Goal: Task Accomplishment & Management: Complete application form

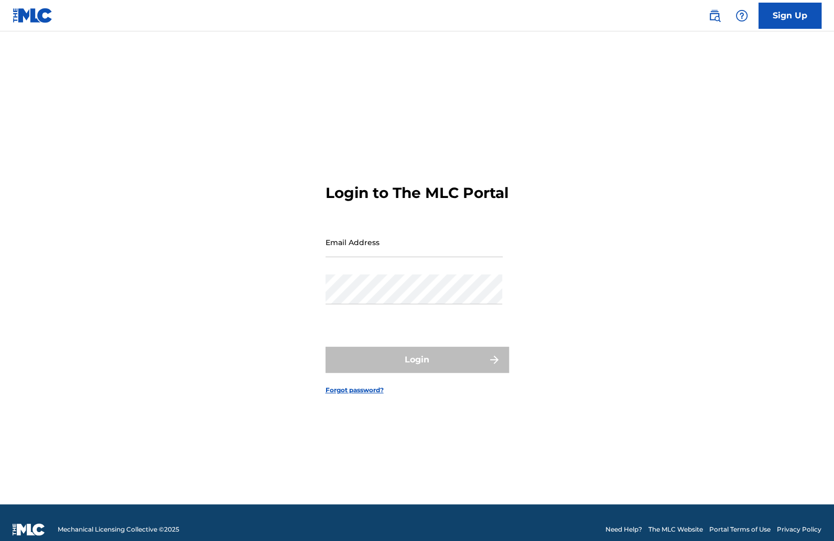
click at [370, 251] on input "Email Address" at bounding box center [413, 242] width 177 height 30
type input "[EMAIL_ADDRESS][DOMAIN_NAME]"
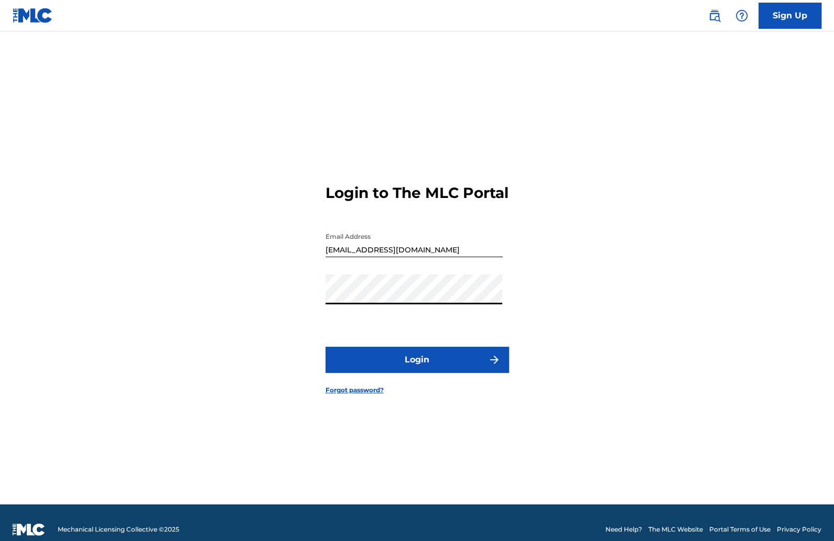
click at [423, 359] on button "Login" at bounding box center [416, 360] width 183 height 26
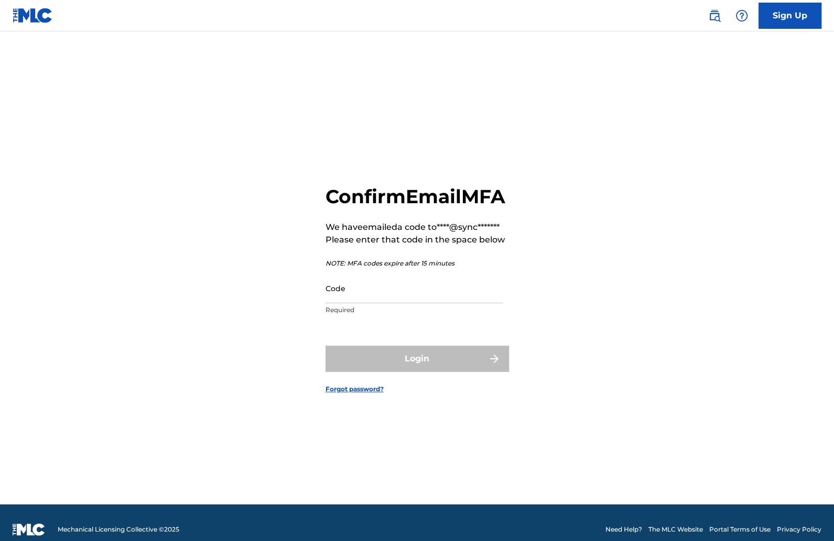
click at [391, 303] on input "Code" at bounding box center [413, 288] width 177 height 30
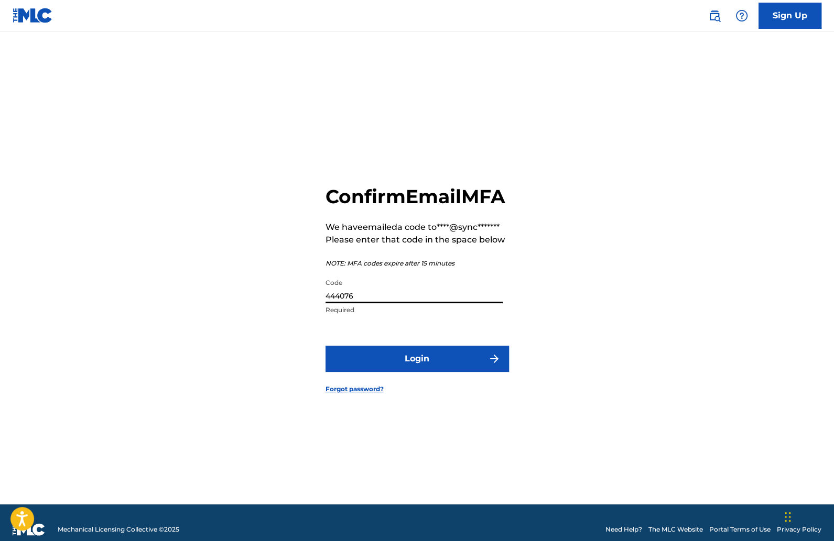
type input "444076"
click at [423, 366] on button "Login" at bounding box center [416, 359] width 183 height 26
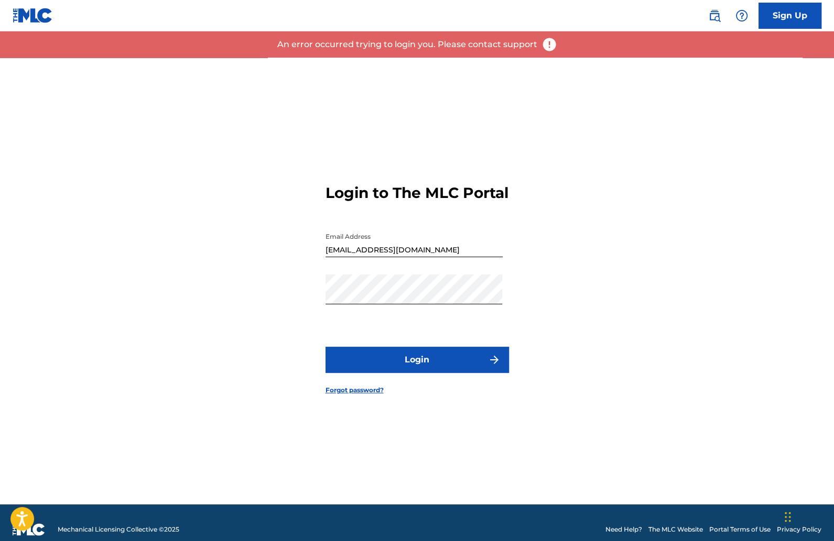
click at [423, 366] on button "Login" at bounding box center [416, 360] width 183 height 26
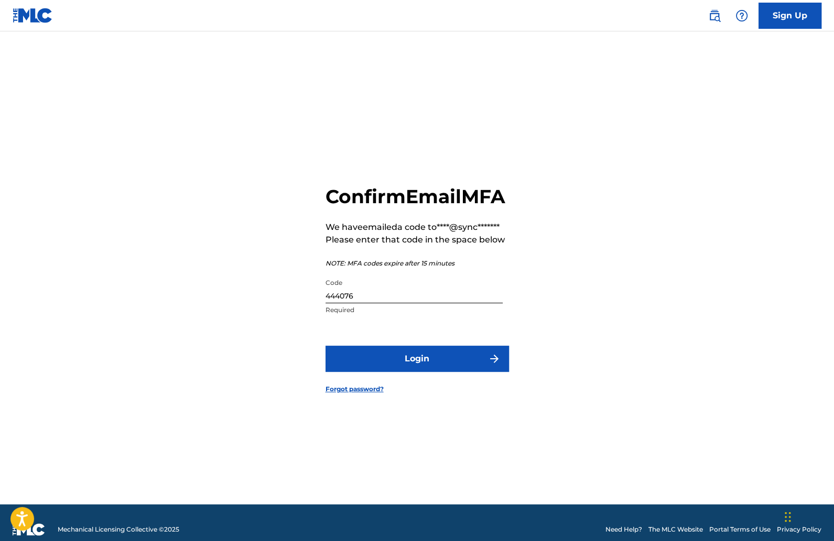
click at [429, 372] on button "Login" at bounding box center [416, 359] width 183 height 26
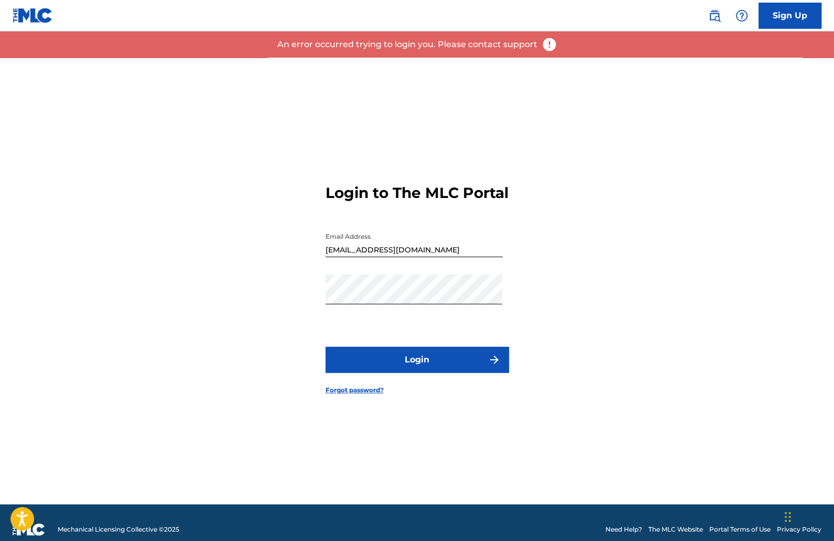
click at [421, 368] on button "Login" at bounding box center [416, 360] width 183 height 26
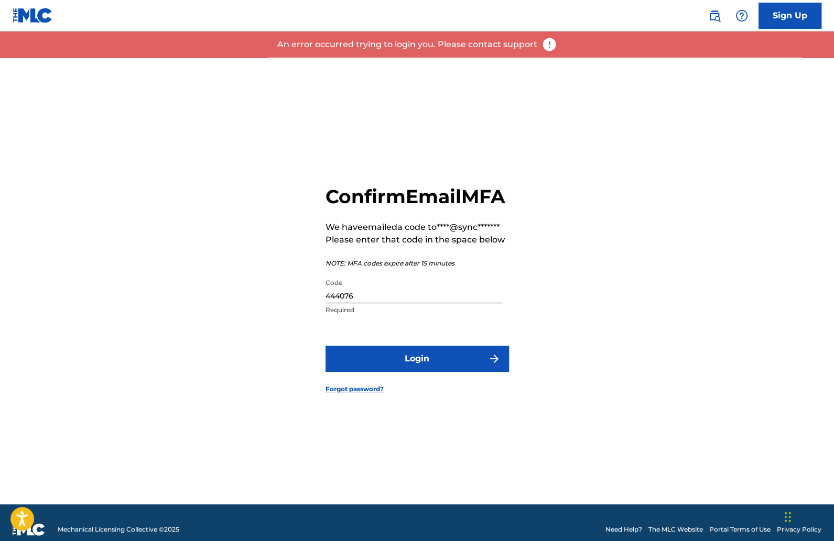
click at [388, 303] on input "444076" at bounding box center [413, 288] width 177 height 30
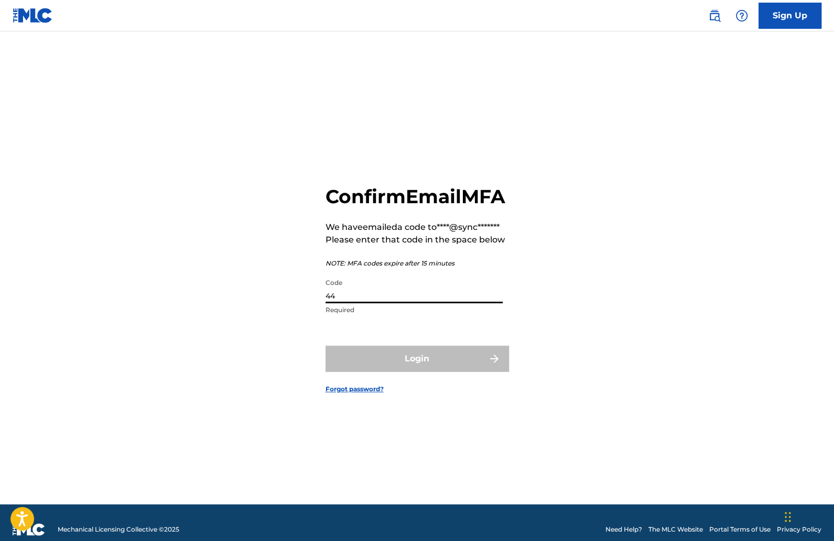
type input "4"
type input "5"
type input "444076"
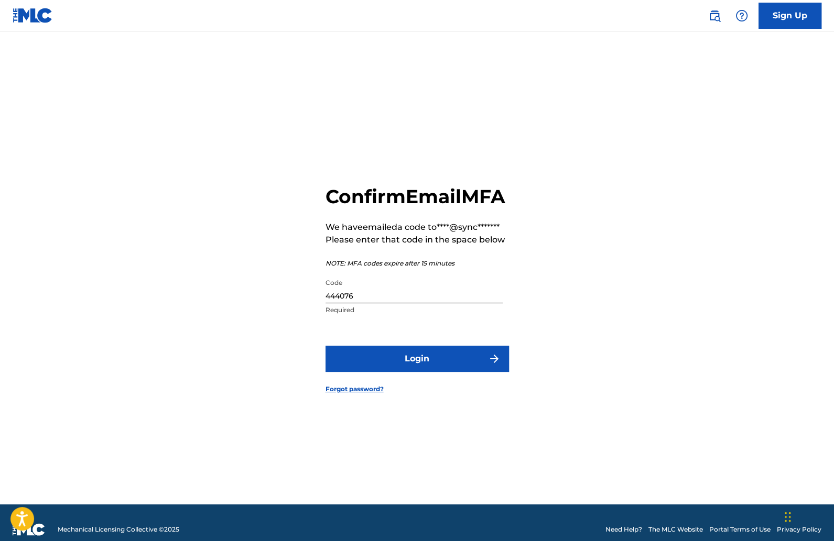
click at [454, 392] on form "Confirm Email MFA We have emailed a code to ****@sync******* Please enter that …" at bounding box center [416, 281] width 183 height 447
click at [447, 372] on button "Login" at bounding box center [416, 359] width 183 height 26
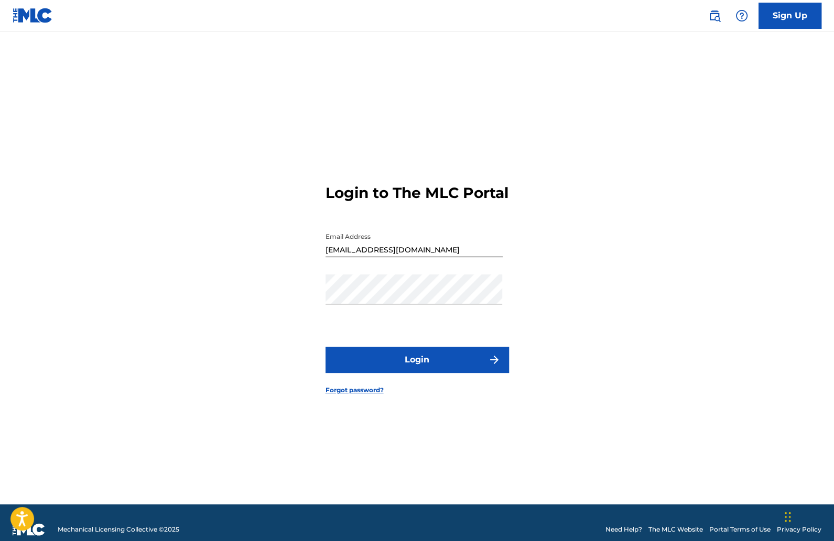
click at [433, 366] on button "Login" at bounding box center [416, 360] width 183 height 26
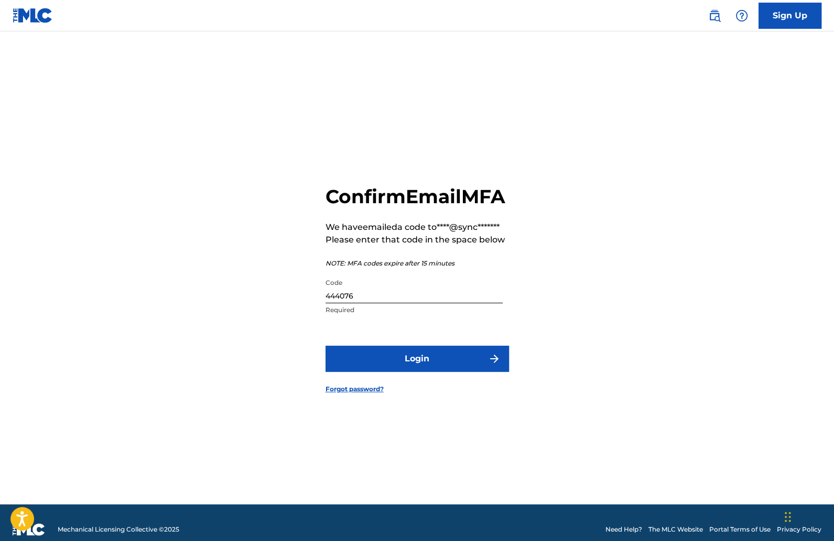
click at [378, 303] on input "444076" at bounding box center [413, 288] width 177 height 30
type input "046473"
click at [426, 372] on button "Login" at bounding box center [416, 359] width 183 height 26
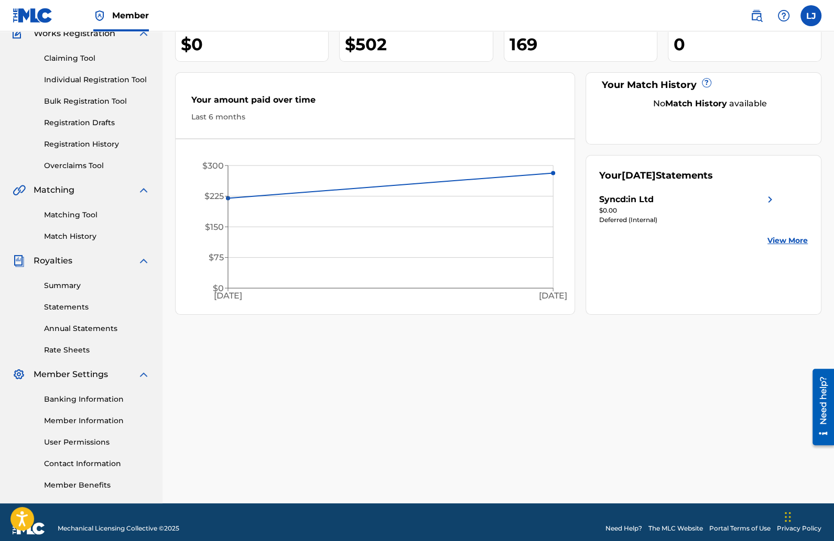
scroll to position [108, 0]
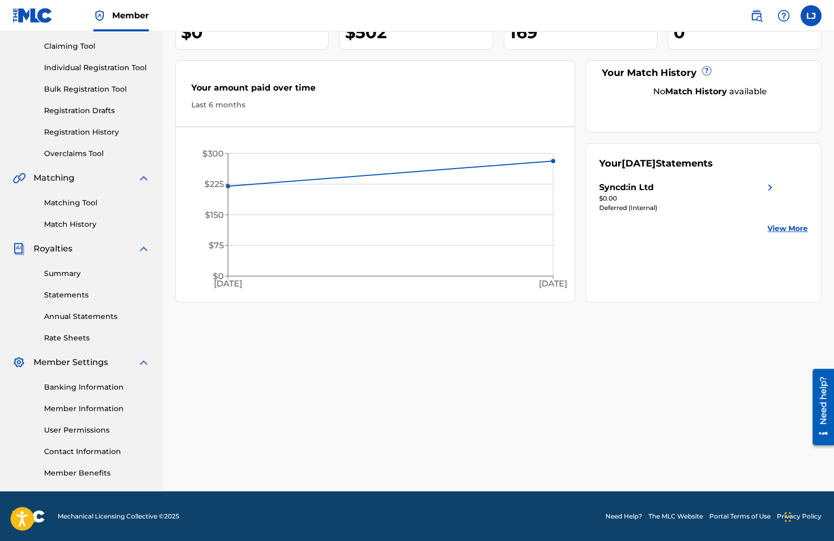
click at [75, 297] on link "Statements" at bounding box center [97, 295] width 106 height 11
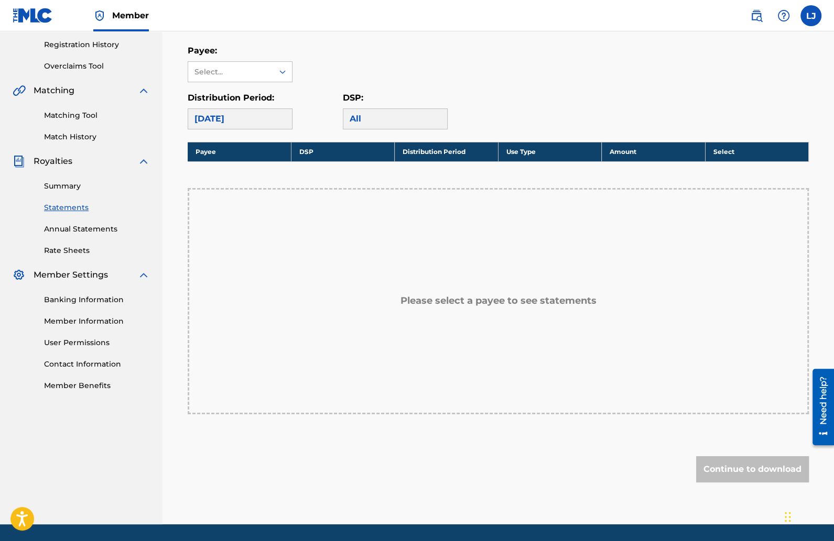
scroll to position [197, 0]
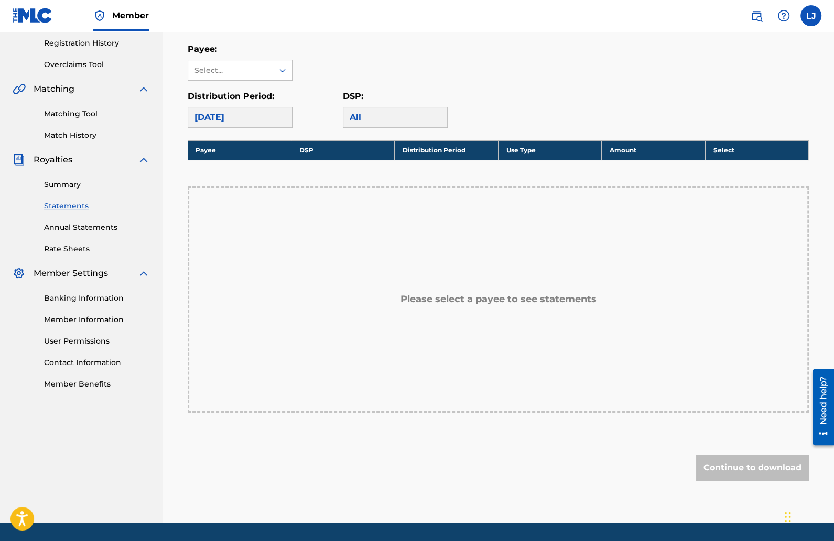
click at [355, 113] on div "All" at bounding box center [395, 117] width 105 height 21
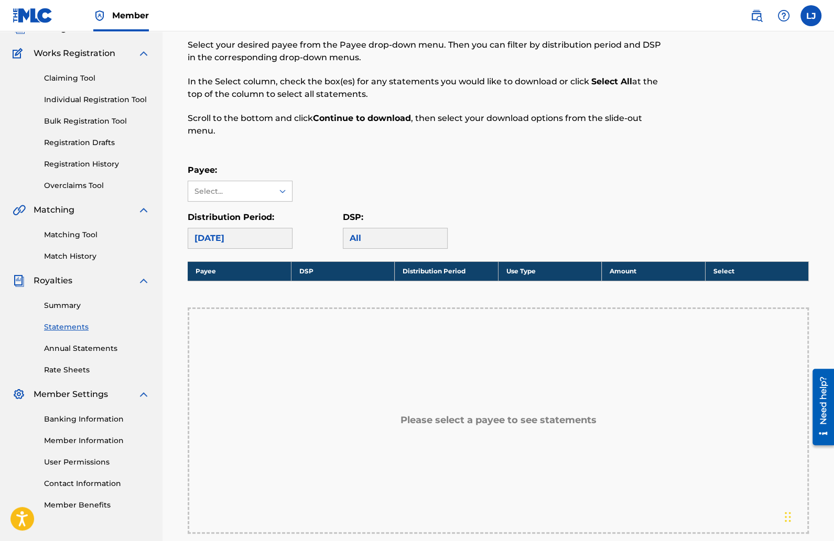
scroll to position [52, 0]
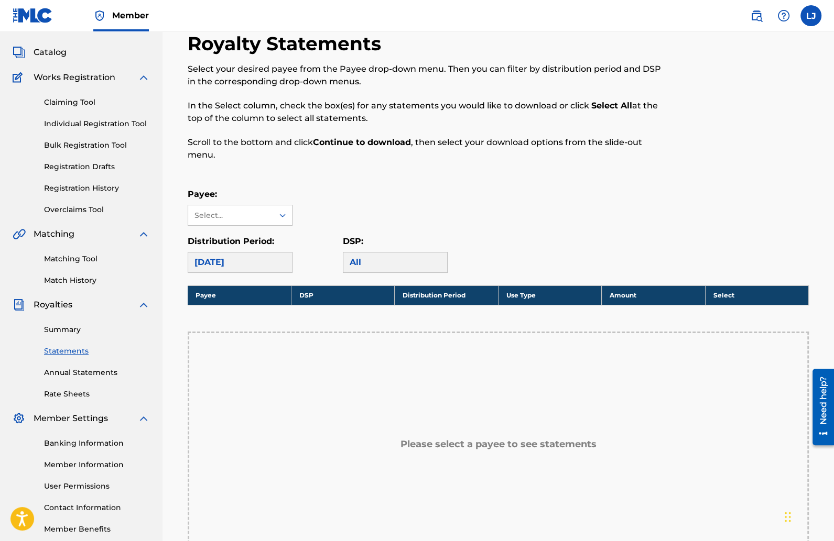
click at [361, 258] on div "All" at bounding box center [395, 262] width 105 height 21
click at [265, 256] on div "[DATE]" at bounding box center [240, 262] width 105 height 21
click at [262, 215] on div "Select..." at bounding box center [229, 215] width 71 height 11
click at [259, 236] on div "Syncd:in Ltd" at bounding box center [240, 239] width 104 height 26
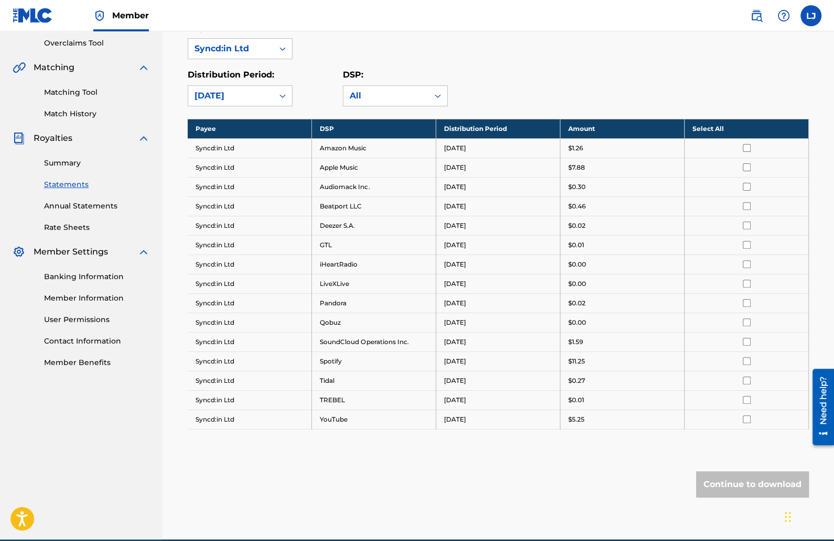
scroll to position [212, 0]
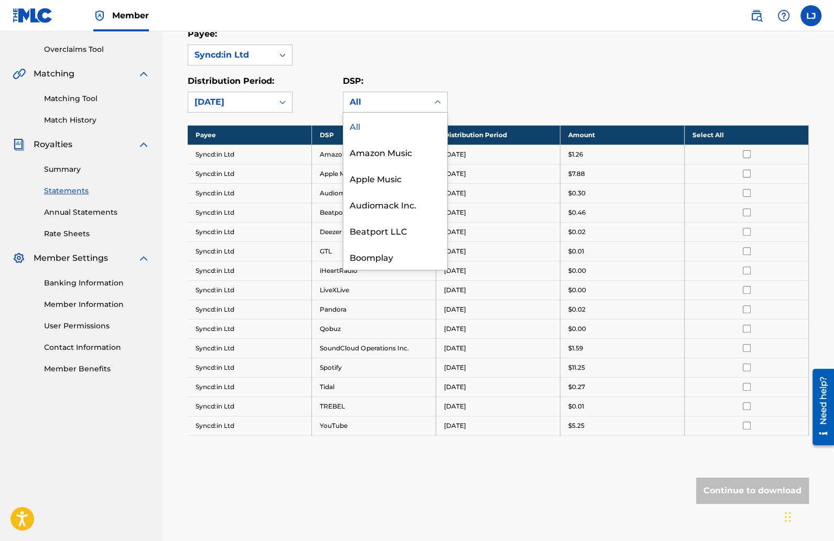
click at [421, 104] on div "All" at bounding box center [385, 102] width 72 height 13
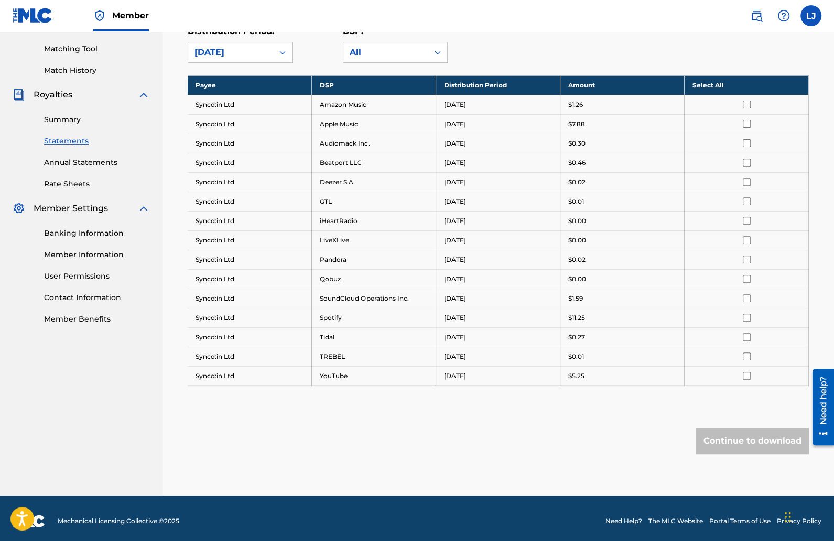
scroll to position [264, 0]
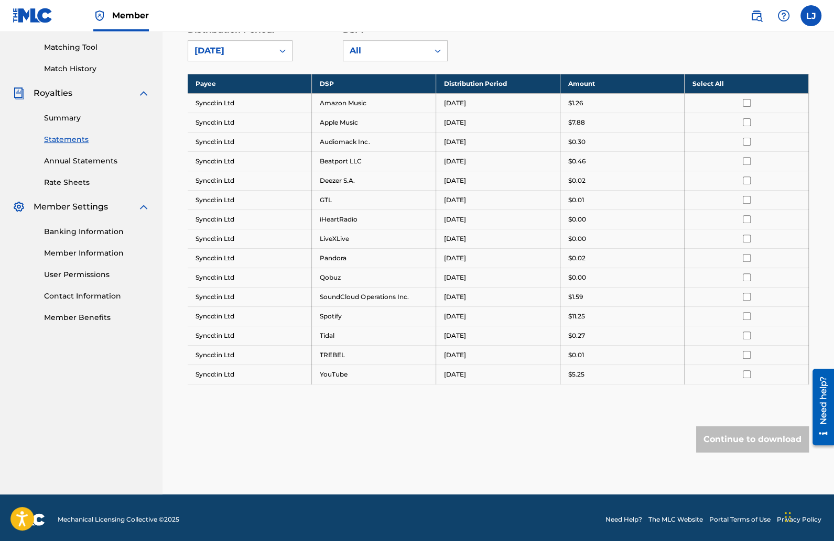
click at [747, 104] on input "checkbox" at bounding box center [746, 103] width 8 height 8
click at [747, 118] on input "checkbox" at bounding box center [746, 122] width 8 height 8
click at [746, 139] on input "checkbox" at bounding box center [746, 142] width 8 height 8
click at [747, 157] on input "checkbox" at bounding box center [746, 161] width 8 height 8
click at [747, 177] on input "checkbox" at bounding box center [746, 181] width 8 height 8
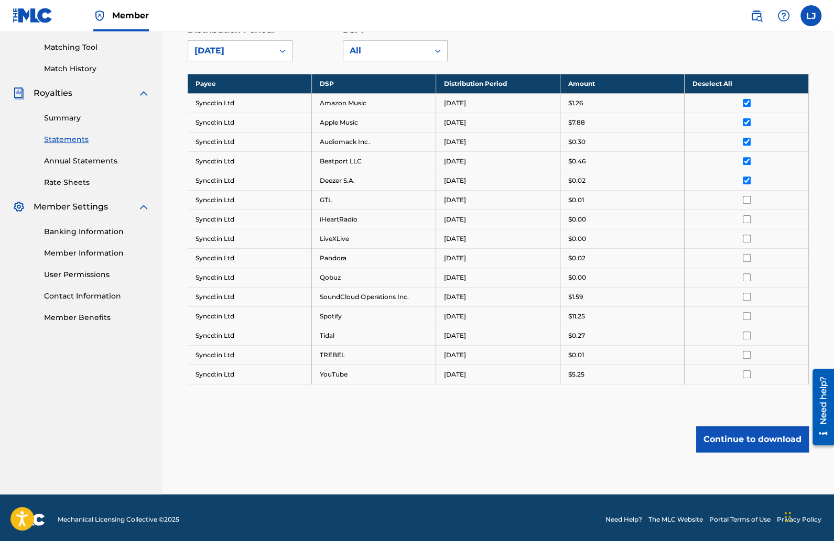
click at [747, 198] on input "checkbox" at bounding box center [746, 200] width 8 height 8
click at [747, 212] on td at bounding box center [746, 219] width 124 height 19
click at [747, 215] on input "checkbox" at bounding box center [746, 219] width 8 height 8
click at [747, 231] on td at bounding box center [746, 238] width 124 height 19
click at [747, 237] on input "checkbox" at bounding box center [746, 239] width 8 height 8
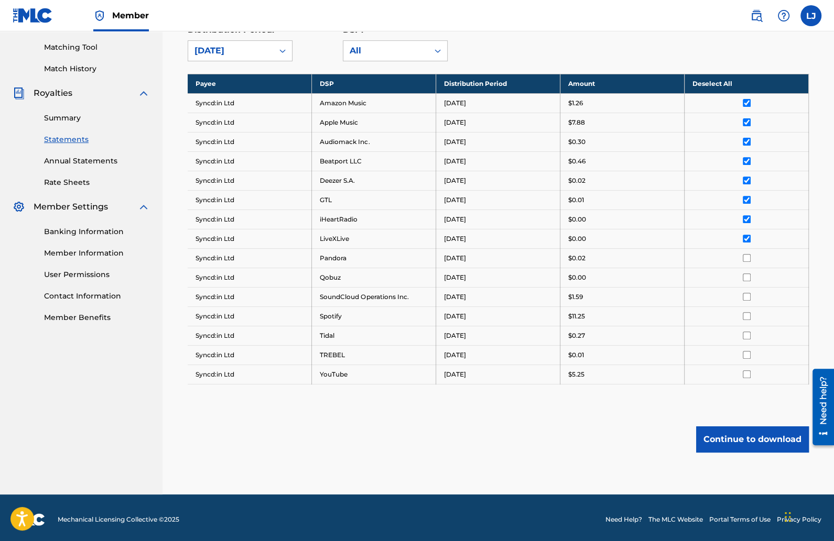
click at [747, 254] on input "checkbox" at bounding box center [746, 258] width 8 height 8
click at [747, 274] on input "checkbox" at bounding box center [746, 277] width 8 height 8
click at [747, 293] on input "checkbox" at bounding box center [746, 297] width 8 height 8
click at [748, 308] on td at bounding box center [746, 315] width 124 height 19
click at [748, 315] on input "checkbox" at bounding box center [746, 316] width 8 height 8
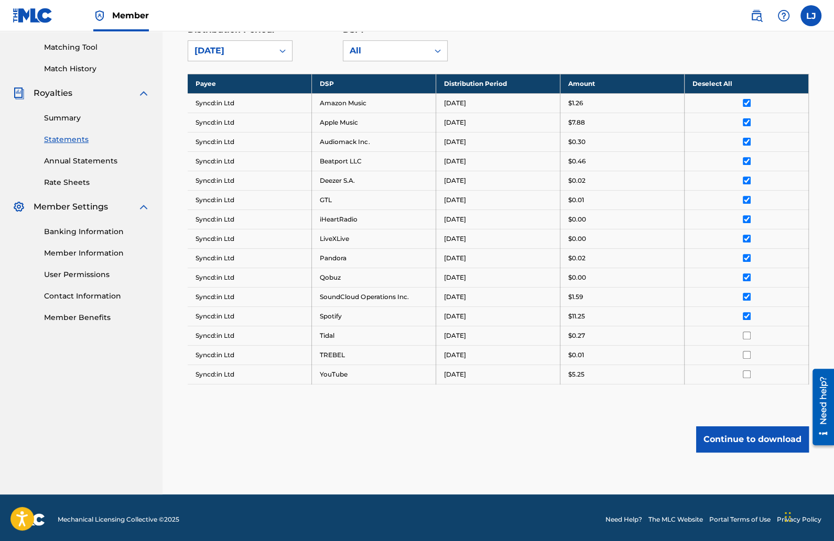
click at [747, 334] on input "checkbox" at bounding box center [746, 336] width 8 height 8
click at [747, 351] on input "checkbox" at bounding box center [746, 355] width 8 height 8
click at [747, 366] on td at bounding box center [746, 374] width 124 height 19
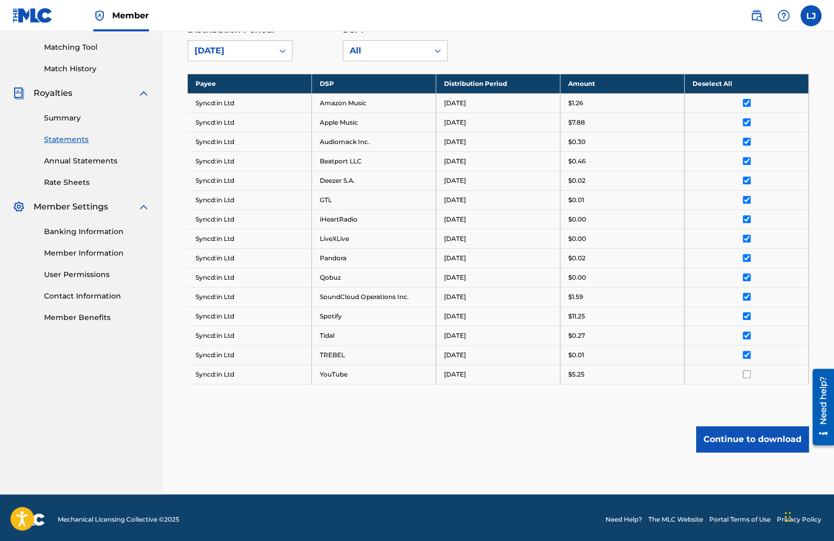
click at [747, 372] on input "checkbox" at bounding box center [746, 374] width 8 height 8
click at [762, 432] on button "Continue to download" at bounding box center [752, 439] width 113 height 26
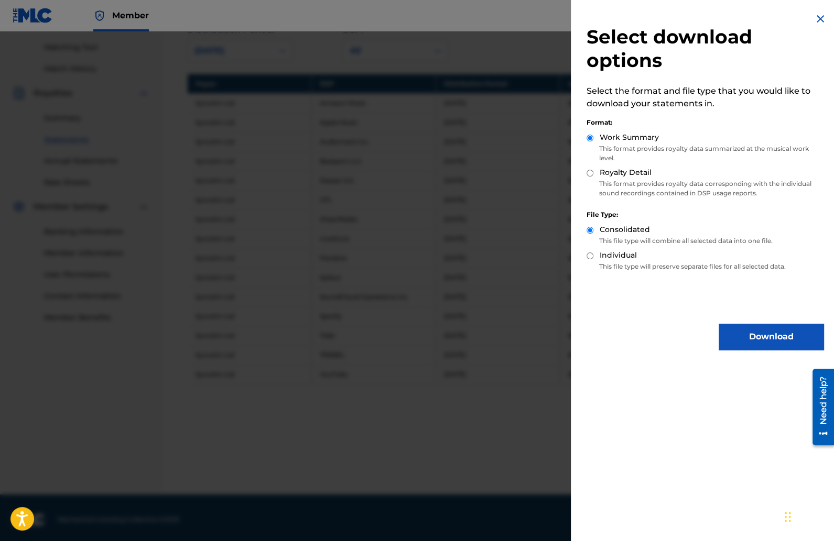
click at [592, 170] on input "Royalty Detail" at bounding box center [589, 173] width 7 height 7
radio input "true"
click at [754, 336] on button "Download" at bounding box center [770, 337] width 105 height 26
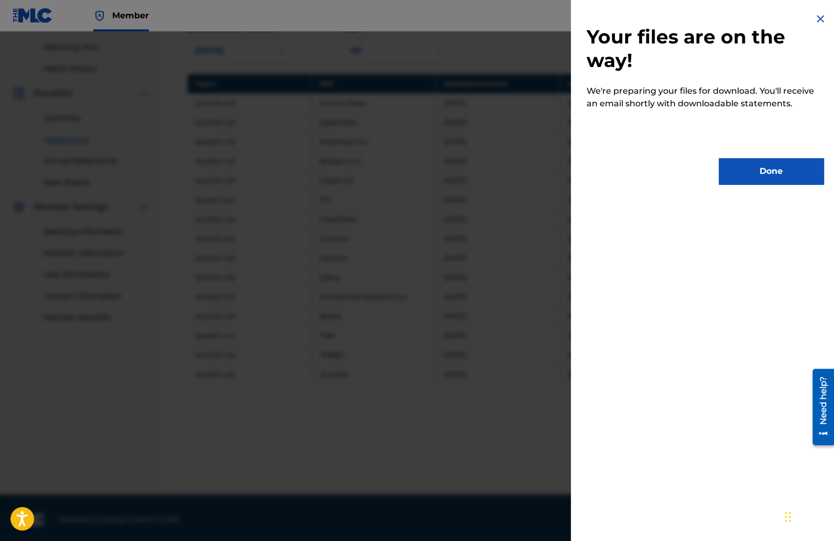
click at [755, 169] on button "Done" at bounding box center [770, 171] width 105 height 26
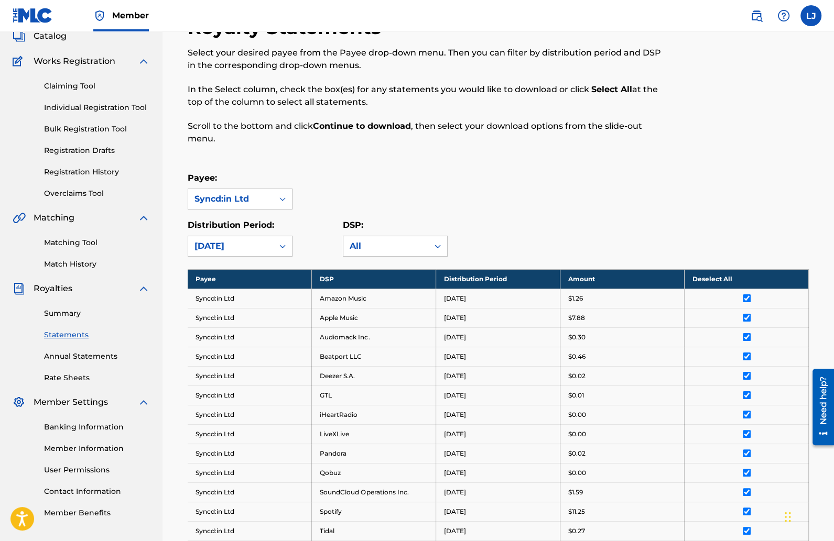
scroll to position [72, 0]
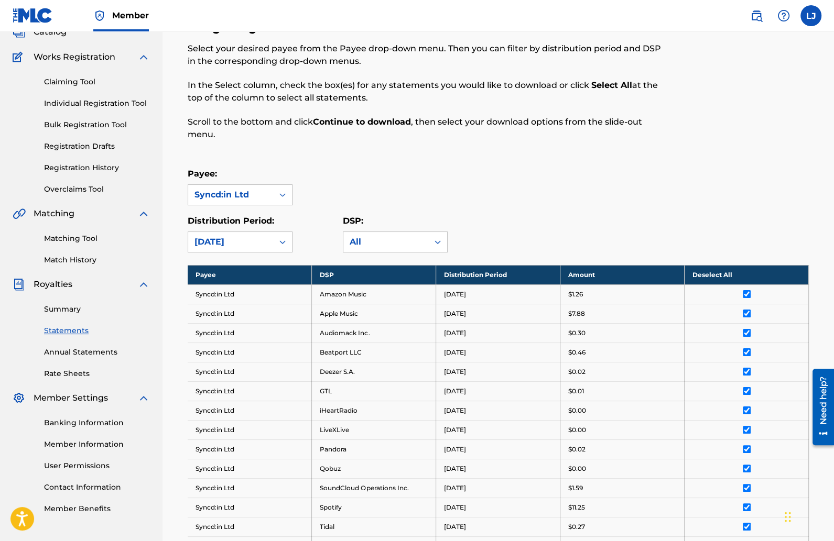
click at [69, 308] on link "Summary" at bounding box center [97, 309] width 106 height 11
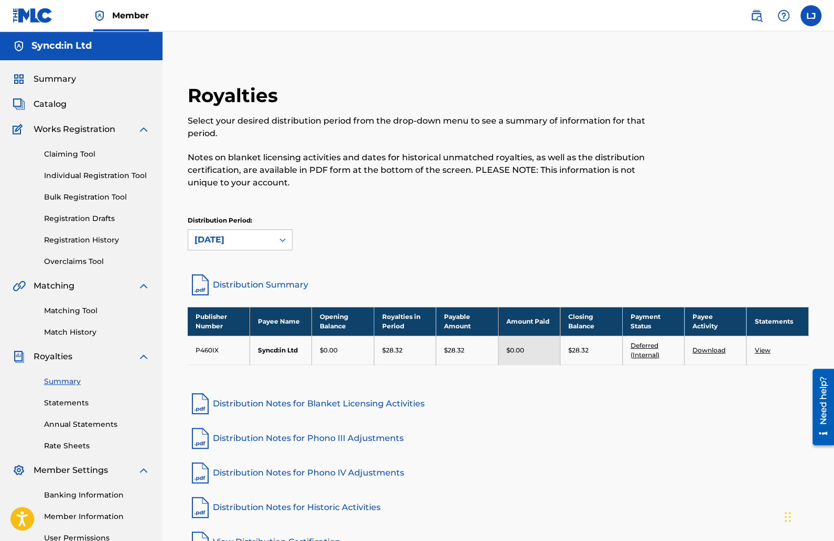
click at [702, 348] on link "Download" at bounding box center [708, 350] width 33 height 8
click at [122, 177] on link "Individual Registration Tool" at bounding box center [97, 175] width 106 height 11
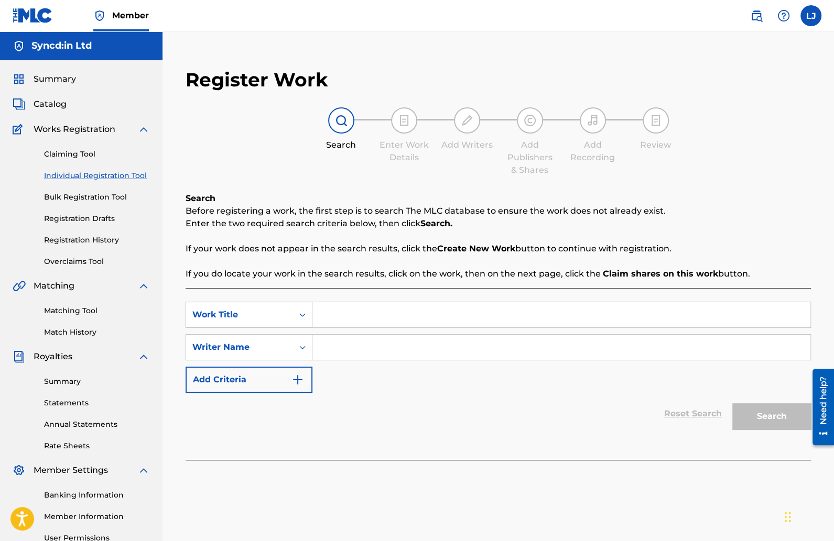
click at [344, 322] on input "Search Form" at bounding box center [561, 314] width 498 height 25
type input "Hustler"
click at [357, 350] on input "Search Form" at bounding box center [561, 347] width 498 height 25
type input "[PERSON_NAME]"
click at [755, 415] on button "Search" at bounding box center [771, 416] width 79 height 26
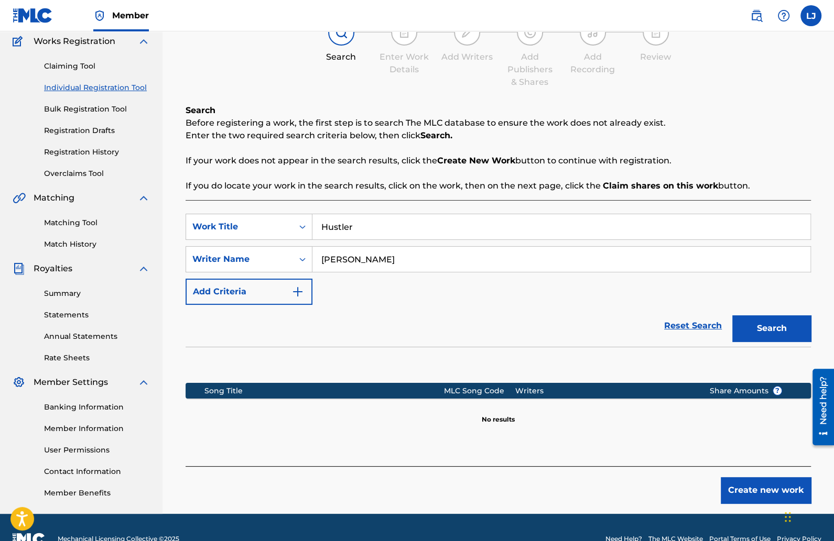
scroll to position [110, 0]
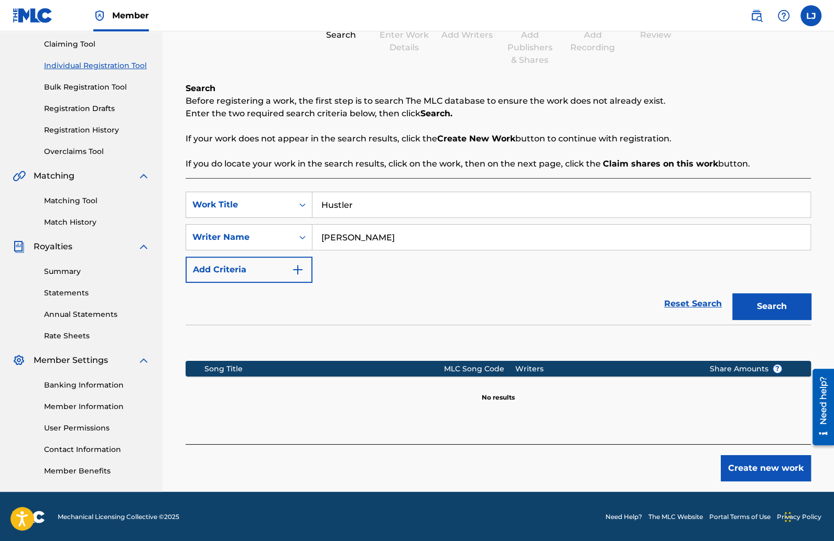
click at [760, 468] on button "Create new work" at bounding box center [765, 468] width 90 height 26
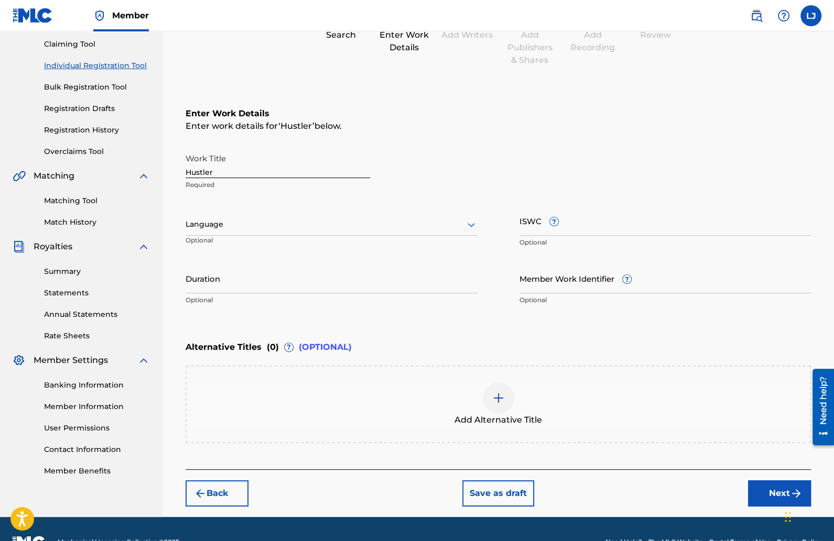
click at [276, 218] on div at bounding box center [331, 224] width 292 height 13
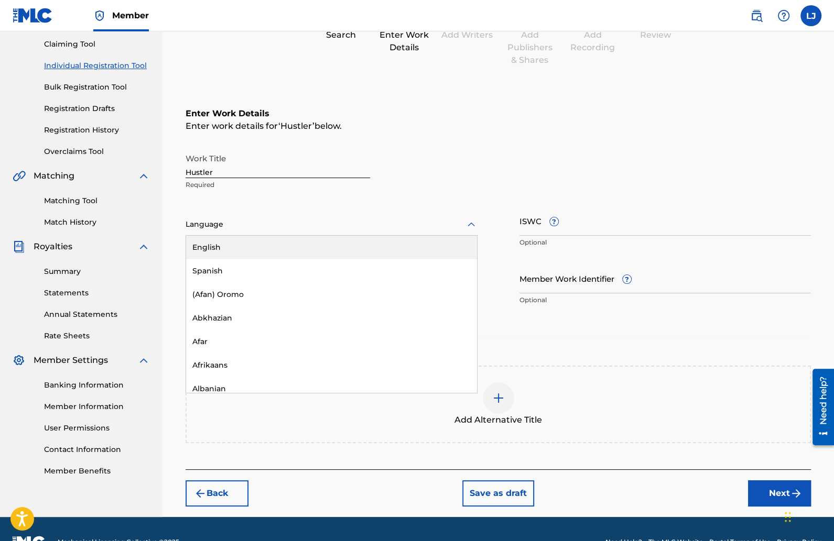
click at [257, 236] on div "English" at bounding box center [331, 248] width 291 height 24
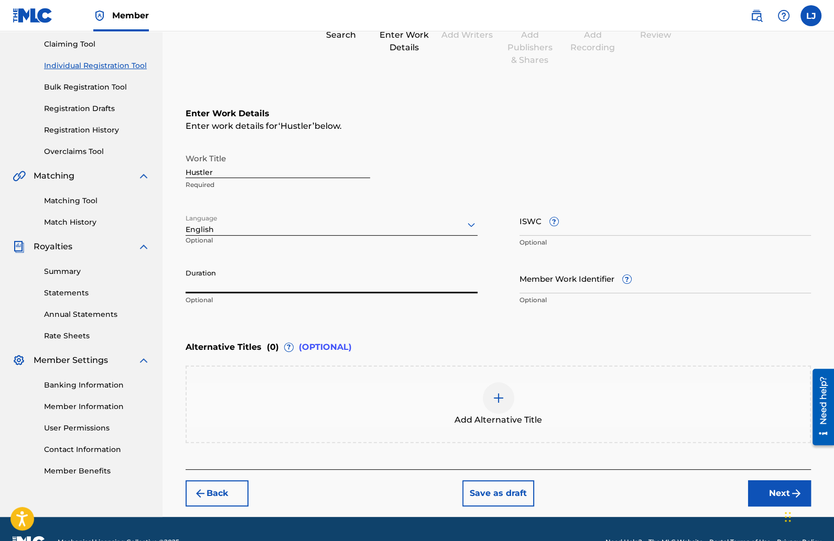
click at [289, 280] on input "Duration" at bounding box center [331, 279] width 292 height 30
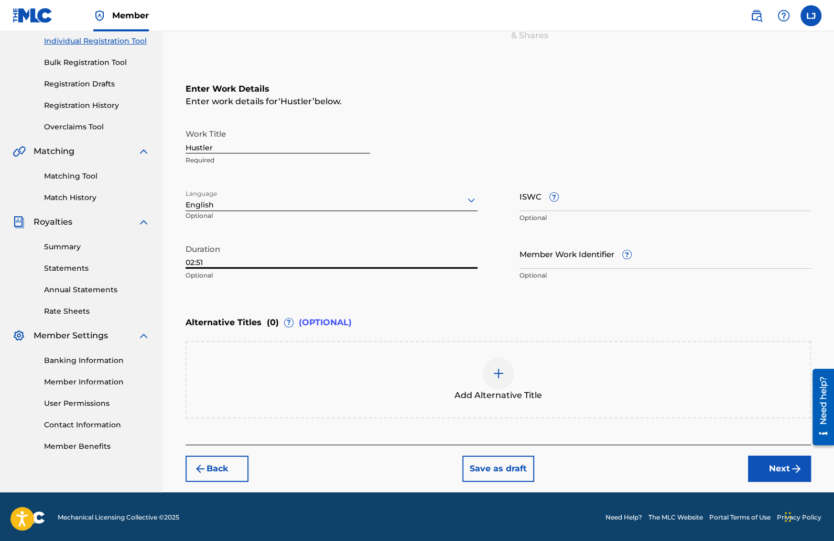
type input "02:51"
click at [774, 464] on button "Next" at bounding box center [779, 469] width 63 height 26
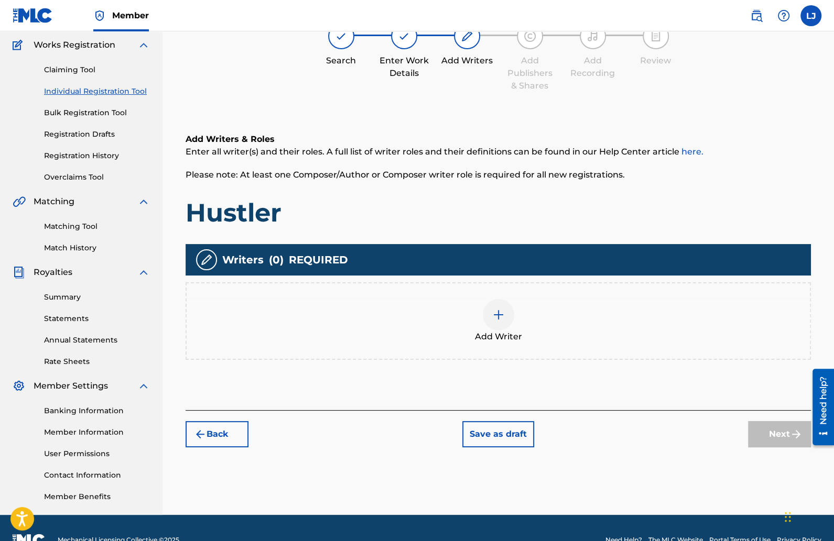
scroll to position [47, 0]
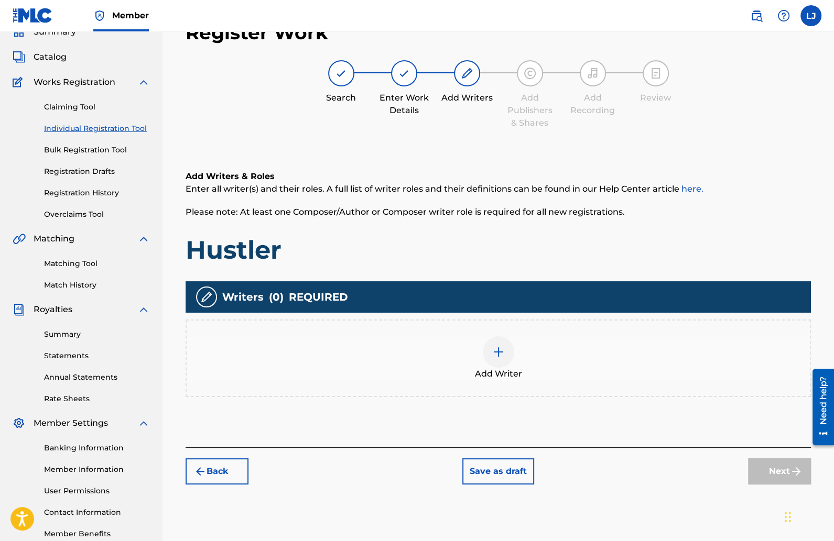
click at [509, 349] on div at bounding box center [498, 351] width 31 height 31
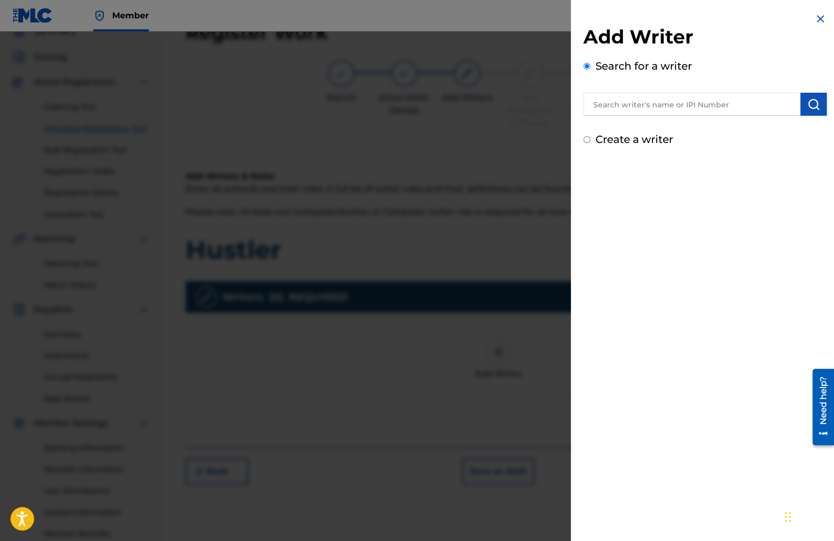
click at [626, 96] on input "text" at bounding box center [691, 104] width 217 height 23
type input "[PERSON_NAME]"
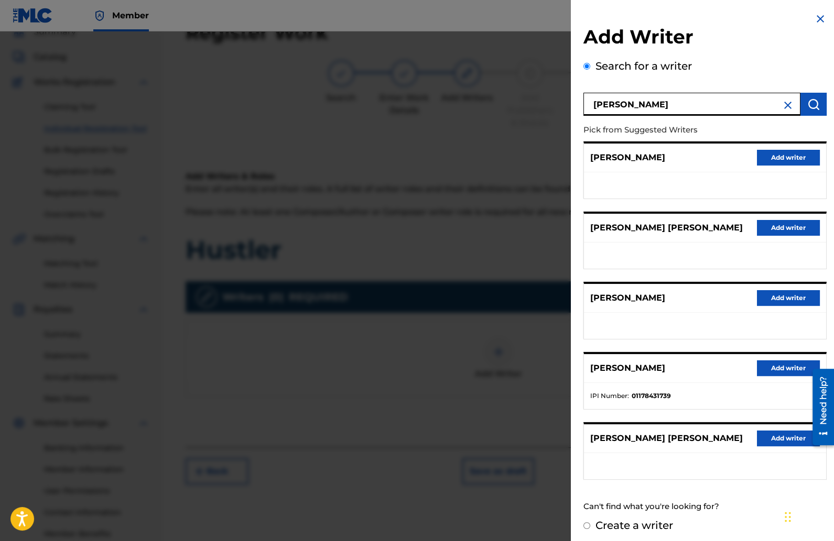
scroll to position [2, 0]
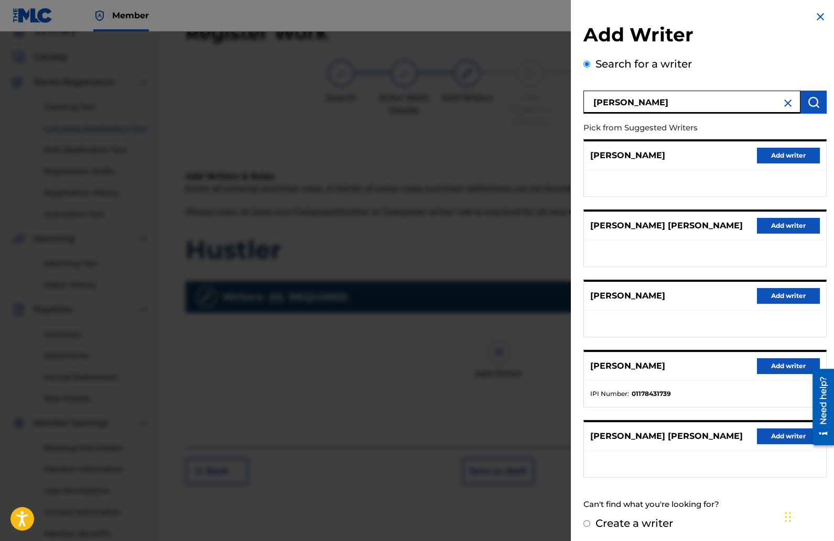
click at [773, 363] on button "Add writer" at bounding box center [787, 366] width 63 height 16
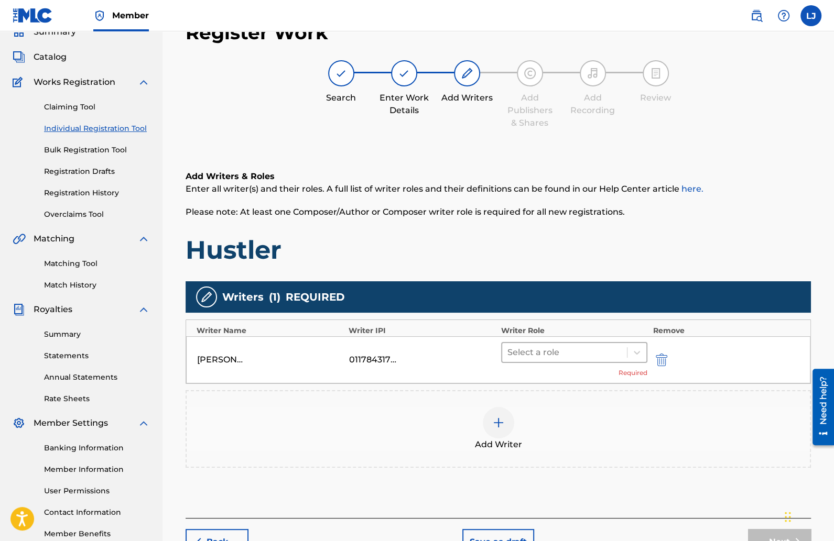
click at [617, 351] on div at bounding box center [564, 352] width 115 height 15
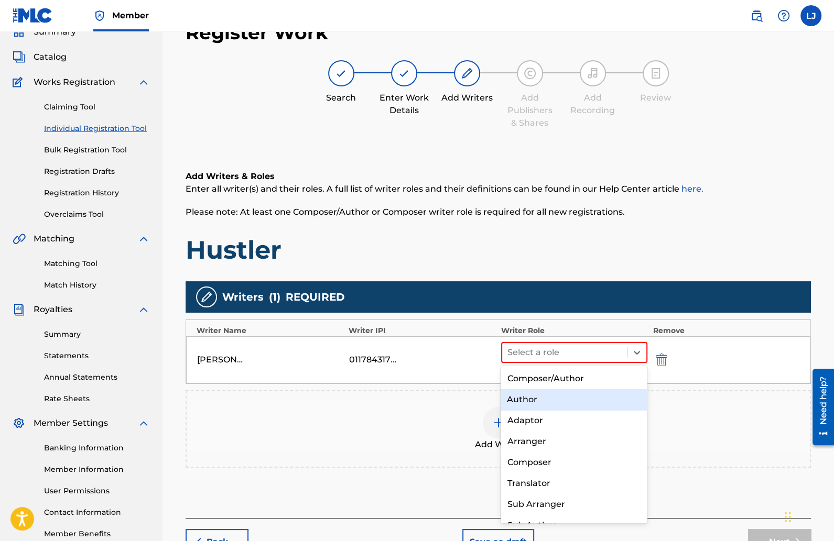
click at [535, 402] on div "Author" at bounding box center [573, 399] width 147 height 21
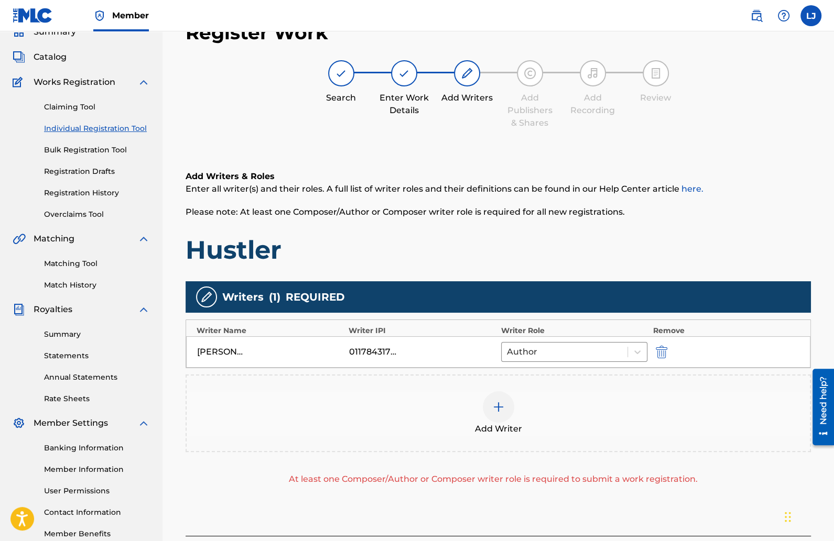
click at [502, 405] on img at bounding box center [498, 407] width 13 height 13
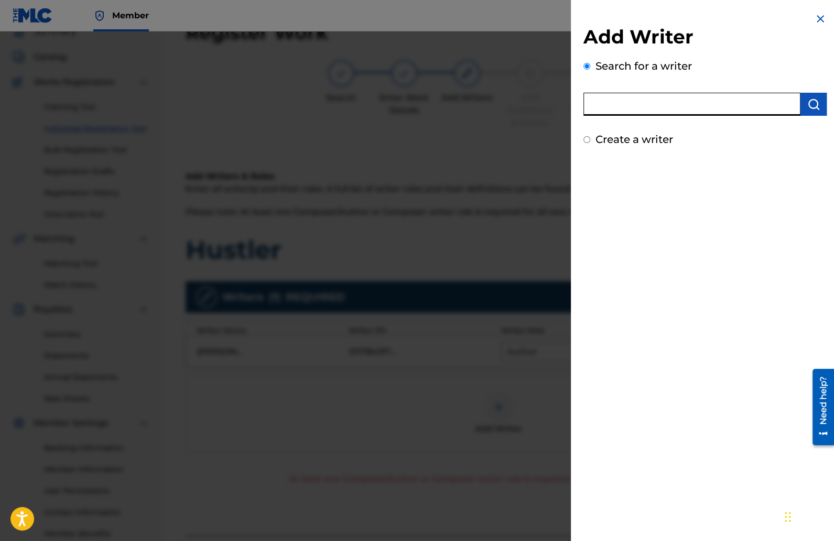
click at [644, 95] on input "text" at bounding box center [691, 104] width 217 height 23
type input "Falcon. music"
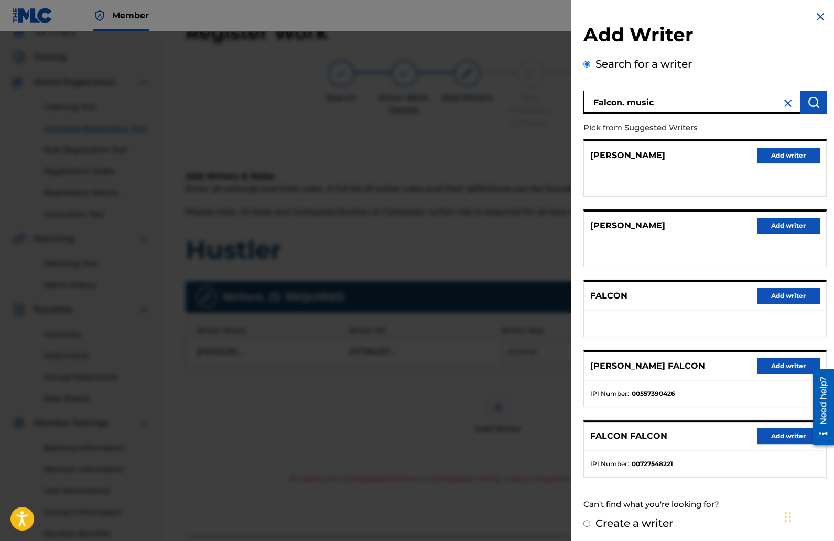
click at [587, 520] on input "Create a writer" at bounding box center [586, 523] width 7 height 7
radio input "false"
radio input "true"
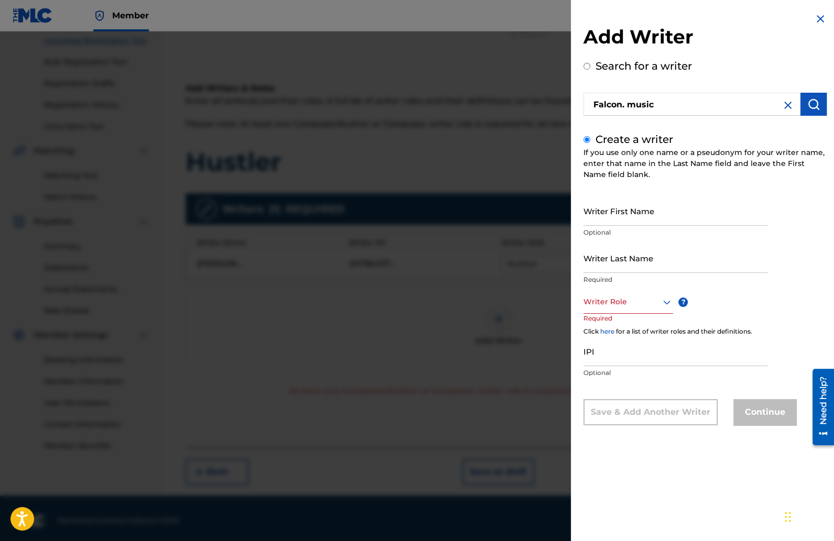
scroll to position [138, 0]
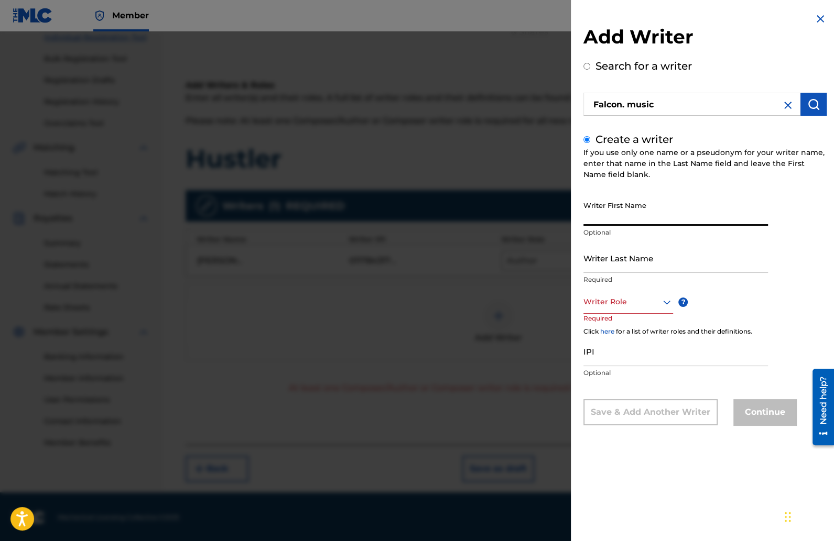
click at [631, 215] on input "Writer First Name" at bounding box center [675, 211] width 184 height 30
type input "Falcon"
type input "Music"
click at [645, 304] on div at bounding box center [628, 301] width 90 height 13
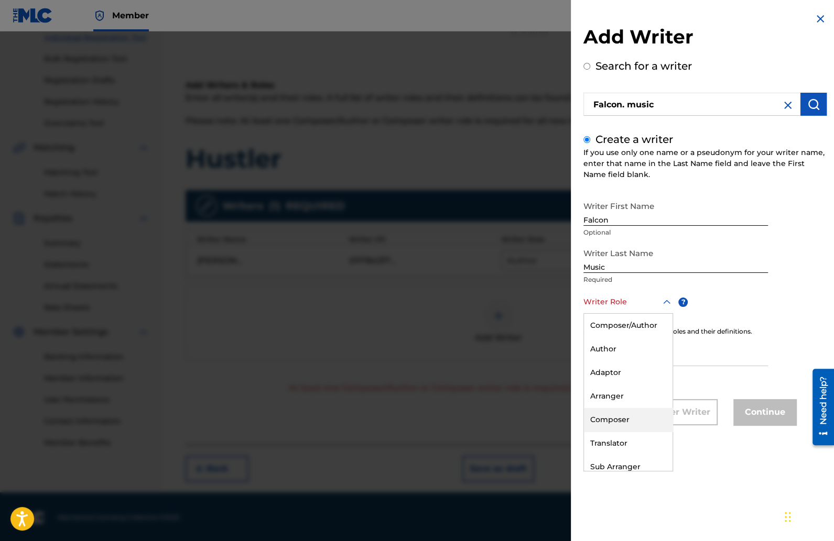
click at [615, 418] on div "Composer" at bounding box center [628, 420] width 89 height 24
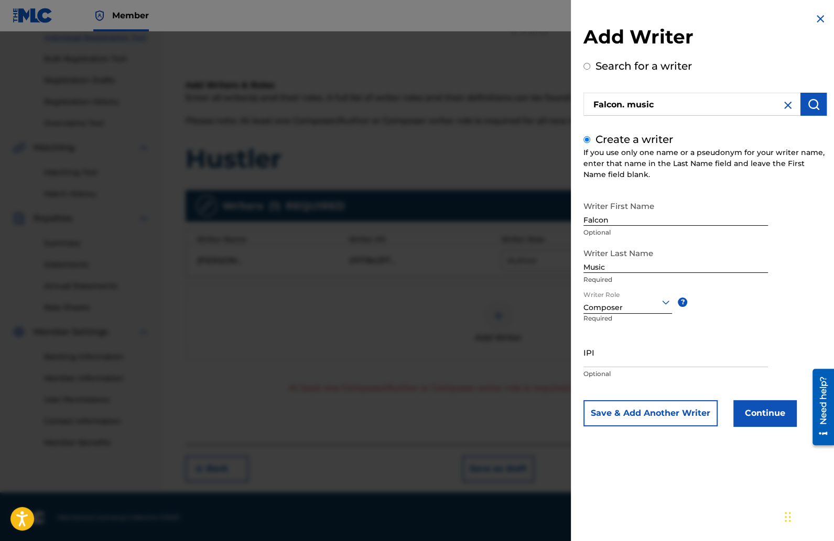
click at [759, 408] on button "Continue" at bounding box center [764, 413] width 63 height 26
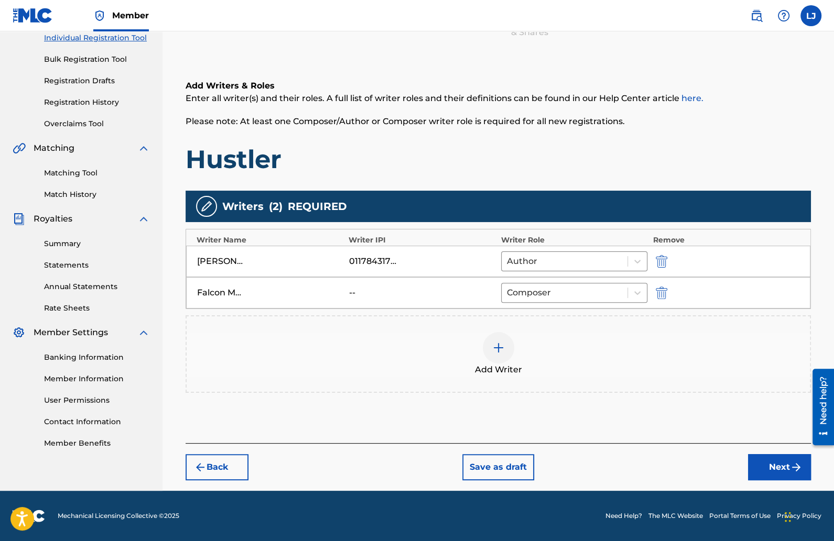
scroll to position [136, 0]
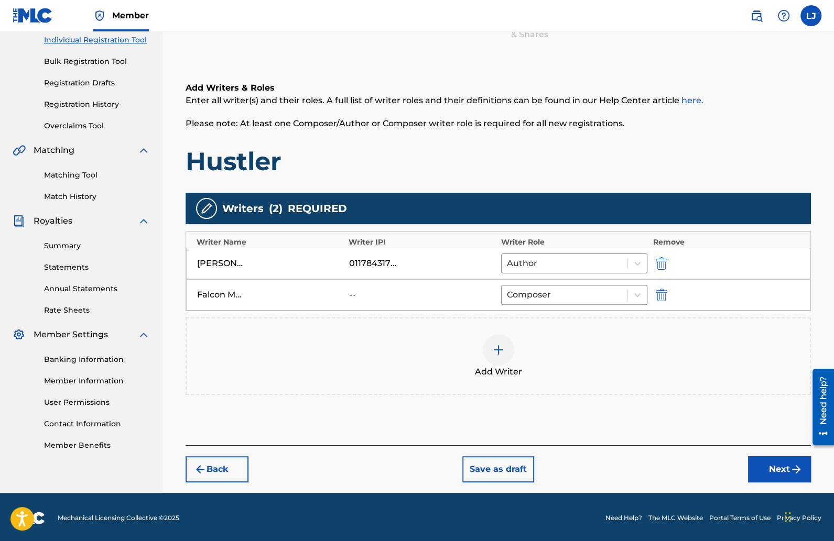
click at [765, 468] on button "Next" at bounding box center [779, 469] width 63 height 26
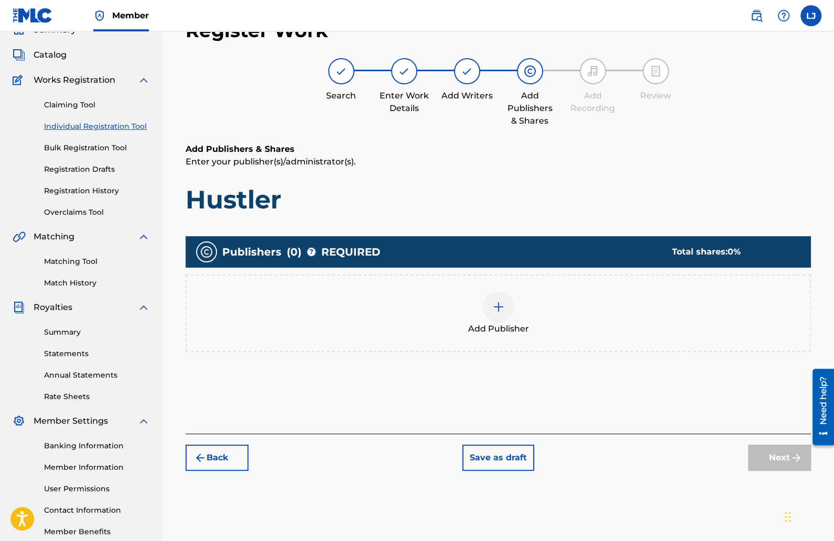
scroll to position [47, 0]
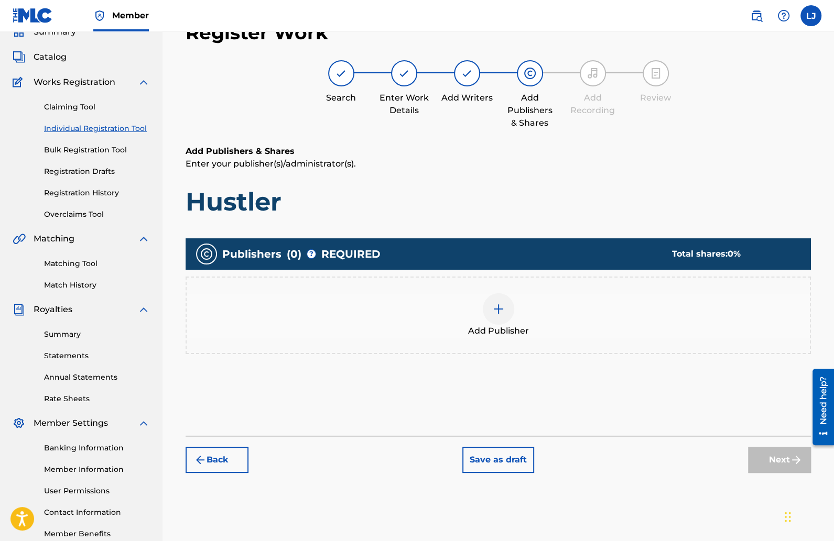
click at [502, 311] on img at bounding box center [498, 309] width 13 height 13
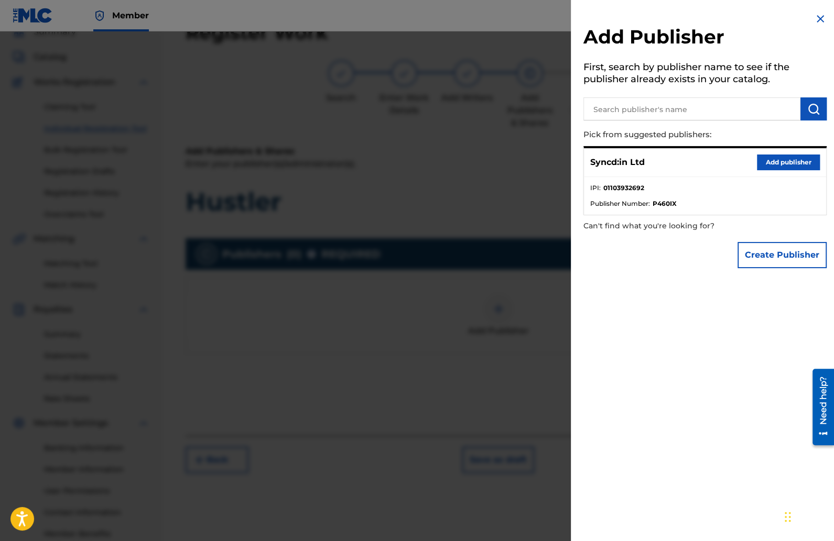
click at [771, 161] on button "Add publisher" at bounding box center [787, 163] width 63 height 16
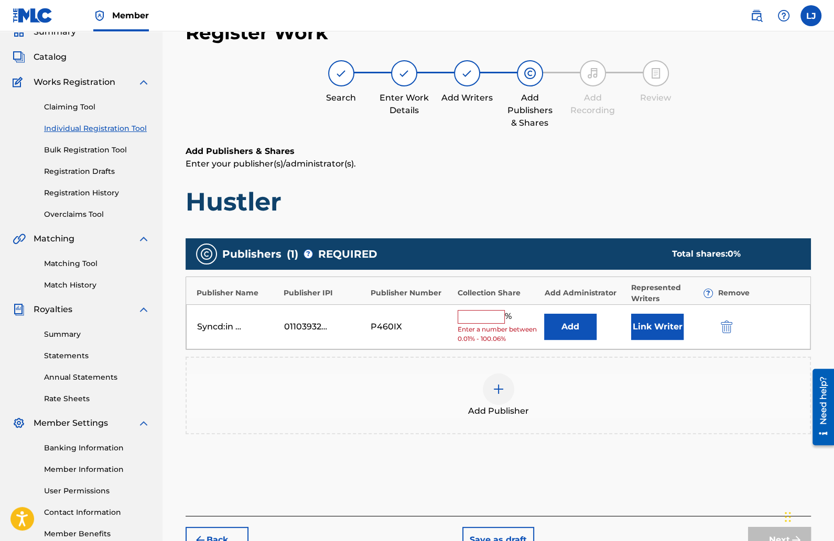
click at [479, 313] on input "text" at bounding box center [480, 317] width 47 height 14
type input "50"
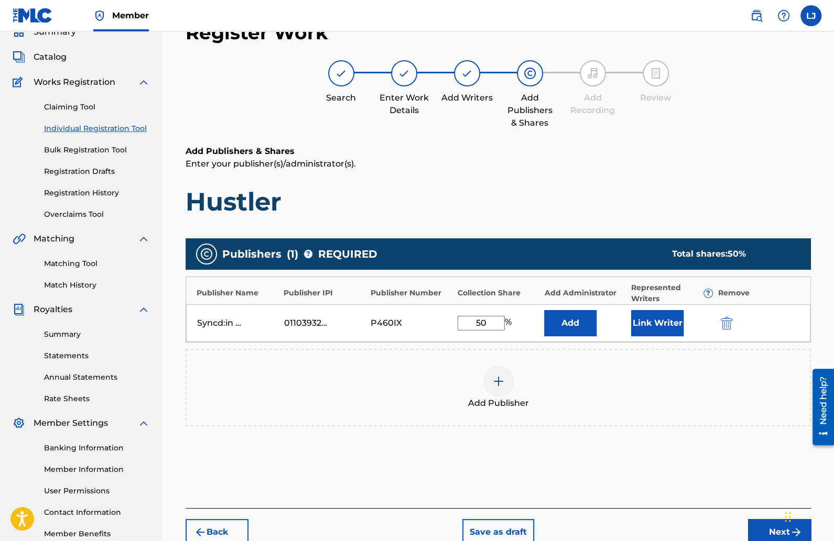
click at [655, 323] on button "Link Writer" at bounding box center [657, 323] width 52 height 26
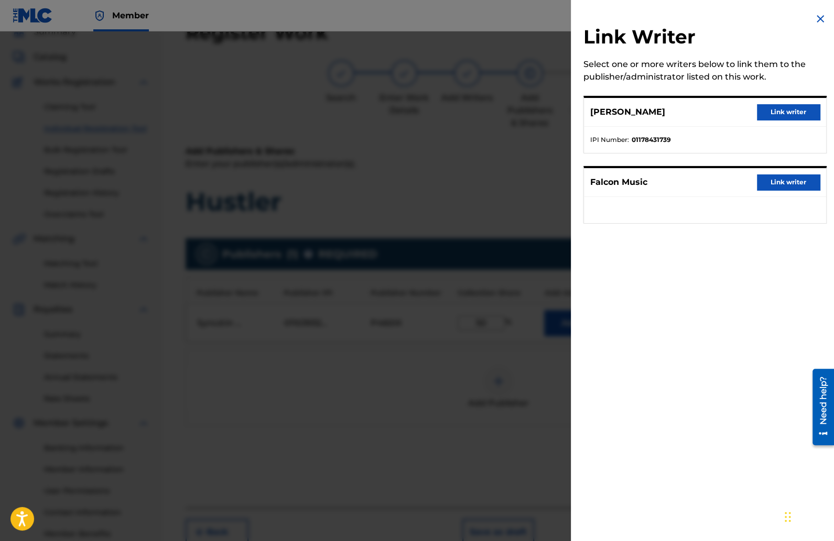
click at [768, 107] on button "Link writer" at bounding box center [787, 112] width 63 height 16
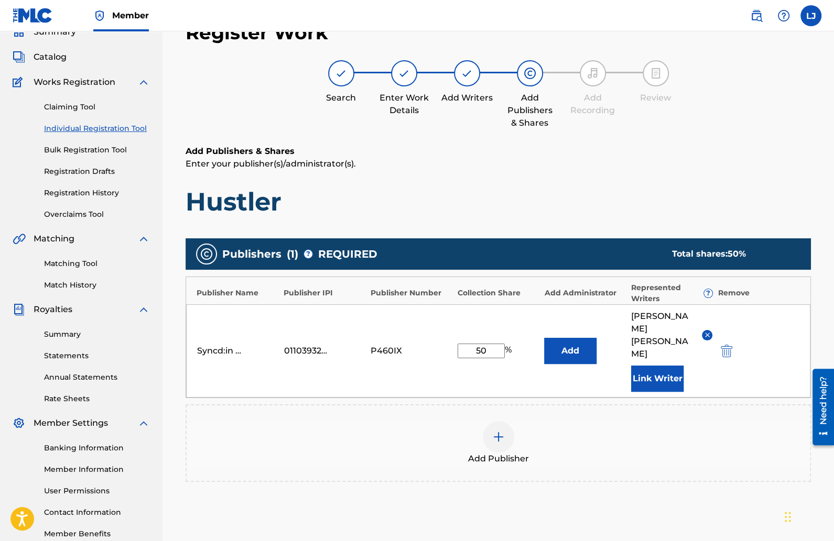
scroll to position [141, 0]
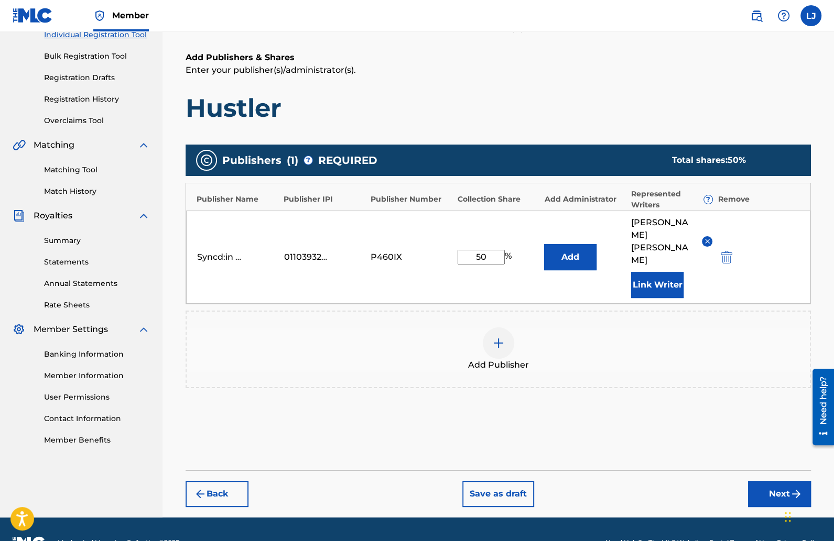
click at [756, 481] on button "Next" at bounding box center [779, 494] width 63 height 26
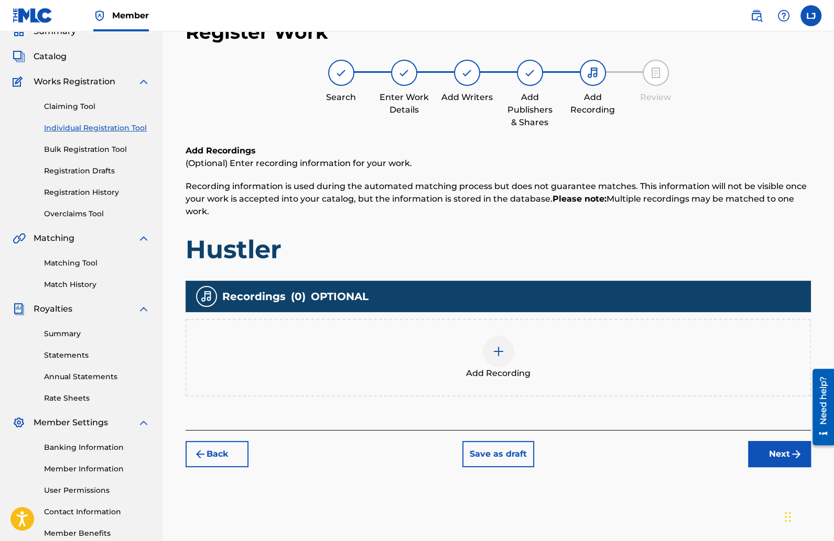
scroll to position [47, 0]
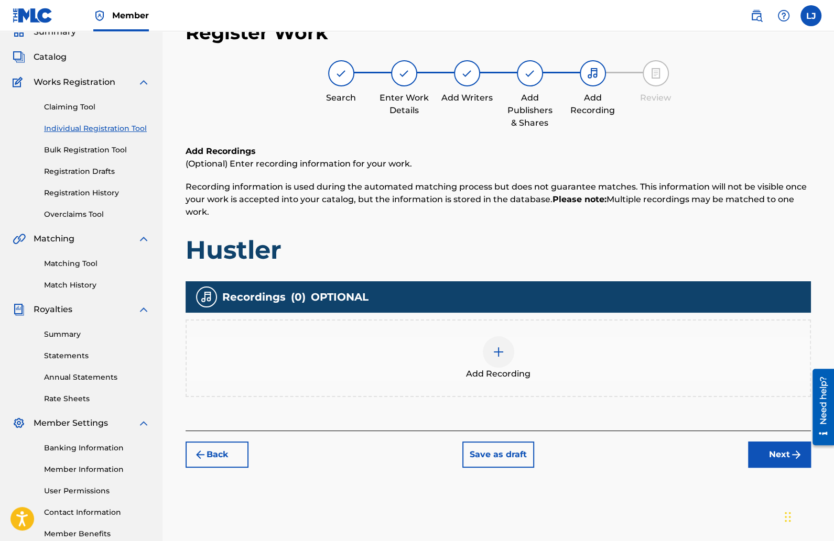
click at [495, 346] on img at bounding box center [498, 352] width 13 height 13
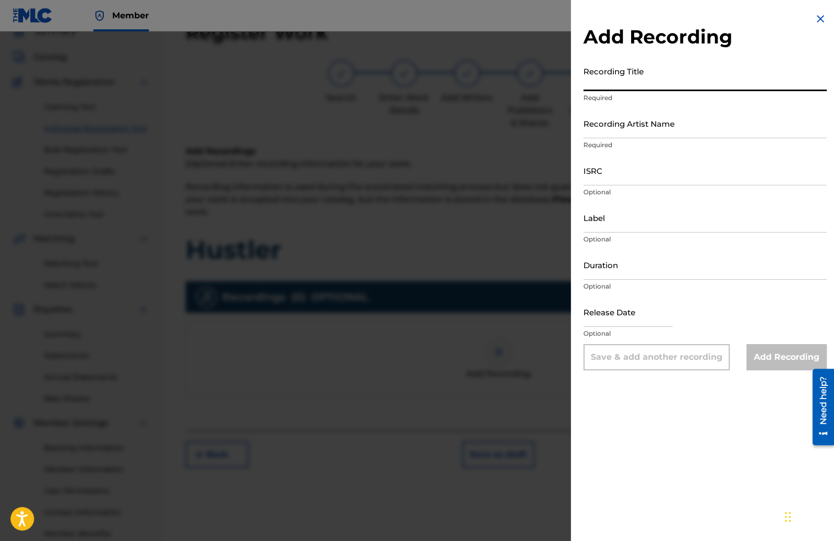
click at [624, 87] on input "Recording Title" at bounding box center [704, 76] width 243 height 30
type input "Hustler"
click at [670, 132] on input "Recording Artist Name" at bounding box center [704, 123] width 243 height 30
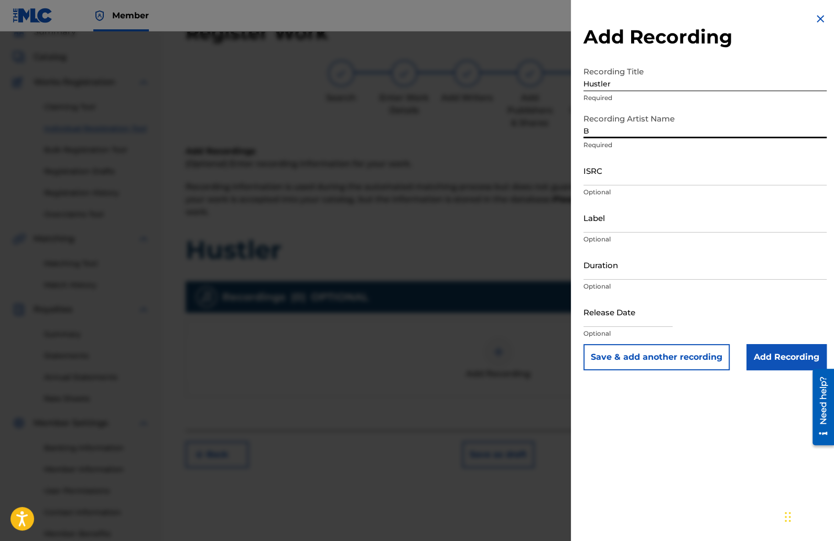
type input "B_Real.11"
click at [619, 173] on input "ISRC" at bounding box center [704, 171] width 243 height 30
paste input "QZNWR2434522"
type input "QZNWR2434522"
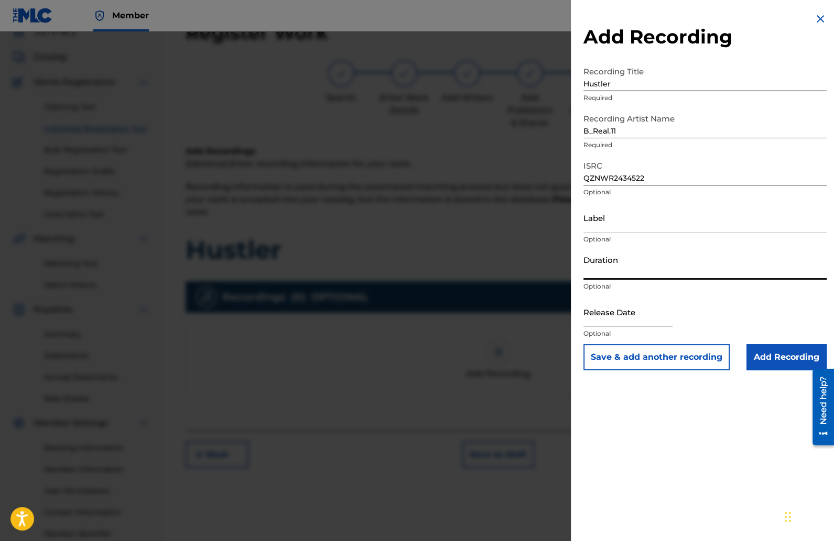
click at [621, 268] on input "Duration" at bounding box center [704, 265] width 243 height 30
type input "02:51"
click at [643, 311] on input "text" at bounding box center [627, 312] width 89 height 30
select select "7"
select select "2025"
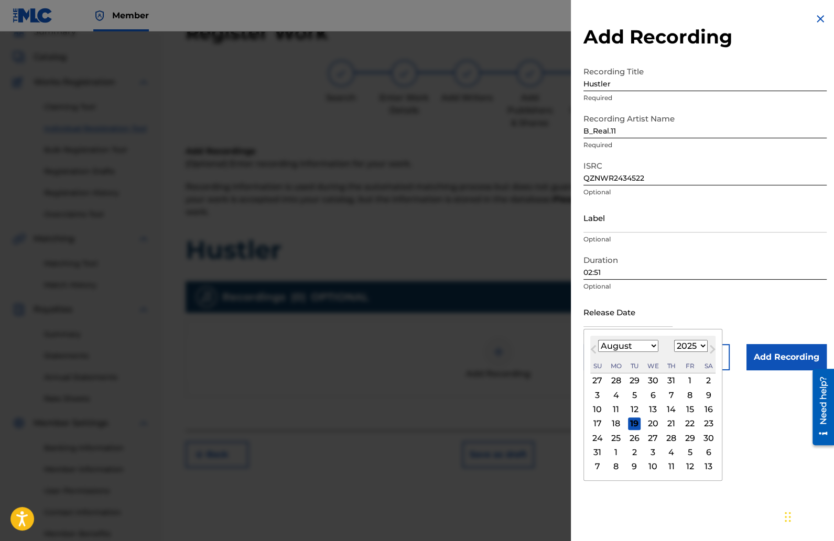
click at [651, 343] on select "January February March April May June July August September October November De…" at bounding box center [628, 346] width 60 height 12
select select "5"
click at [598, 340] on select "January February March April May June July August September October November De…" at bounding box center [628, 346] width 60 height 12
click at [699, 346] on select "1900 1901 1902 1903 1904 1905 1906 1907 1908 1909 1910 1911 1912 1913 1914 1915…" at bounding box center [691, 346] width 34 height 12
select select "2024"
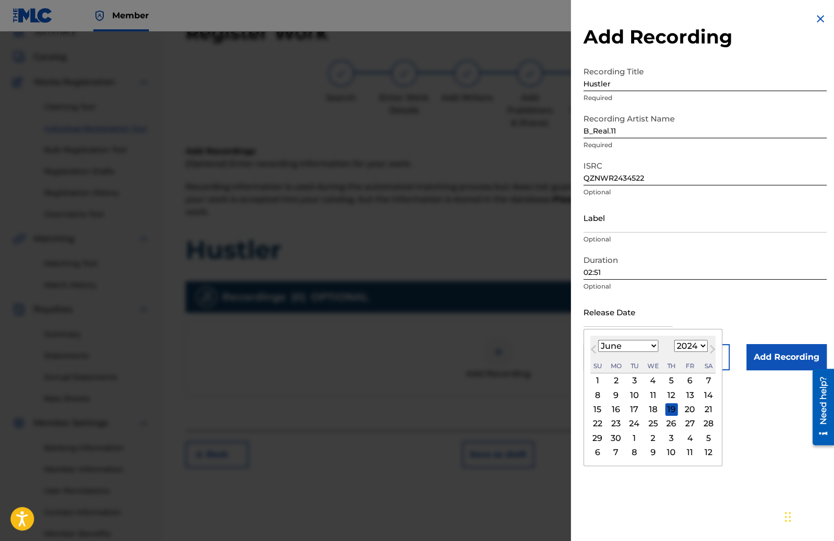
click at [676, 340] on select "1900 1901 1902 1903 1904 1905 1906 1907 1908 1909 1910 1911 1912 1913 1914 1915…" at bounding box center [691, 346] width 34 height 12
click at [677, 396] on div "6" at bounding box center [671, 395] width 13 height 13
type input "[DATE]"
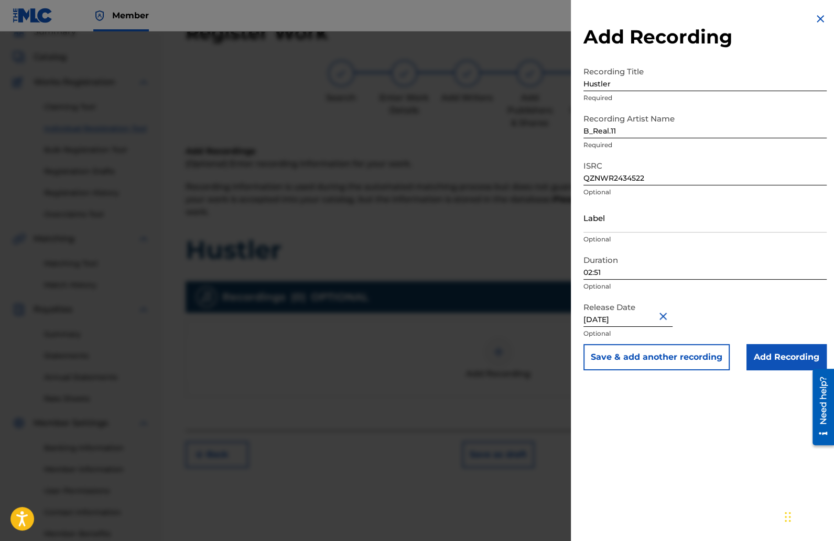
click at [758, 359] on input "Add Recording" at bounding box center [786, 357] width 80 height 26
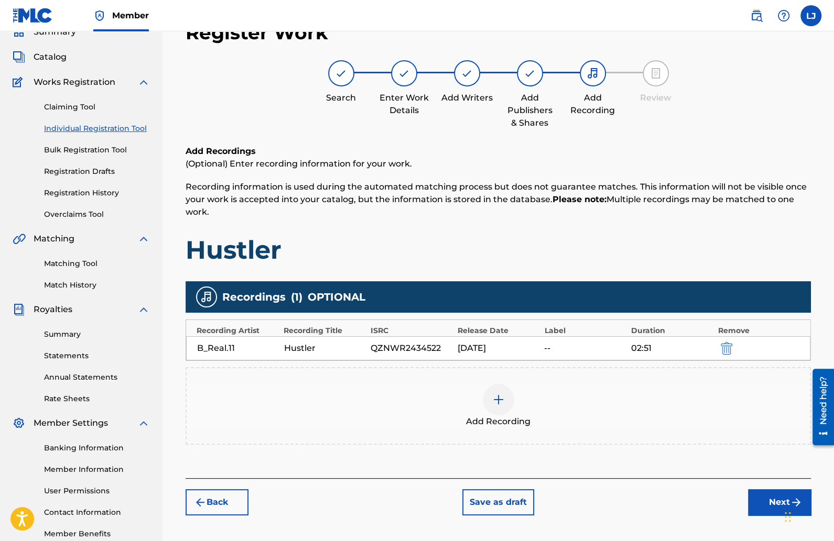
click at [764, 496] on button "Next" at bounding box center [779, 502] width 63 height 26
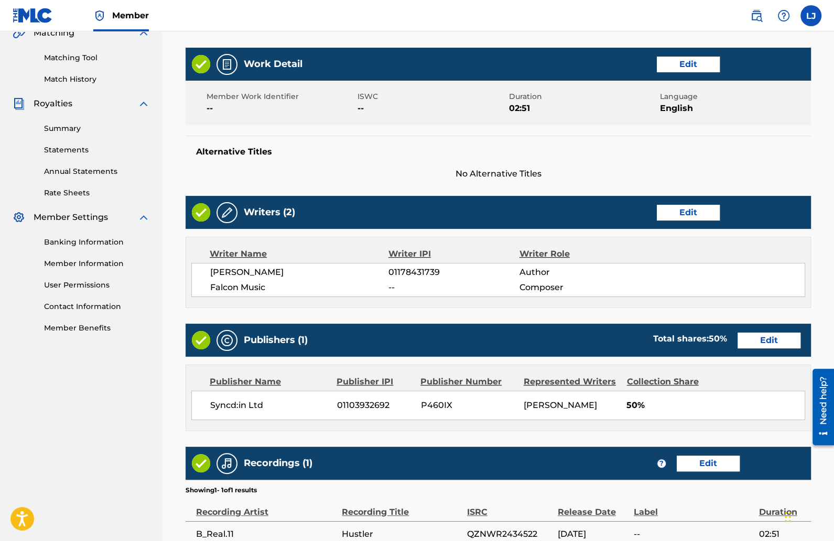
scroll to position [371, 0]
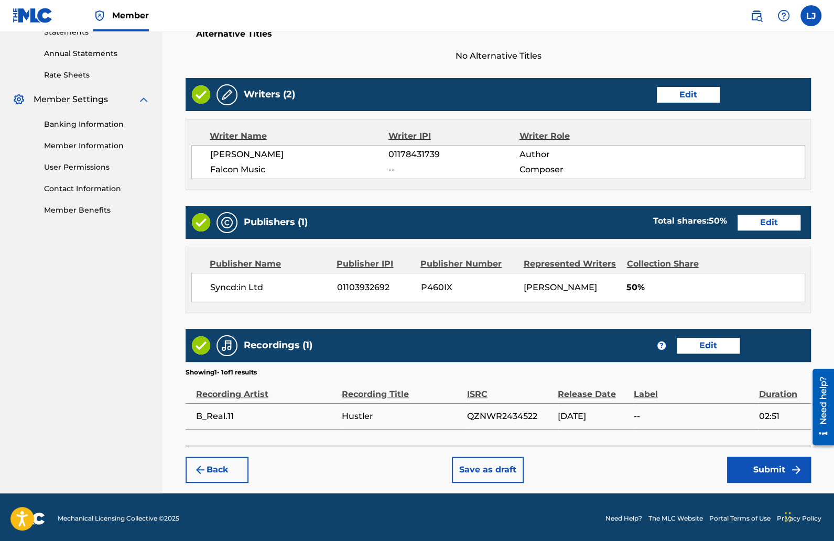
click at [763, 463] on button "Submit" at bounding box center [769, 470] width 84 height 26
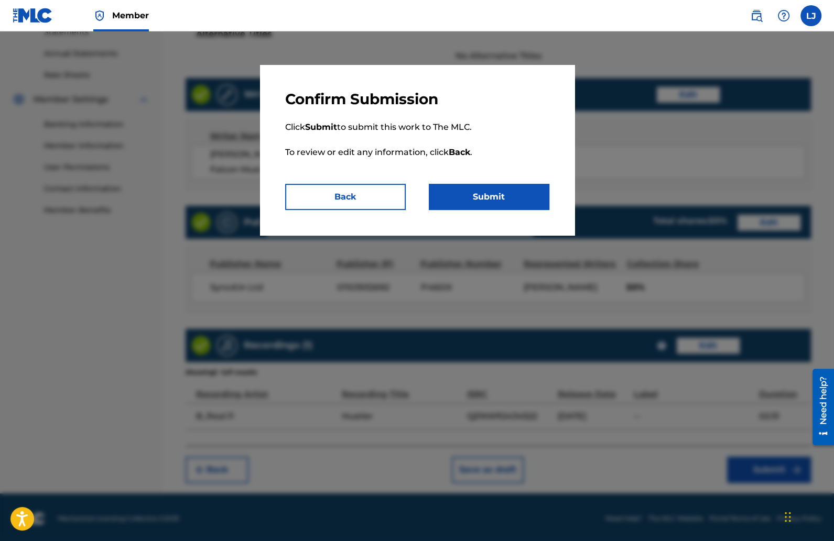
click at [510, 191] on button "Submit" at bounding box center [489, 197] width 120 height 26
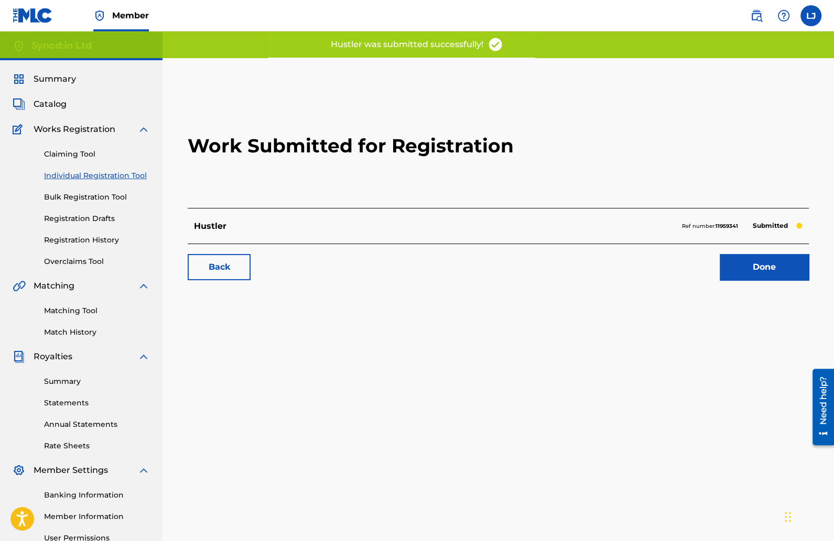
click at [745, 263] on link "Done" at bounding box center [763, 267] width 89 height 26
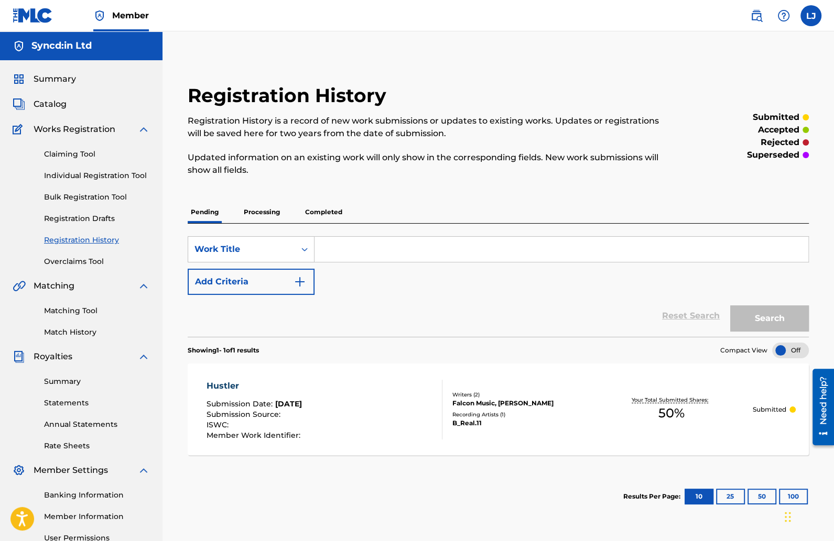
click at [105, 171] on link "Individual Registration Tool" at bounding box center [97, 175] width 106 height 11
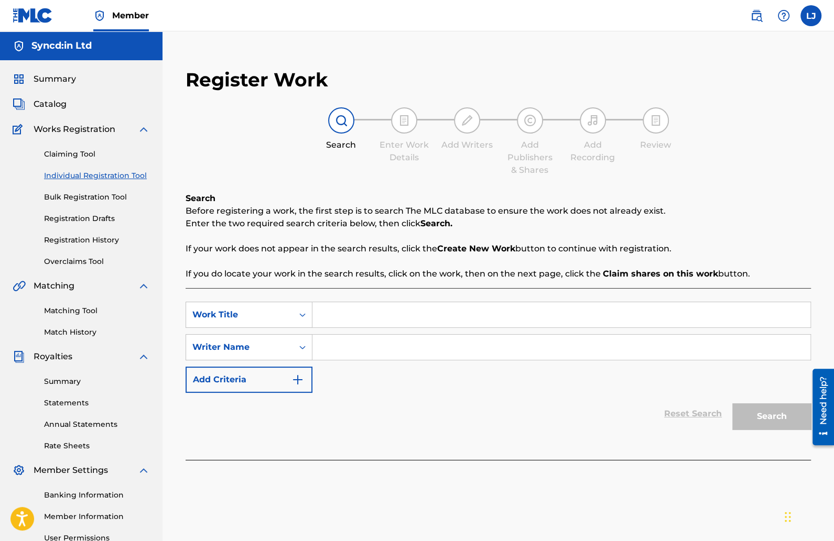
click at [350, 318] on input "Search Form" at bounding box center [561, 314] width 498 height 25
type input "Time to level up"
click at [372, 360] on div "Search Form" at bounding box center [561, 347] width 498 height 26
click at [364, 348] on input "Search Form" at bounding box center [561, 347] width 498 height 25
type input "[PERSON_NAME]"
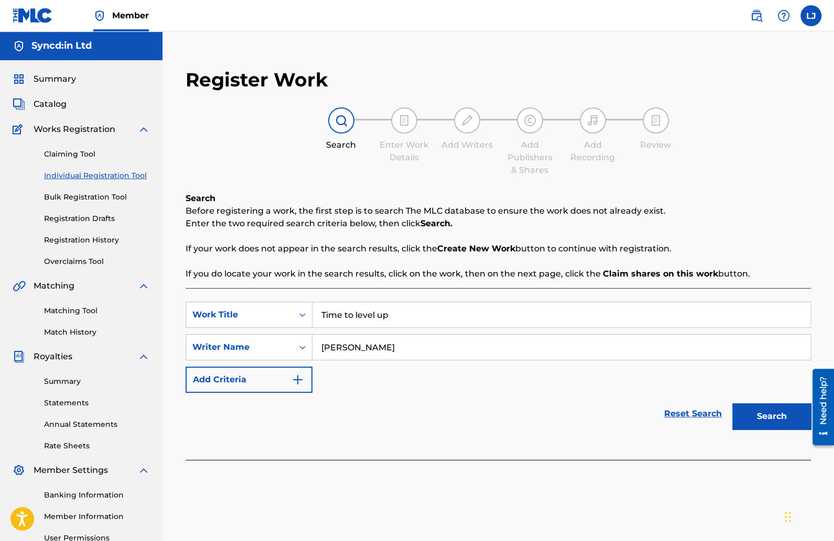
click at [778, 416] on button "Search" at bounding box center [771, 416] width 79 height 26
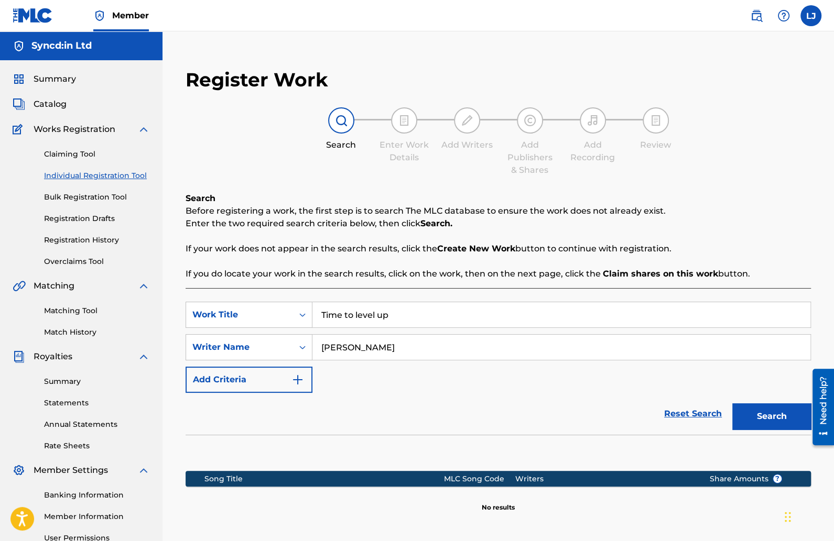
scroll to position [110, 0]
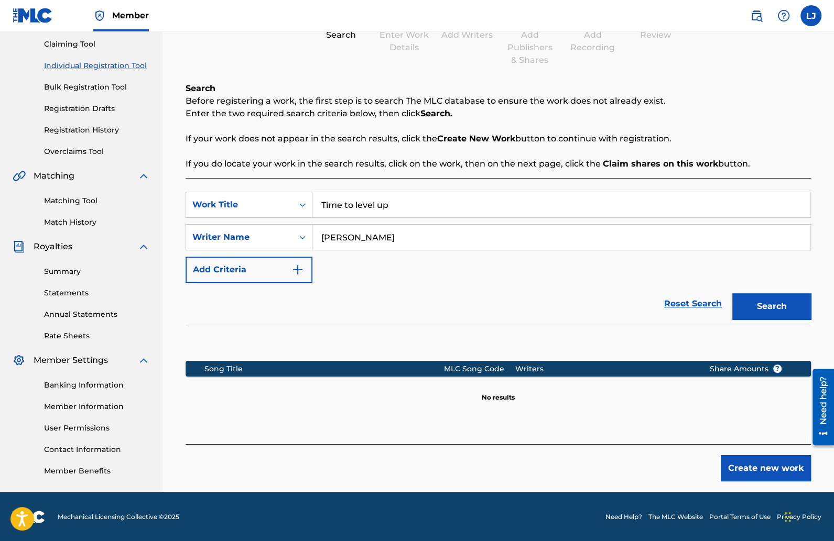
click at [741, 459] on button "Create new work" at bounding box center [765, 468] width 90 height 26
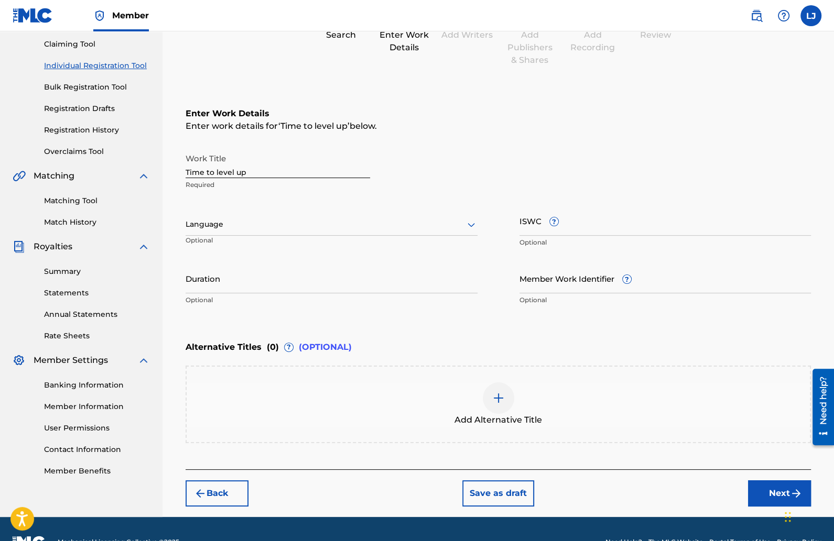
click at [248, 222] on div at bounding box center [331, 224] width 292 height 13
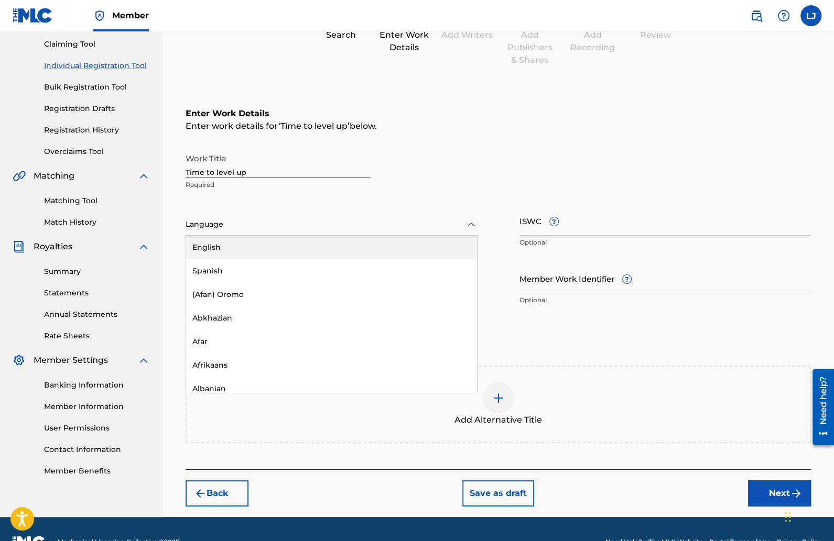
click at [253, 240] on div "English" at bounding box center [331, 248] width 291 height 24
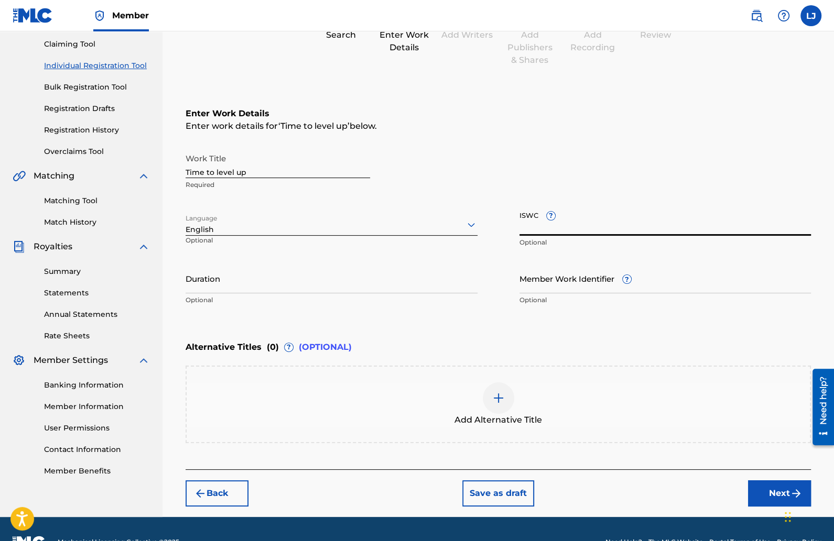
click at [546, 226] on input "ISWC ?" at bounding box center [665, 221] width 292 height 30
paste input "T-329.453.421-3"
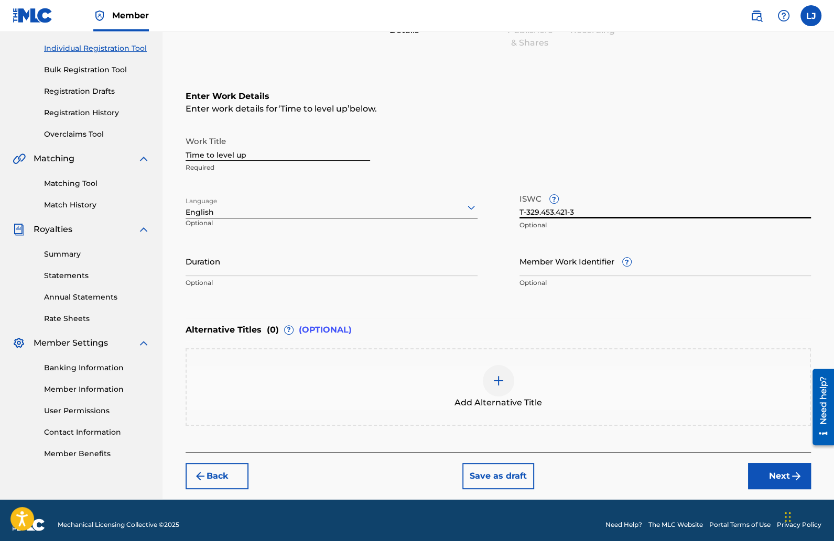
scroll to position [135, 0]
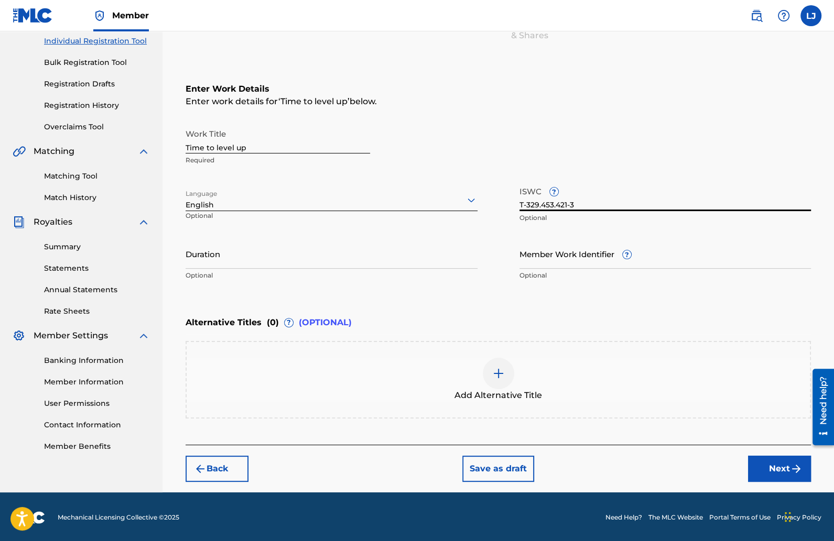
type input "T-329.453.421-3"
click at [247, 256] on input "Duration" at bounding box center [331, 254] width 292 height 30
type input "03:24"
click at [774, 473] on button "Next" at bounding box center [779, 469] width 63 height 26
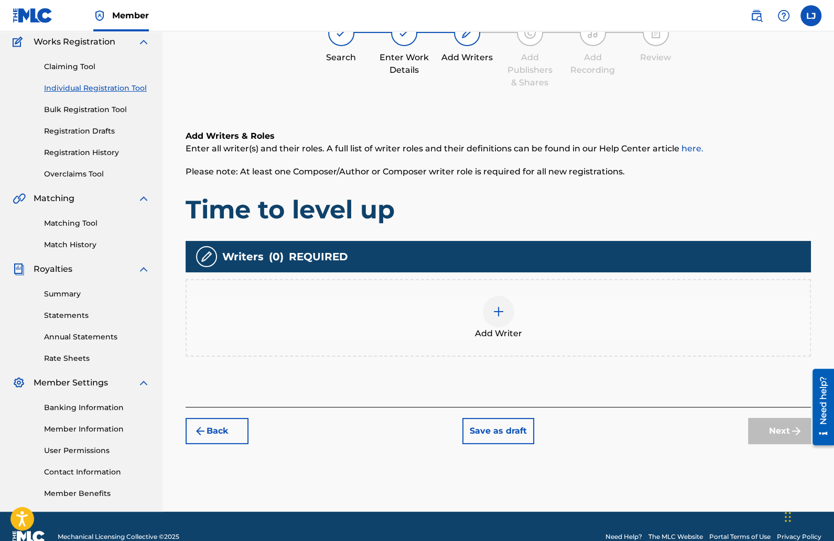
scroll to position [47, 0]
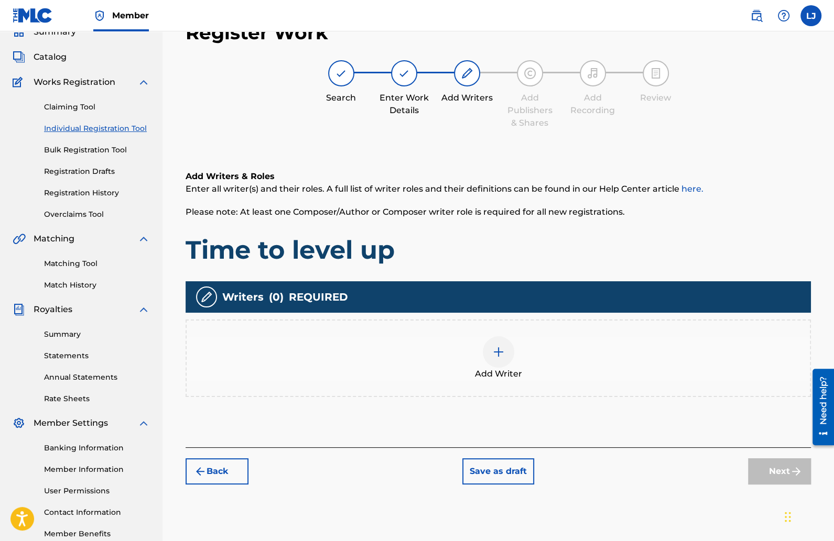
click at [501, 348] on img at bounding box center [498, 352] width 13 height 13
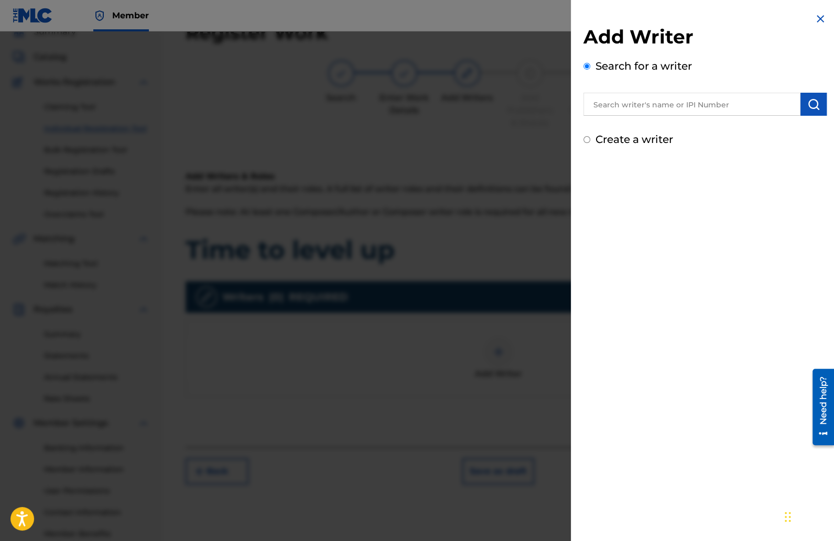
click at [672, 111] on input "text" at bounding box center [691, 104] width 217 height 23
type input "[PERSON_NAME]"
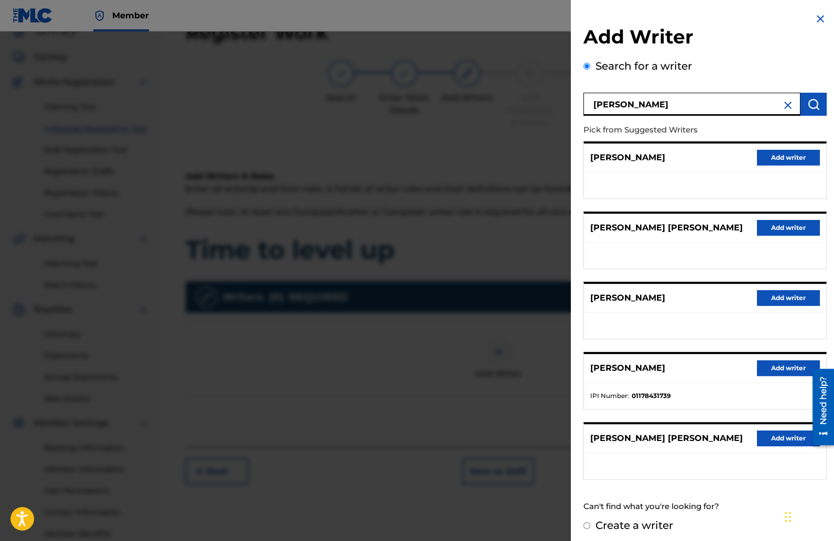
click at [778, 362] on button "Add writer" at bounding box center [787, 368] width 63 height 16
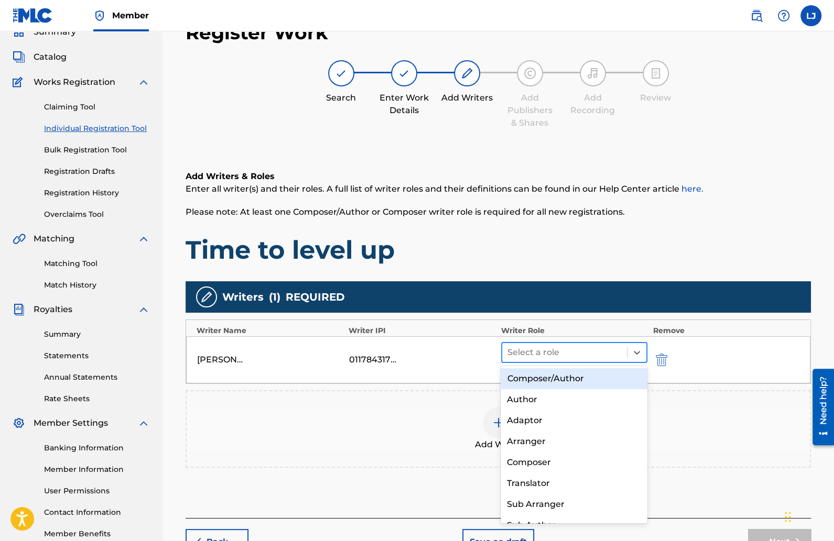
click at [572, 350] on div at bounding box center [564, 352] width 115 height 15
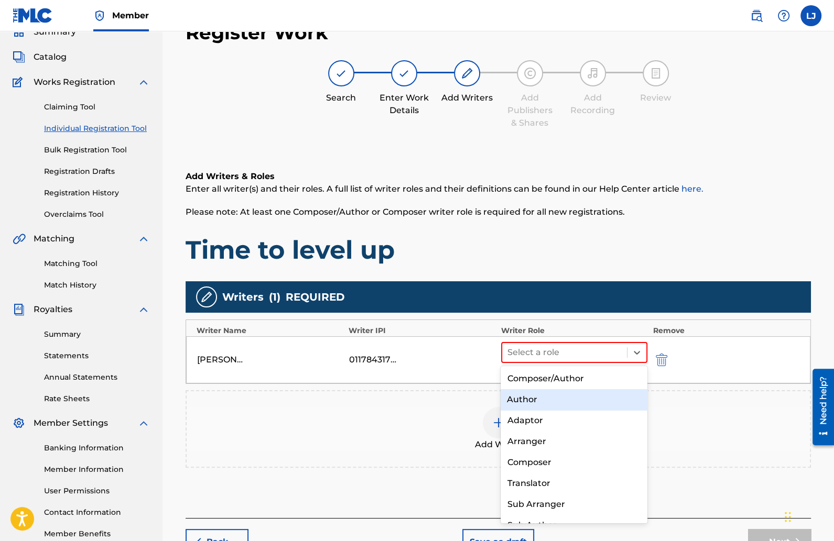
click at [551, 398] on div "Author" at bounding box center [573, 399] width 147 height 21
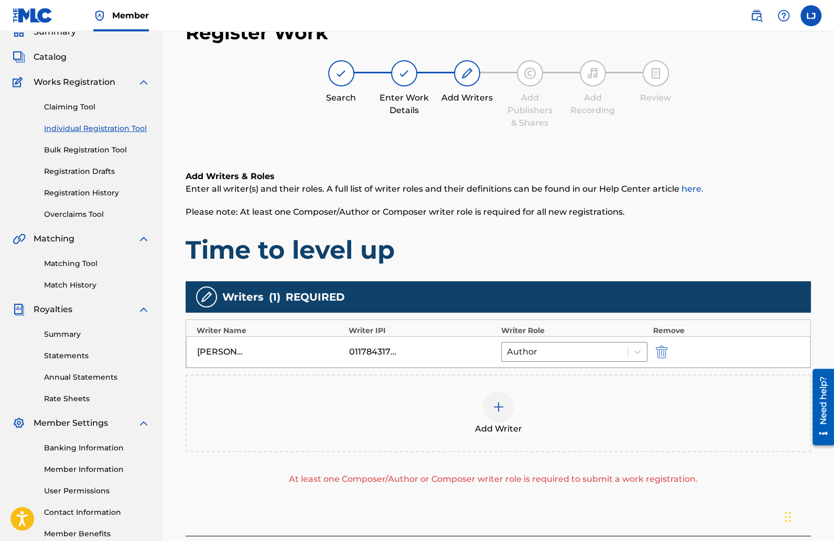
click at [498, 403] on img at bounding box center [498, 407] width 13 height 13
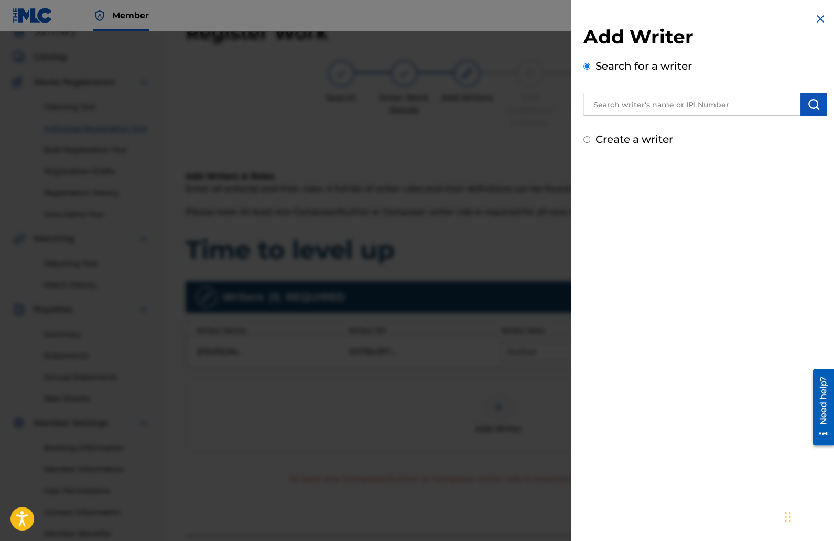
click at [658, 104] on input "text" at bounding box center [691, 104] width 217 height 23
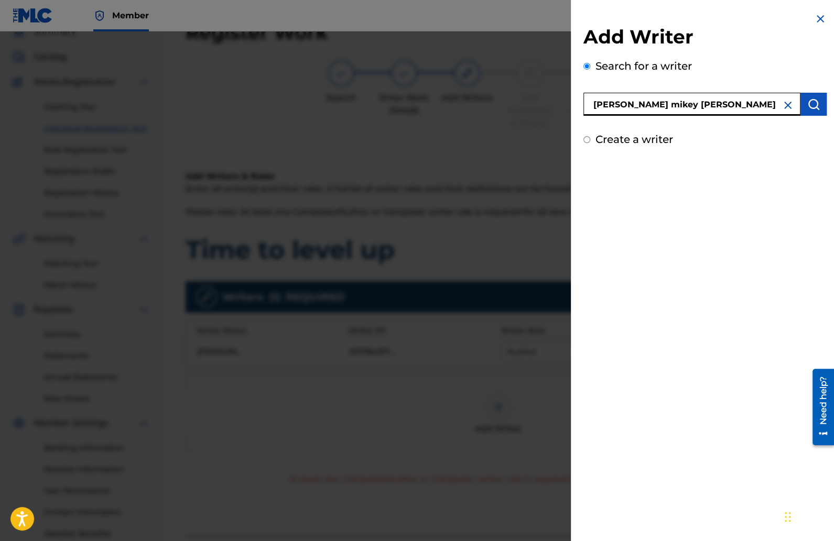
type input "[PERSON_NAME] mikey [PERSON_NAME]"
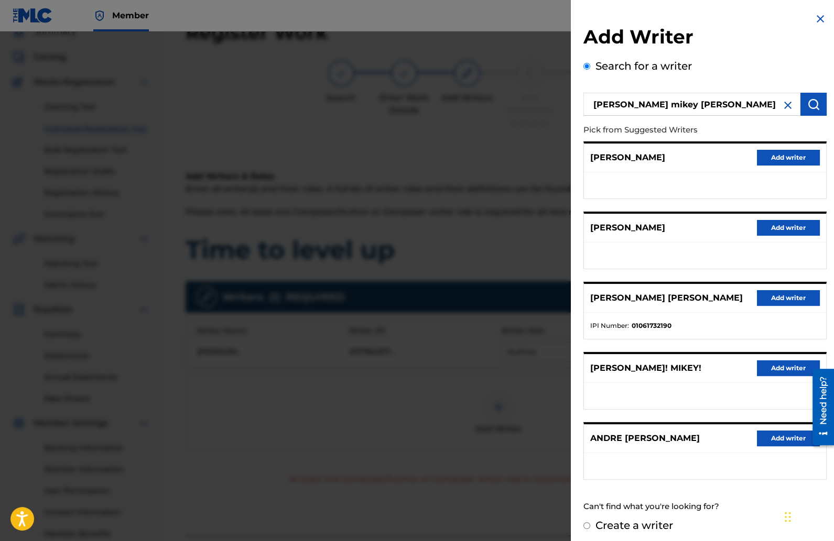
click at [761, 295] on button "Add writer" at bounding box center [787, 298] width 63 height 16
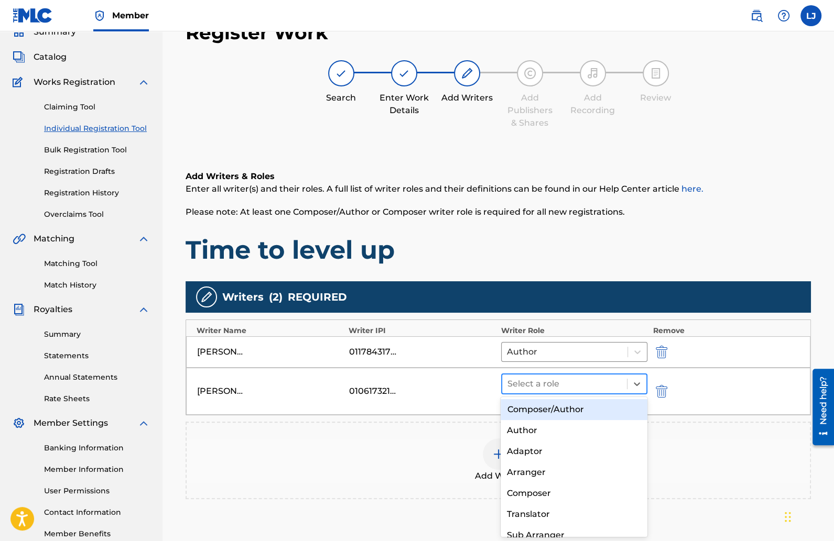
click at [582, 387] on div at bounding box center [564, 384] width 115 height 15
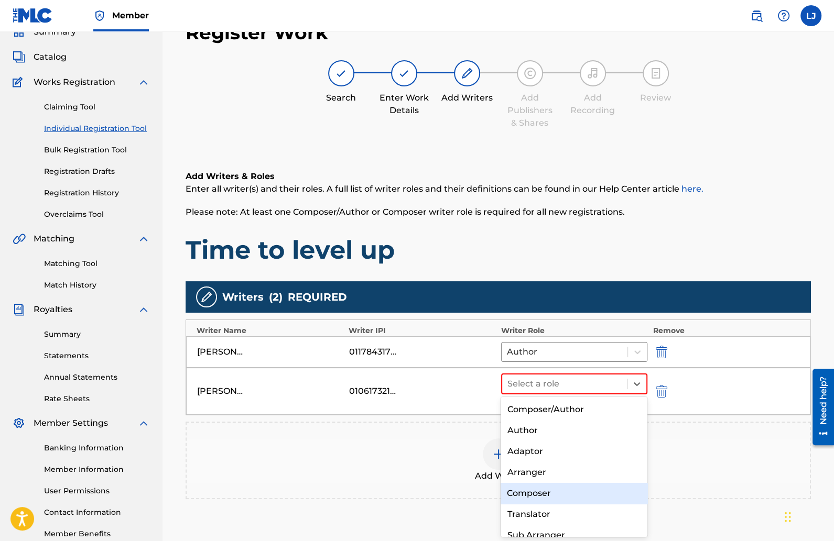
click at [533, 494] on div "Composer" at bounding box center [573, 493] width 147 height 21
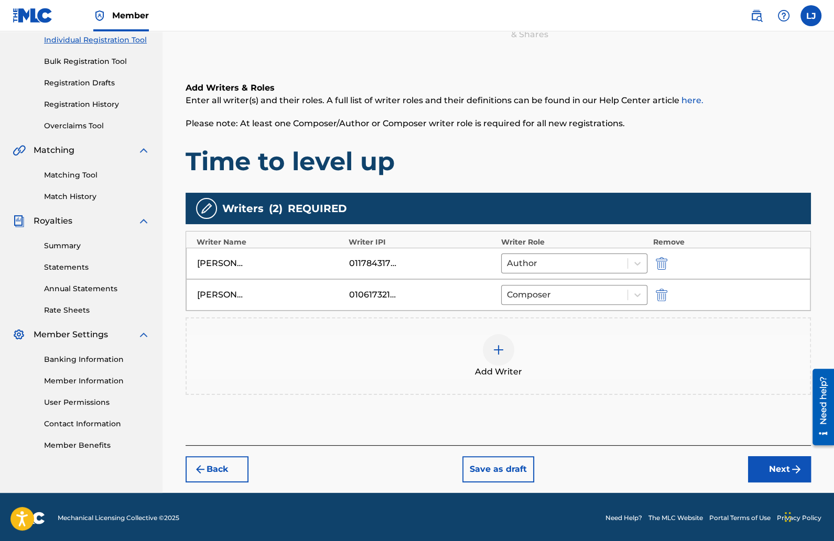
click at [766, 456] on button "Next" at bounding box center [779, 469] width 63 height 26
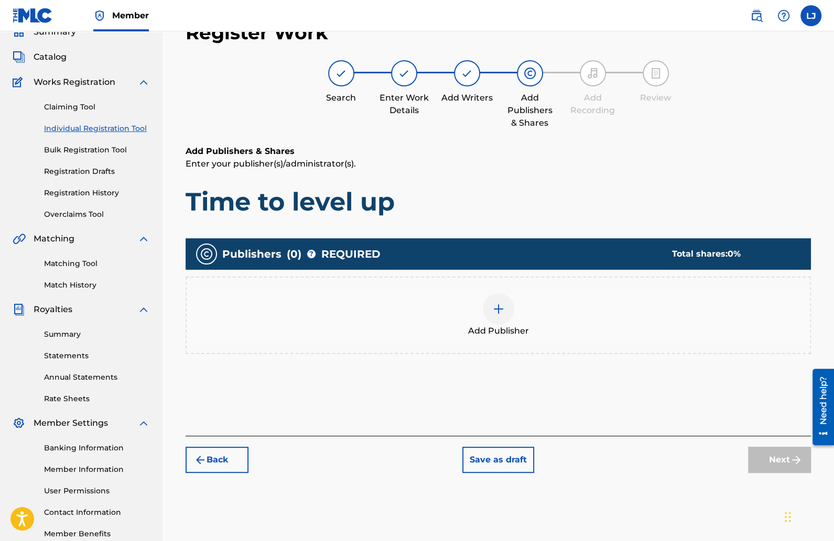
click at [494, 297] on div at bounding box center [498, 308] width 31 height 31
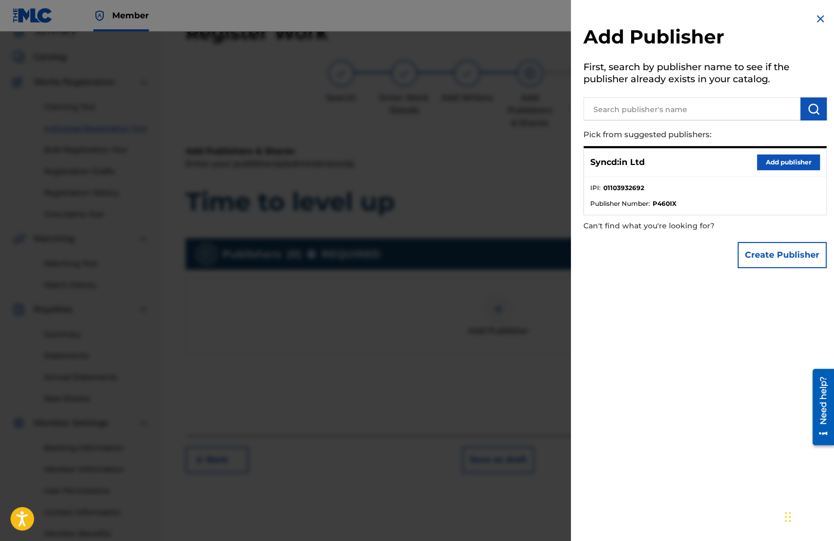
click at [788, 161] on button "Add publisher" at bounding box center [787, 163] width 63 height 16
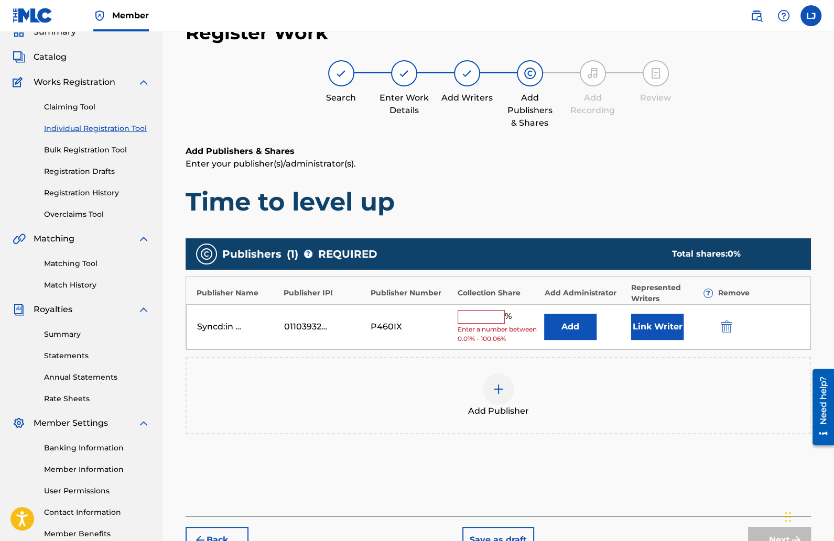
click at [485, 315] on input "text" at bounding box center [480, 317] width 47 height 14
type input "50"
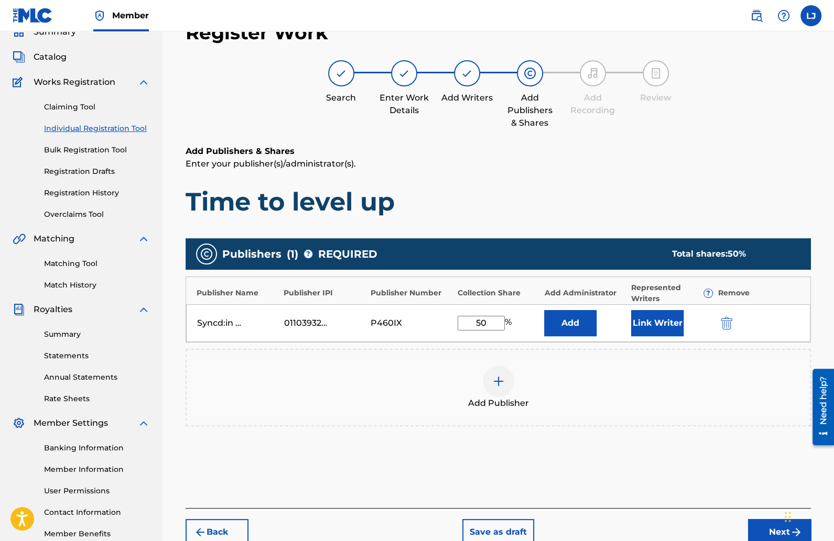
click at [666, 319] on button "Link Writer" at bounding box center [657, 323] width 52 height 26
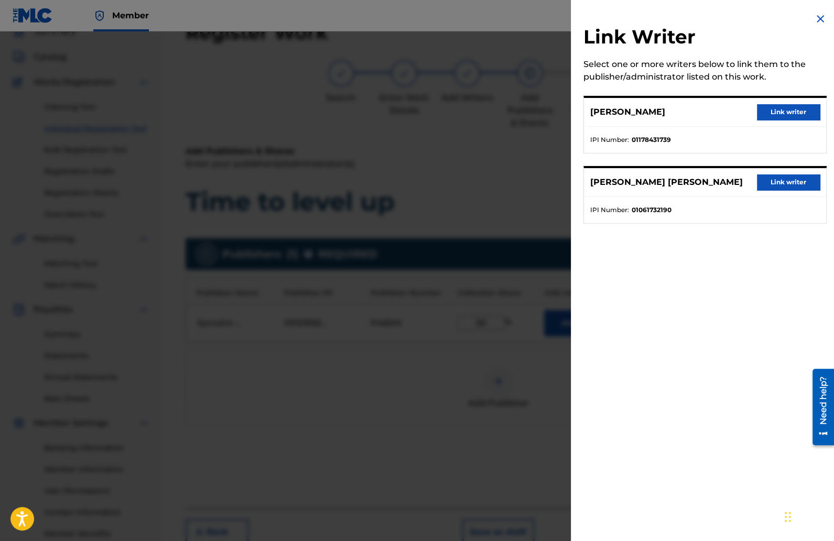
click at [773, 114] on button "Link writer" at bounding box center [787, 112] width 63 height 16
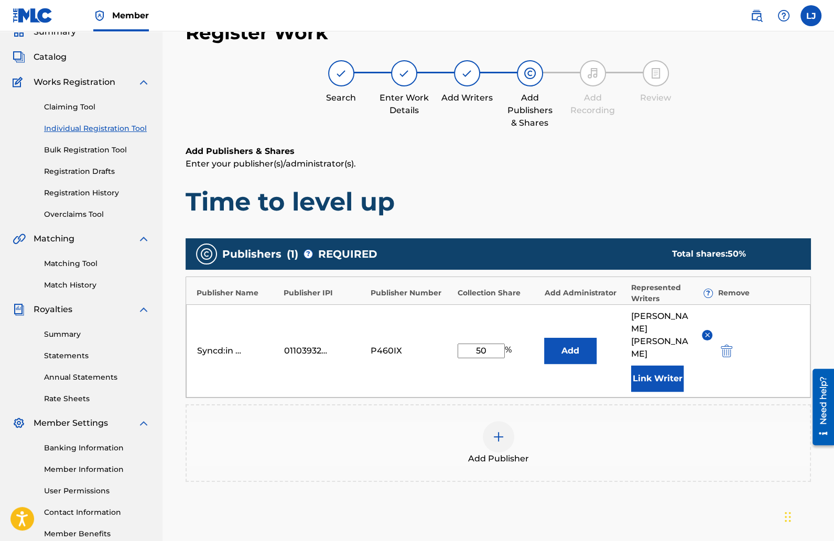
scroll to position [141, 0]
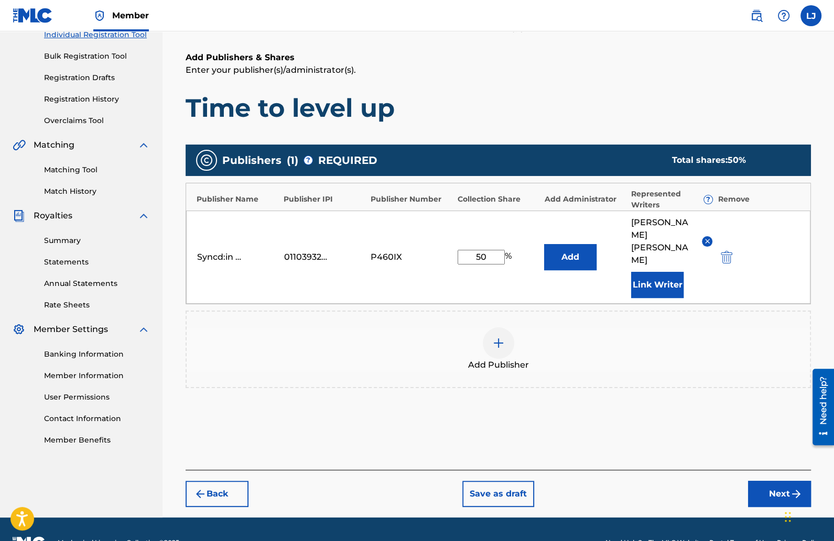
click at [764, 481] on button "Next" at bounding box center [779, 494] width 63 height 26
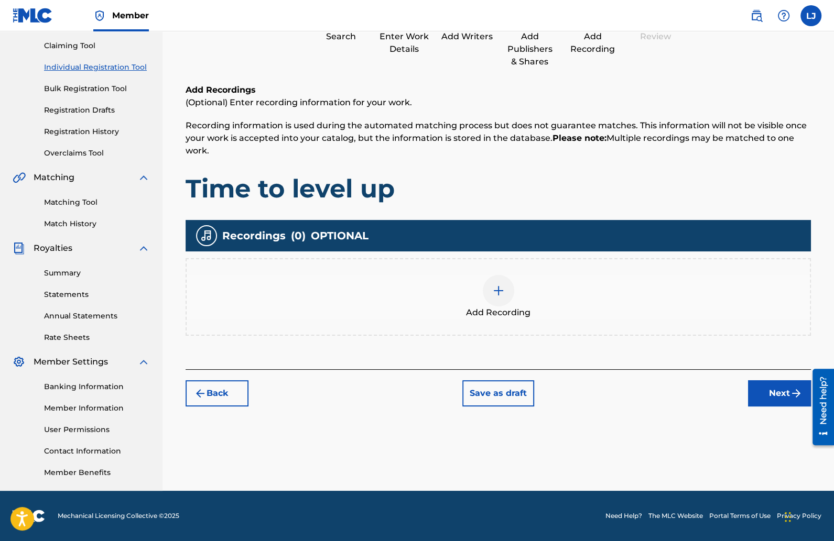
scroll to position [47, 0]
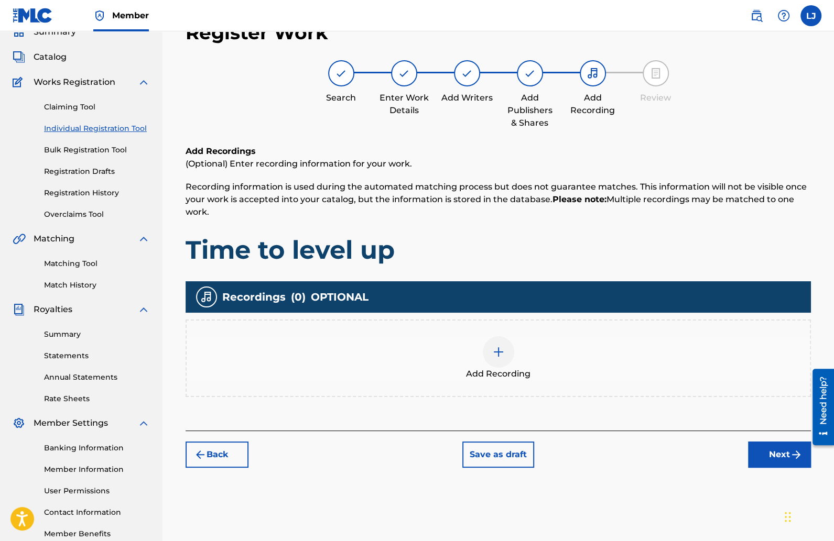
click at [499, 352] on img at bounding box center [498, 352] width 13 height 13
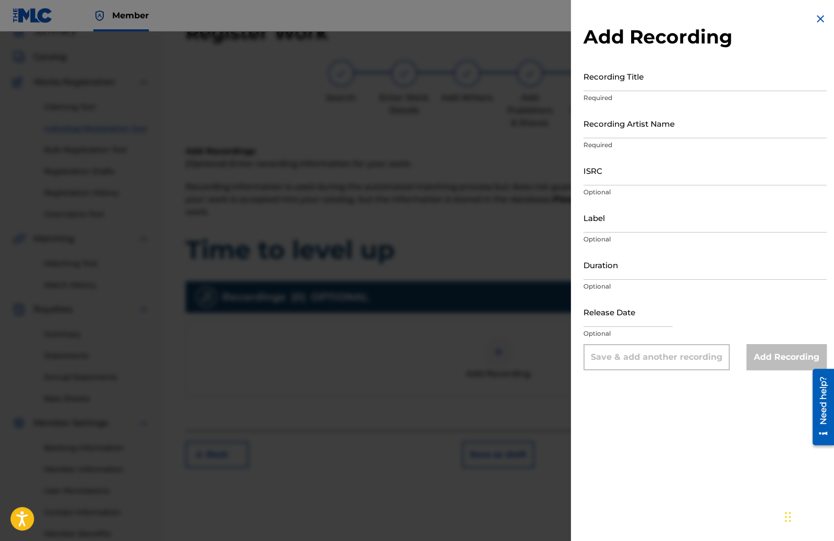
click at [619, 81] on input "Recording Title" at bounding box center [704, 76] width 243 height 30
type input "Time To Level Up"
click at [646, 133] on input "Recording Artist Name" at bounding box center [704, 123] width 243 height 30
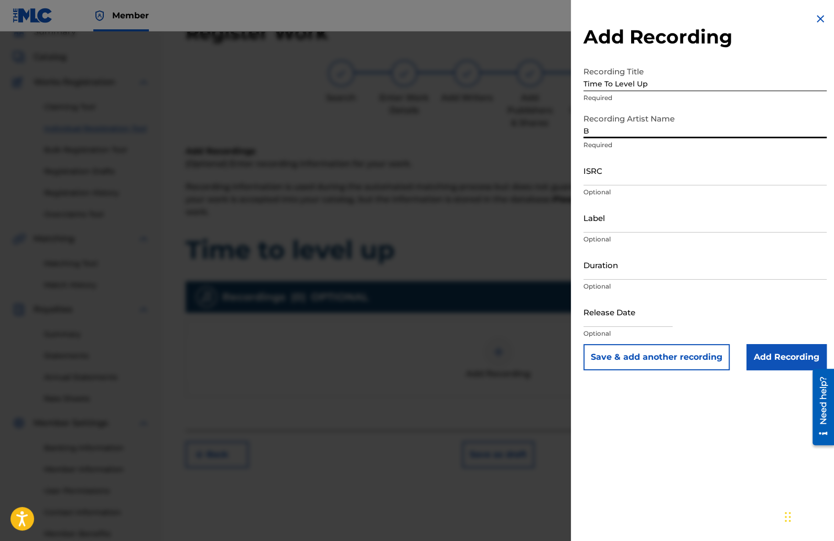
type input "B_Real.11"
click at [612, 173] on input "ISRC" at bounding box center [704, 171] width 243 height 30
paste input "QZES92275059"
type input "QZES92275059"
click at [619, 271] on input "Duration" at bounding box center [704, 265] width 243 height 30
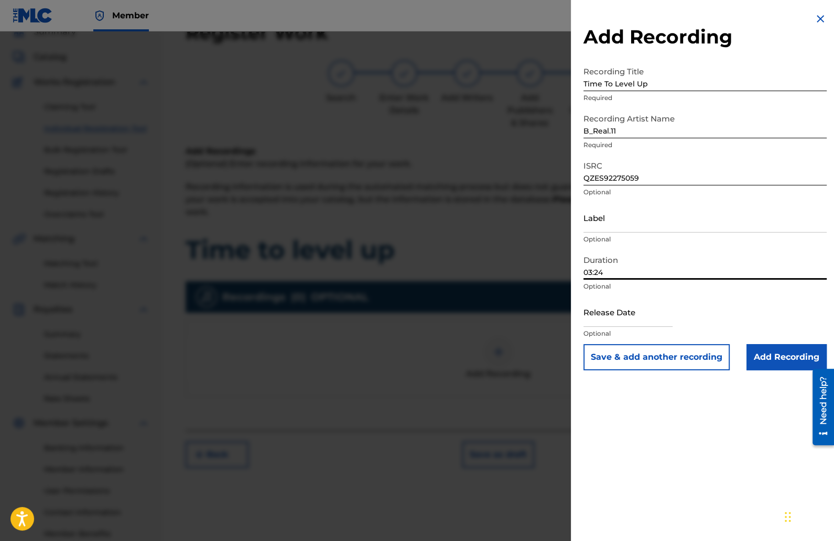
type input "03:24"
click at [638, 318] on input "text" at bounding box center [627, 312] width 89 height 30
select select "7"
select select "2025"
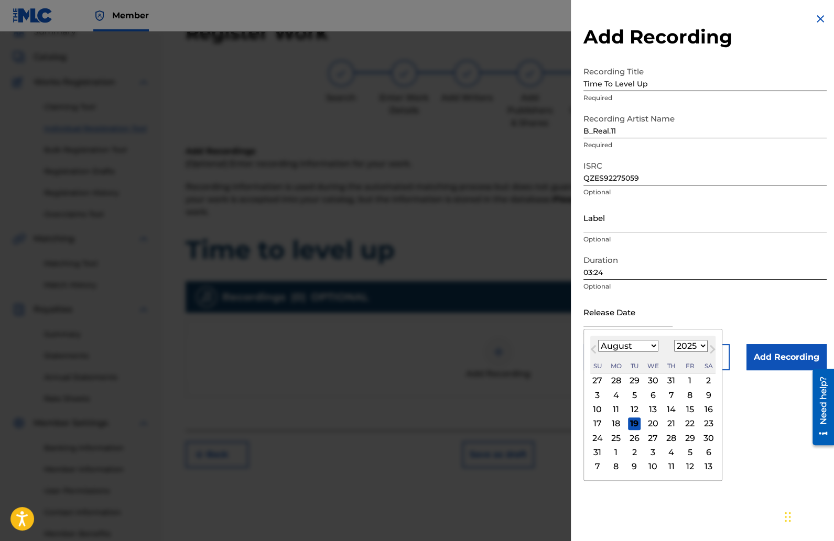
click at [653, 345] on select "January February March April May June July August September October November De…" at bounding box center [628, 346] width 60 height 12
select select "3"
click at [598, 340] on select "January February March April May June July August September October November De…" at bounding box center [628, 346] width 60 height 12
click at [686, 346] on select "1900 1901 1902 1903 1904 1905 1906 1907 1908 1909 1910 1911 1912 1913 1914 1915…" at bounding box center [691, 346] width 34 height 12
select select "2022"
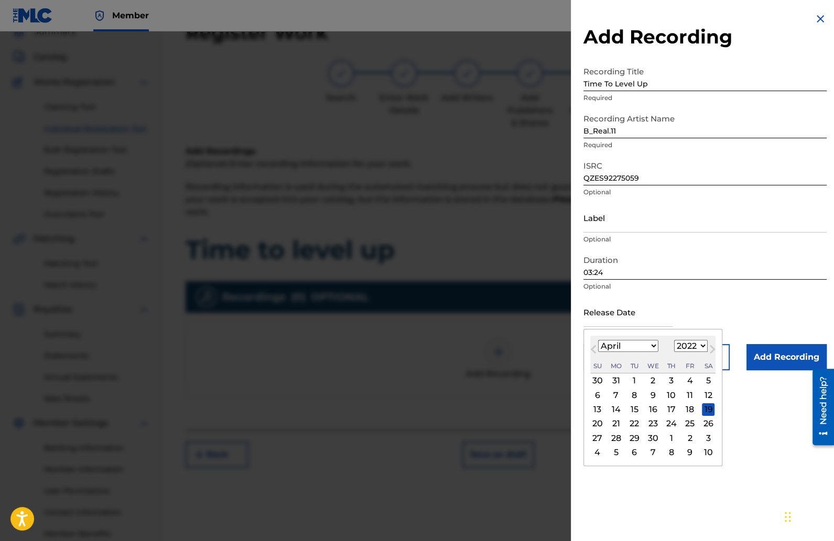
click at [676, 340] on select "1900 1901 1902 1903 1904 1905 1906 1907 1908 1909 1910 1911 1912 1913 1914 1915…" at bounding box center [691, 346] width 34 height 12
click at [594, 394] on div "3" at bounding box center [597, 395] width 13 height 13
type input "[DATE]"
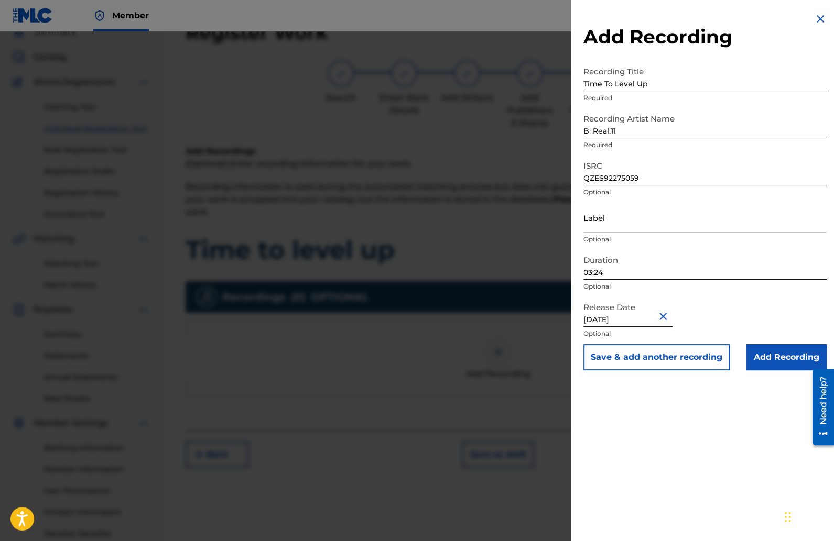
click at [752, 356] on input "Add Recording" at bounding box center [786, 357] width 80 height 26
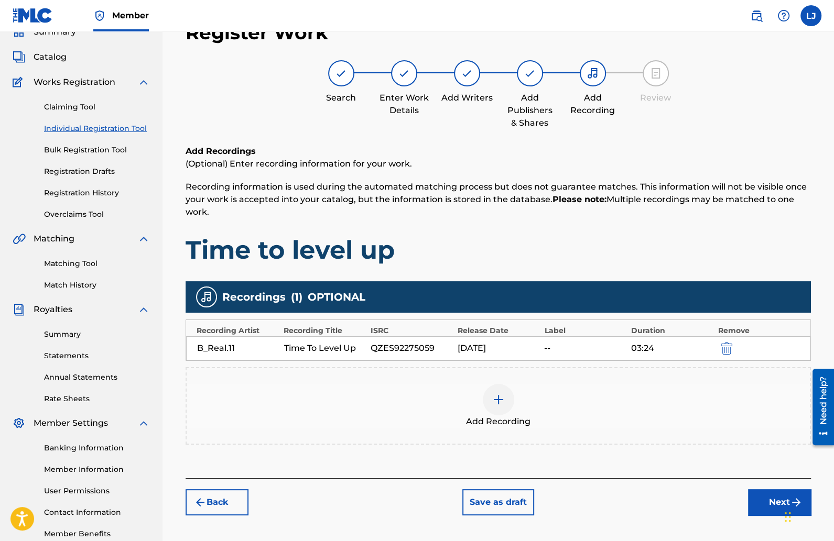
click at [754, 503] on button "Next" at bounding box center [779, 502] width 63 height 26
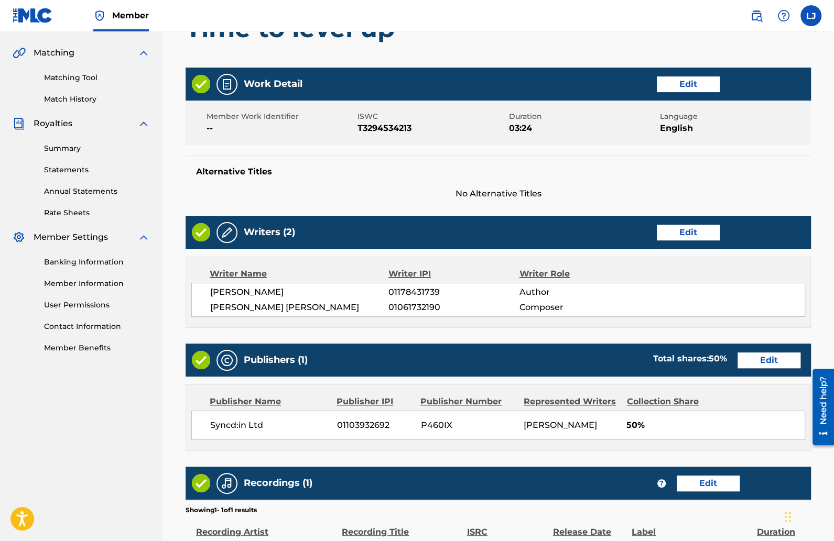
scroll to position [371, 0]
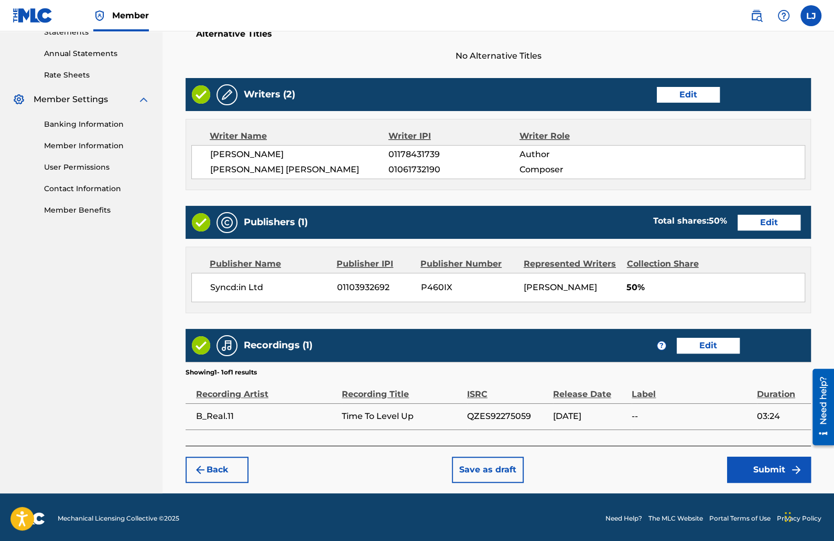
click at [740, 457] on button "Submit" at bounding box center [769, 470] width 84 height 26
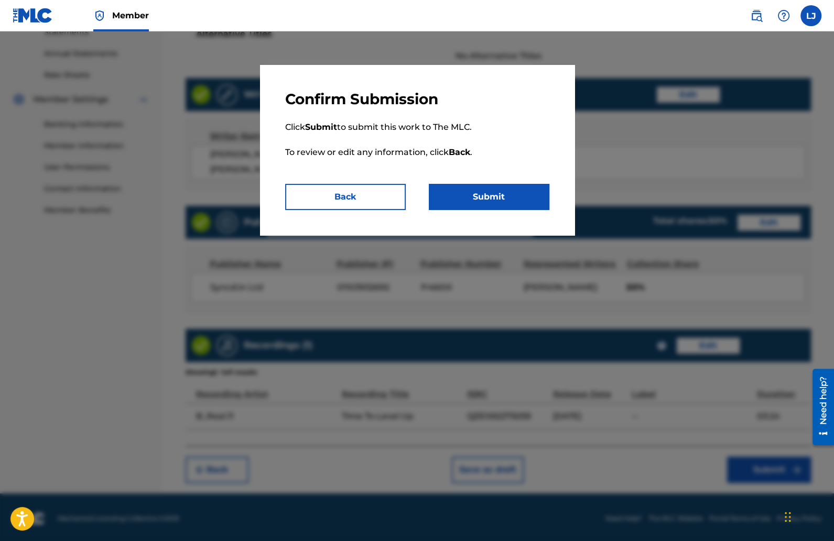
click at [492, 189] on button "Submit" at bounding box center [489, 197] width 120 height 26
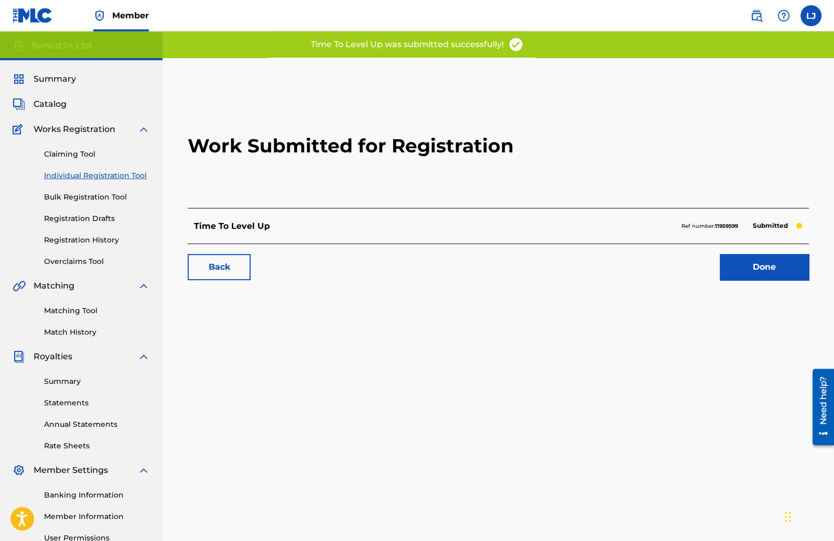
click at [761, 265] on link "Done" at bounding box center [763, 267] width 89 height 26
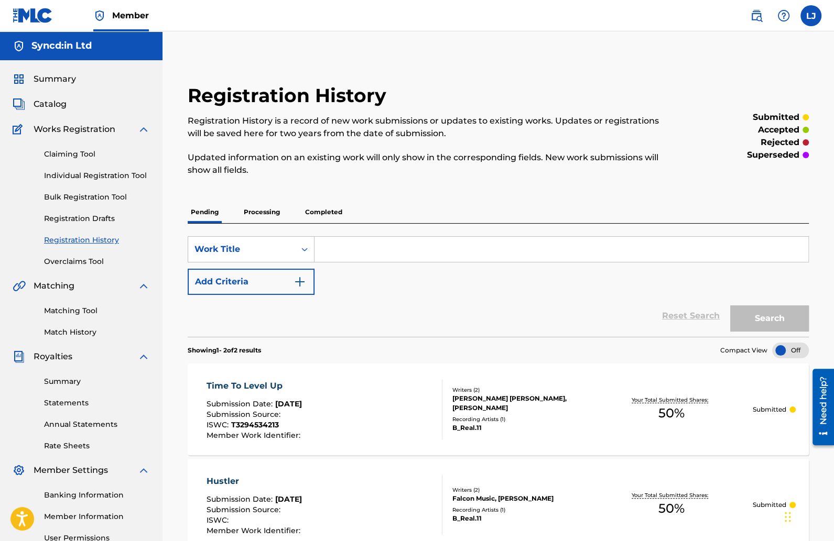
click at [83, 176] on link "Individual Registration Tool" at bounding box center [97, 175] width 106 height 11
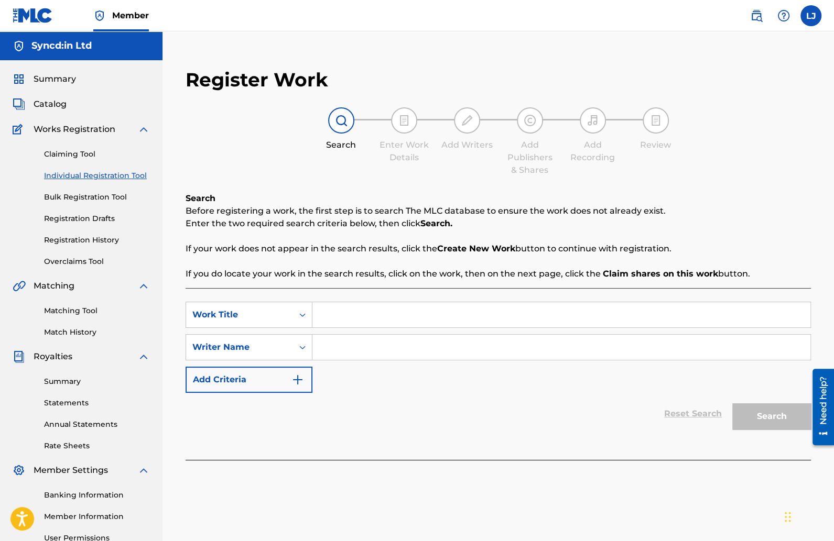
click at [365, 319] on input "Search Form" at bounding box center [561, 314] width 498 height 25
type input "Somethin' Deep"
click at [388, 354] on input "Search Form" at bounding box center [561, 347] width 498 height 25
type input "[PERSON_NAME]"
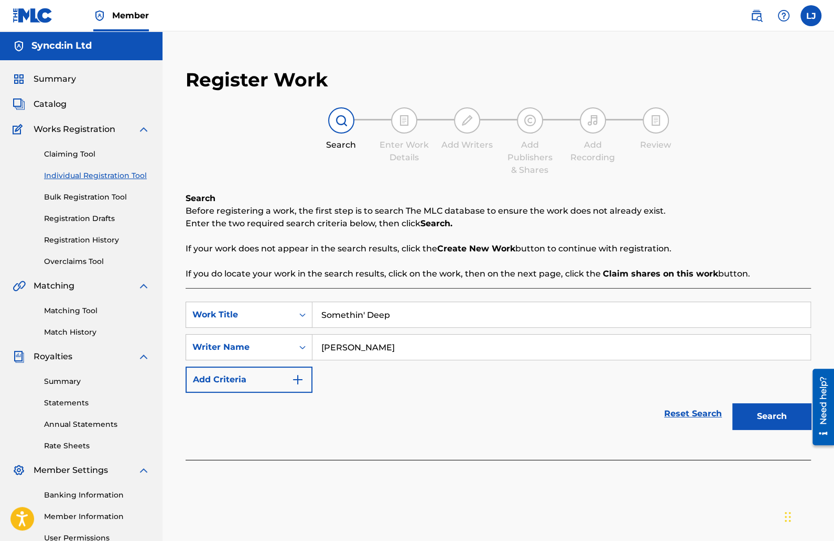
click at [773, 420] on button "Search" at bounding box center [771, 416] width 79 height 26
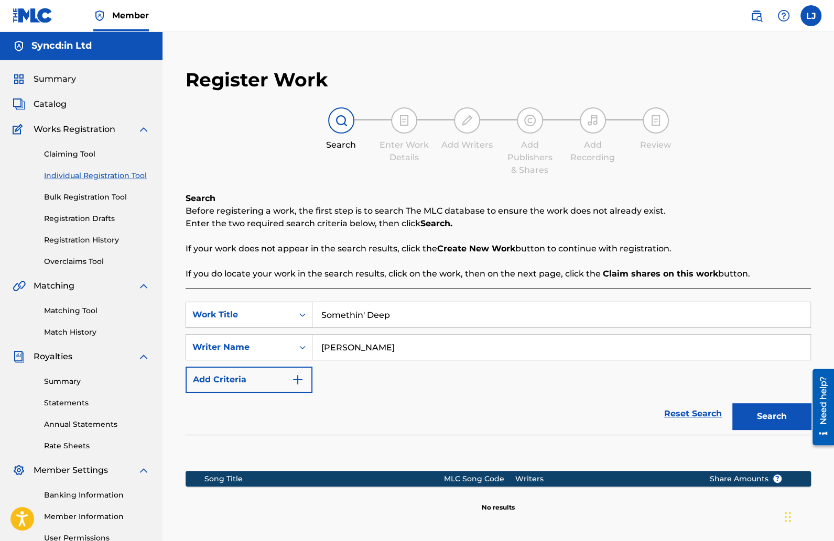
scroll to position [110, 0]
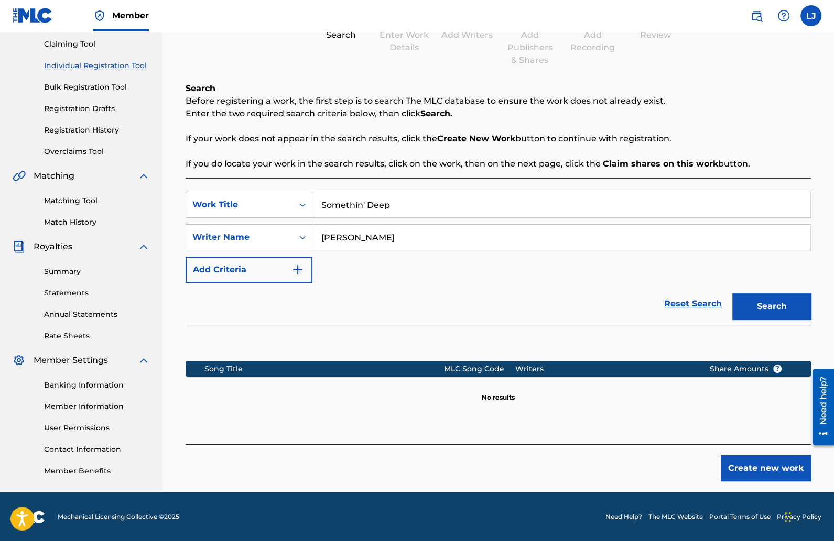
click at [756, 458] on button "Create new work" at bounding box center [765, 468] width 90 height 26
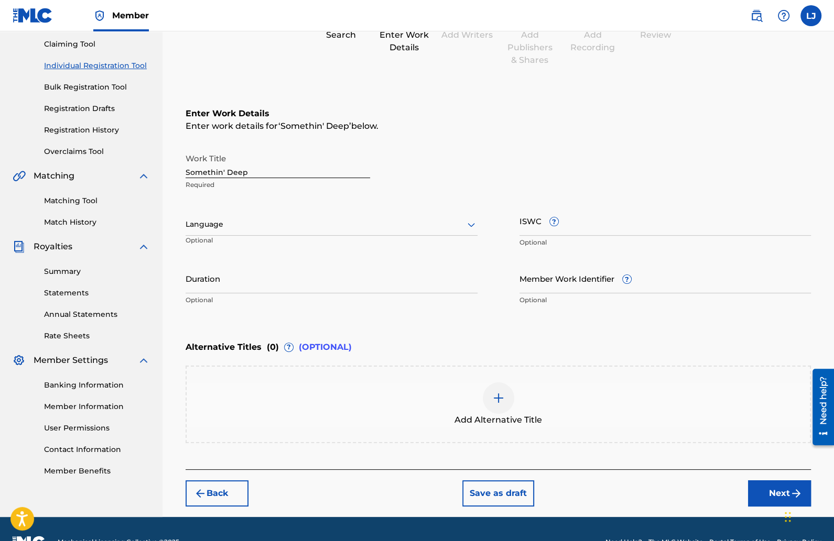
click at [270, 220] on div at bounding box center [331, 224] width 292 height 13
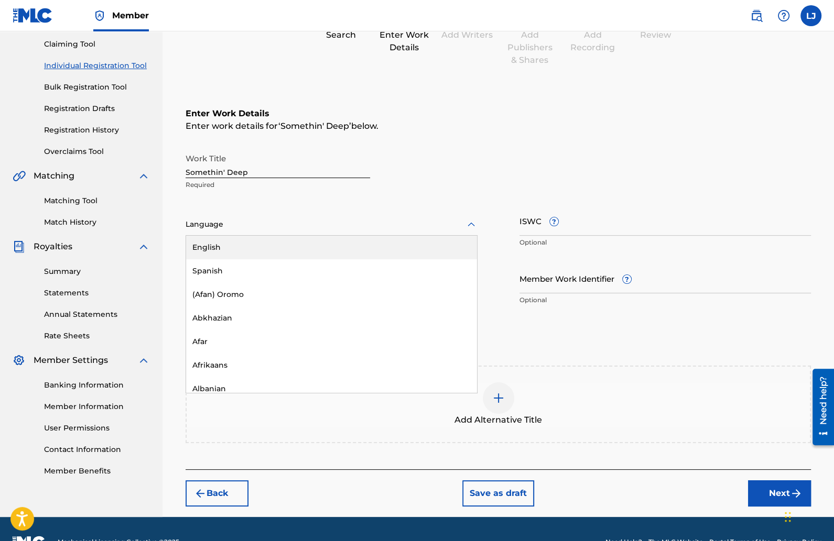
click at [243, 238] on div "English" at bounding box center [331, 248] width 291 height 24
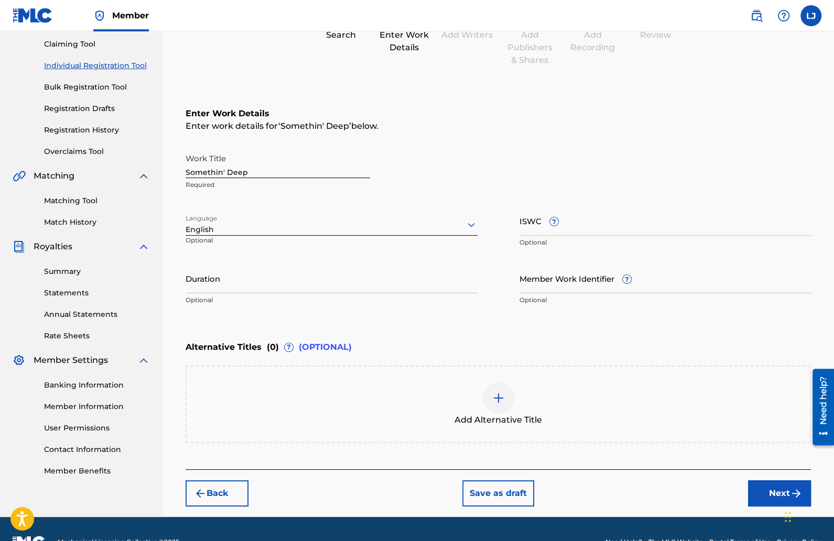
click at [309, 284] on input "Duration" at bounding box center [331, 279] width 292 height 30
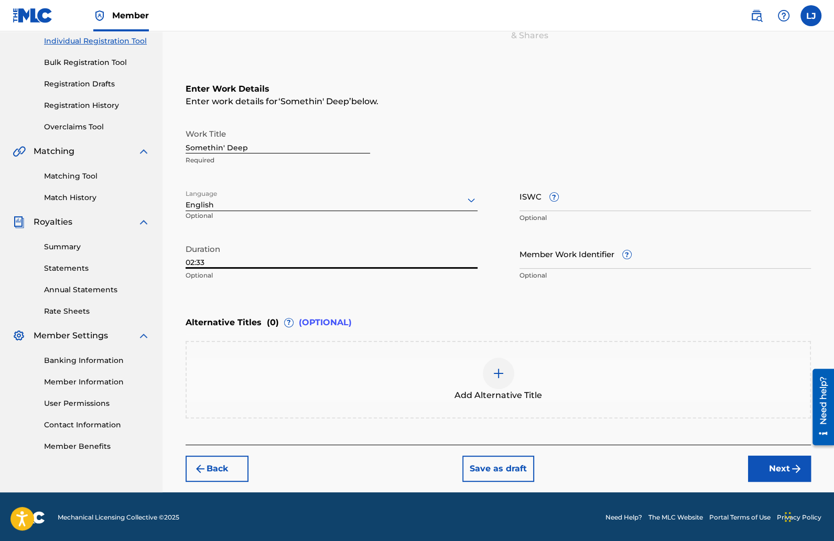
type input "02:33"
click at [768, 465] on button "Next" at bounding box center [779, 469] width 63 height 26
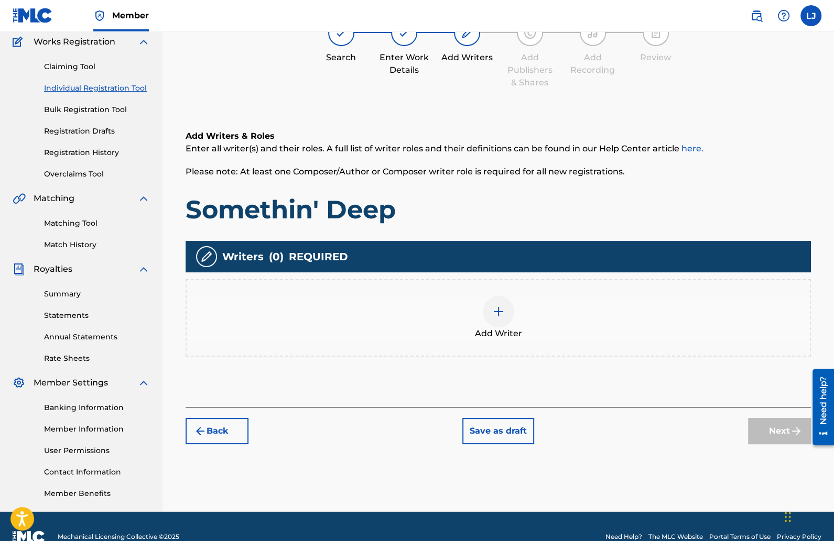
scroll to position [47, 0]
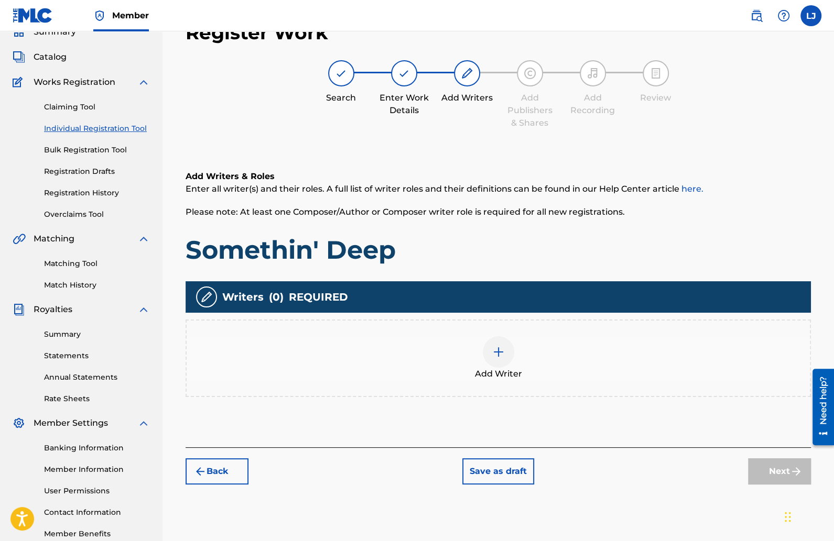
click at [495, 344] on div at bounding box center [498, 351] width 31 height 31
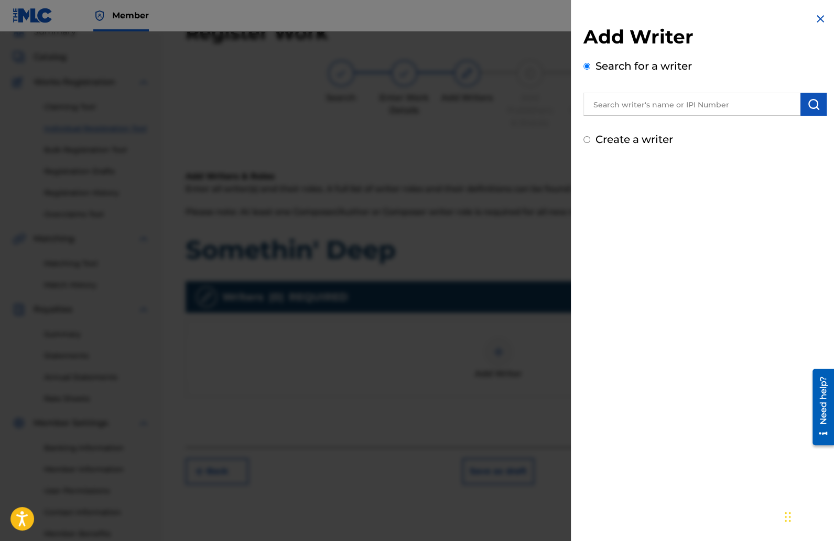
click at [613, 108] on input "text" at bounding box center [691, 104] width 217 height 23
type input "[PERSON_NAME]"
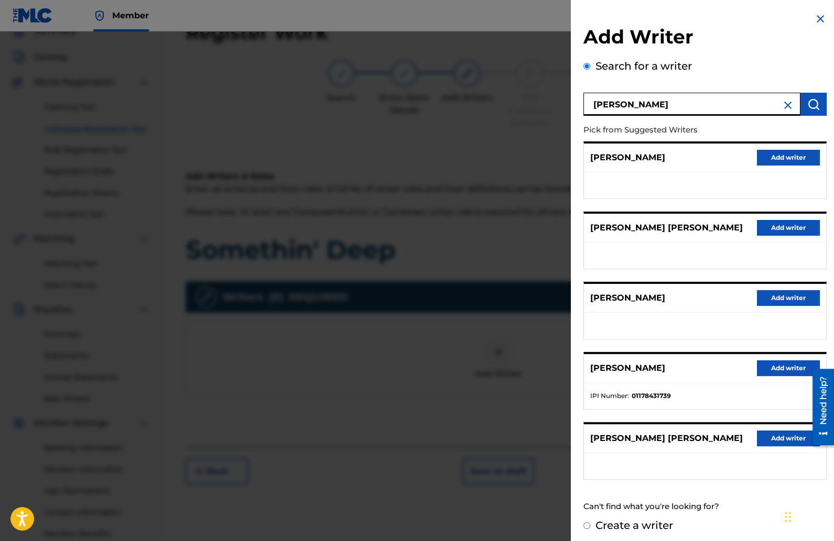
click at [777, 363] on button "Add writer" at bounding box center [787, 368] width 63 height 16
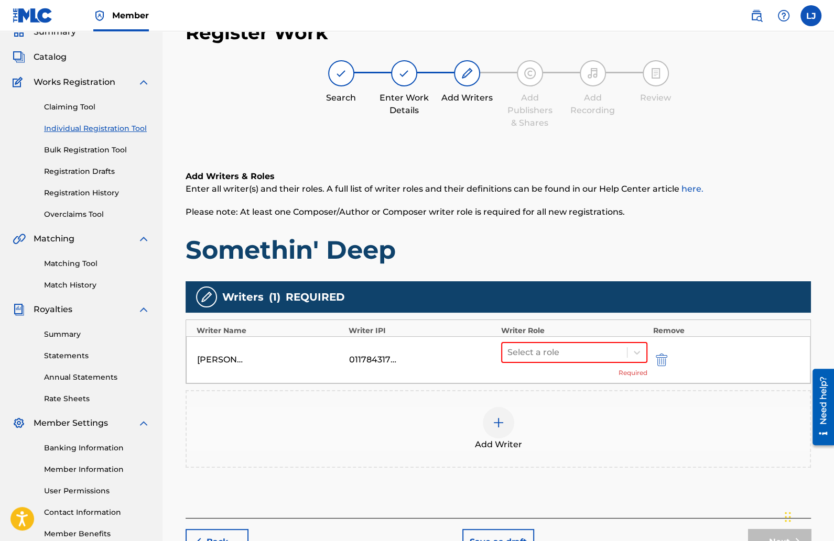
click at [660, 363] on img "submit" at bounding box center [661, 360] width 12 height 13
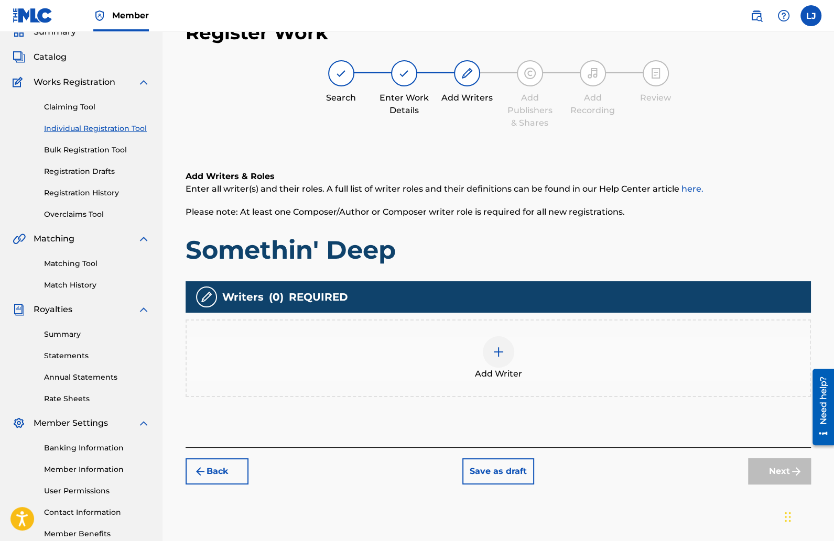
click at [496, 353] on img at bounding box center [498, 352] width 13 height 13
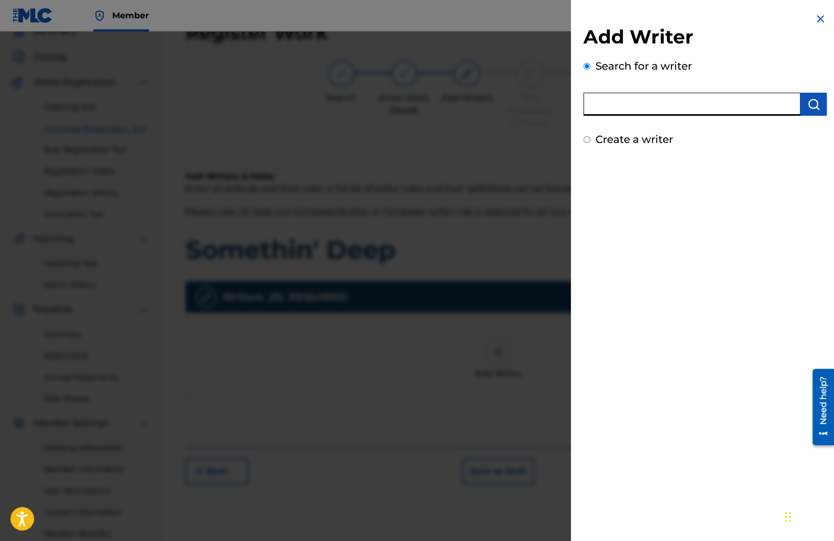
click at [688, 111] on input "text" at bounding box center [691, 104] width 217 height 23
type input "[PERSON_NAME]"
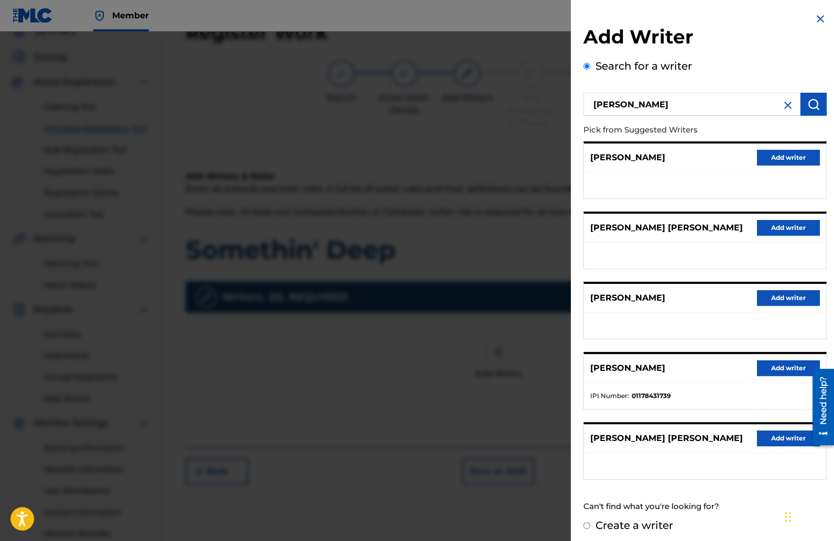
click at [770, 364] on button "Add writer" at bounding box center [787, 368] width 63 height 16
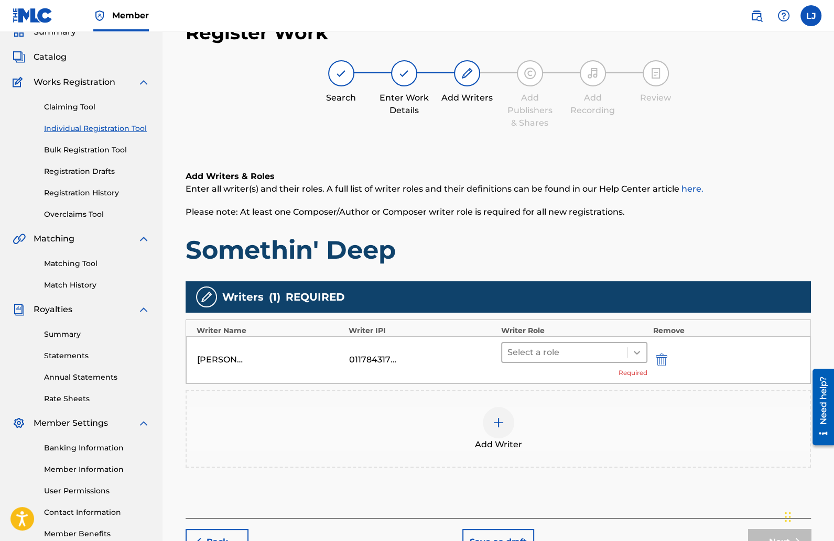
click at [635, 351] on icon at bounding box center [636, 353] width 6 height 4
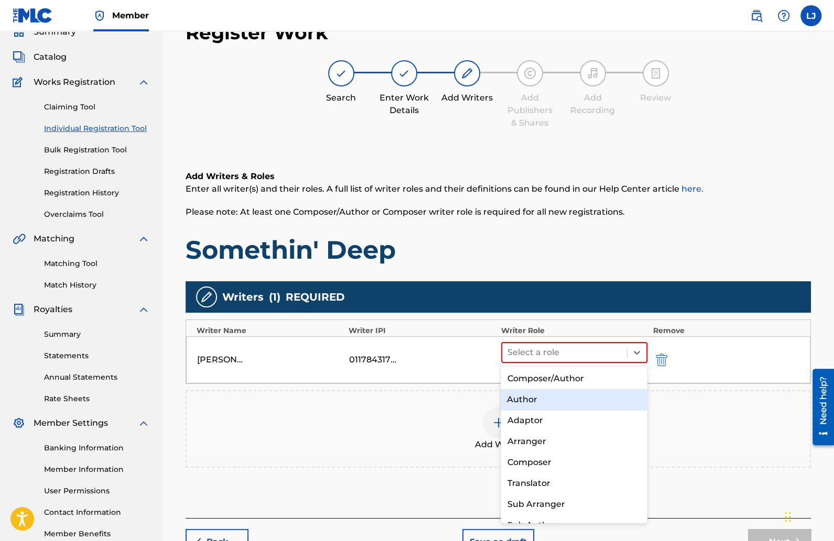
click at [551, 393] on div "Author" at bounding box center [573, 399] width 147 height 21
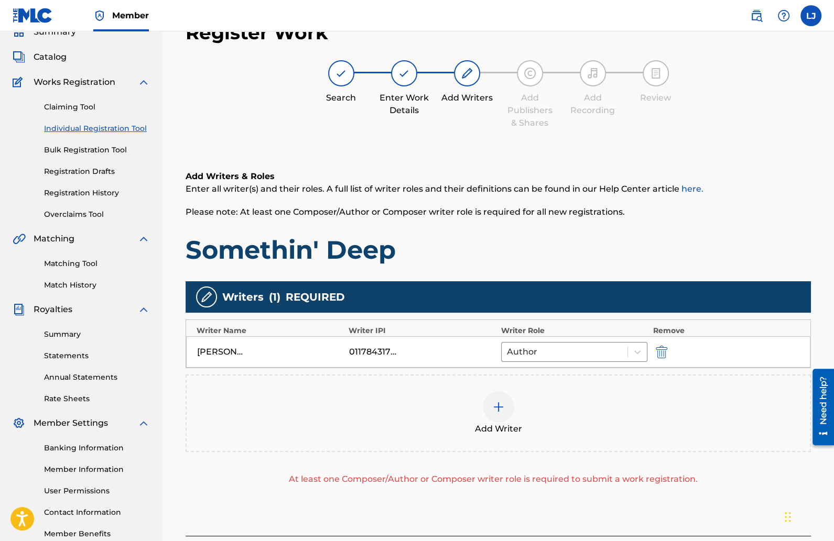
click at [498, 398] on div at bounding box center [498, 406] width 31 height 31
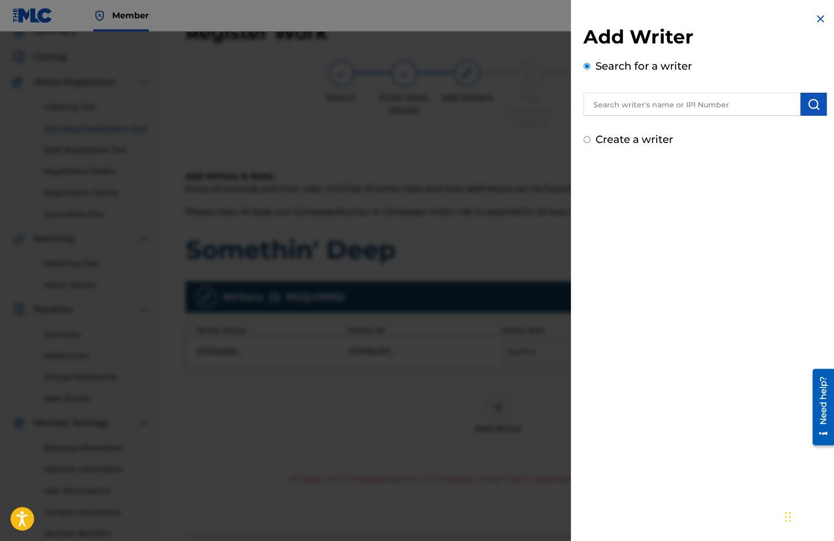
click at [498, 398] on div at bounding box center [417, 301] width 834 height 541
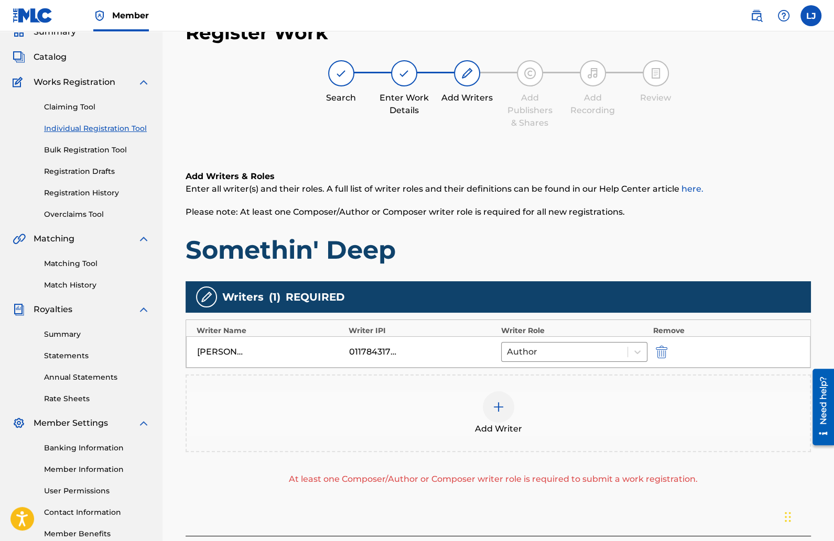
click at [498, 398] on div at bounding box center [498, 406] width 31 height 31
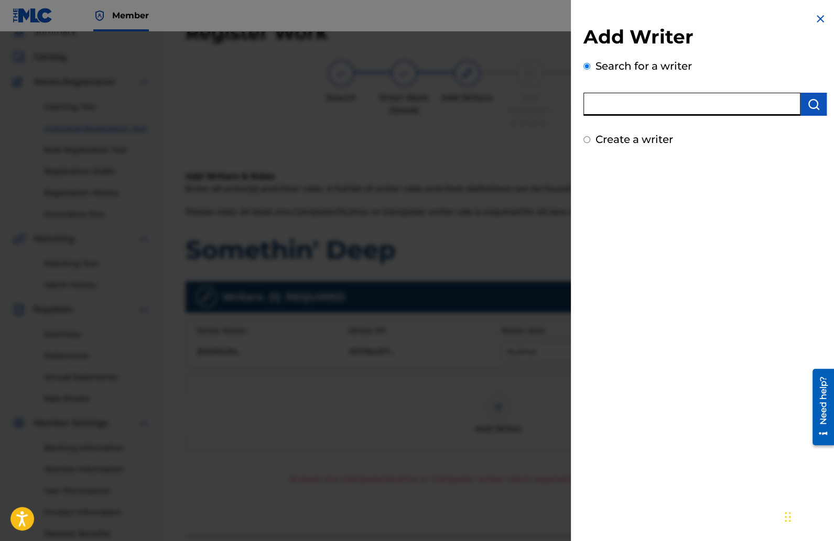
click at [624, 108] on input "text" at bounding box center [691, 104] width 217 height 23
type input "Jxey Beats"
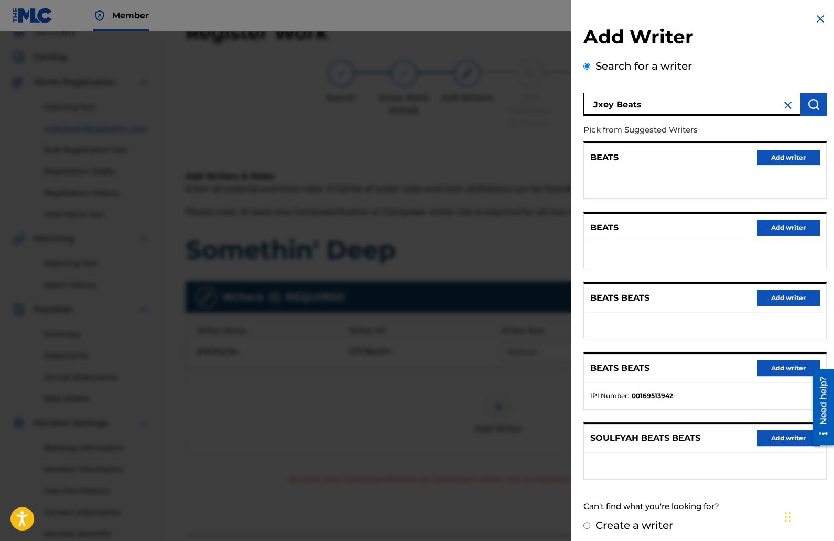
scroll to position [2, 0]
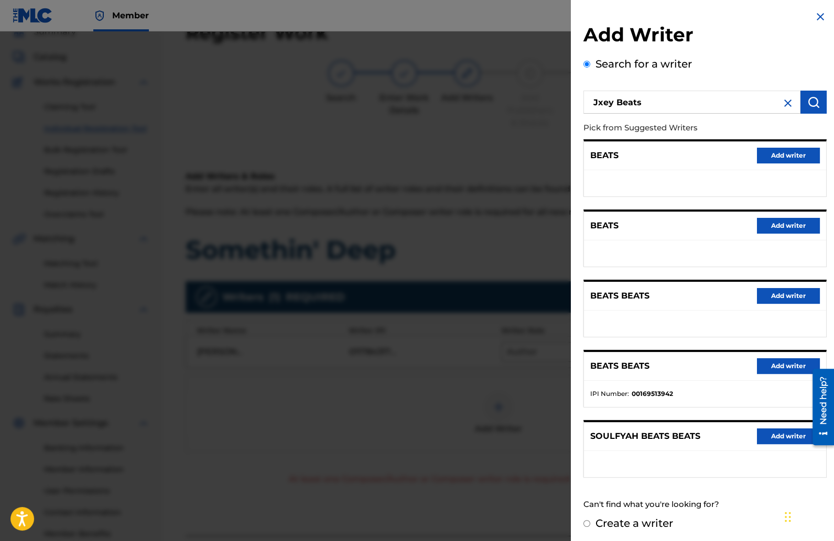
click at [589, 520] on input "Create a writer" at bounding box center [586, 523] width 7 height 7
radio input "false"
radio input "true"
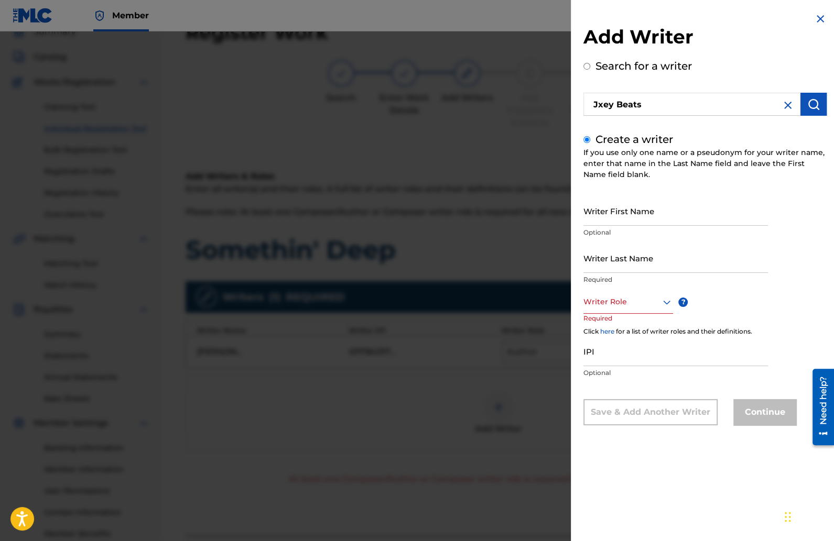
click at [622, 219] on input "Writer First Name" at bounding box center [675, 211] width 184 height 30
type input "Jxey"
click at [612, 268] on input "Writer Last Name" at bounding box center [675, 258] width 184 height 30
type input "Beats"
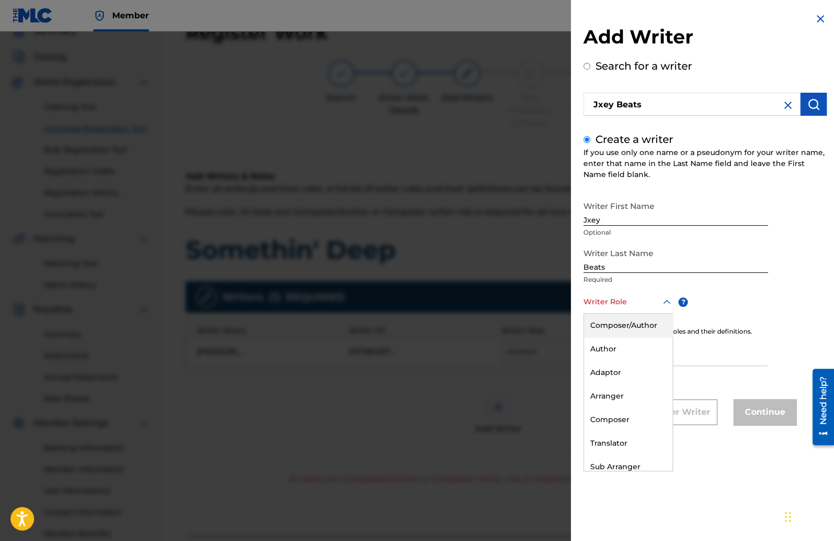
click at [613, 304] on div at bounding box center [628, 301] width 90 height 13
click at [631, 419] on div "Composer" at bounding box center [628, 420] width 89 height 24
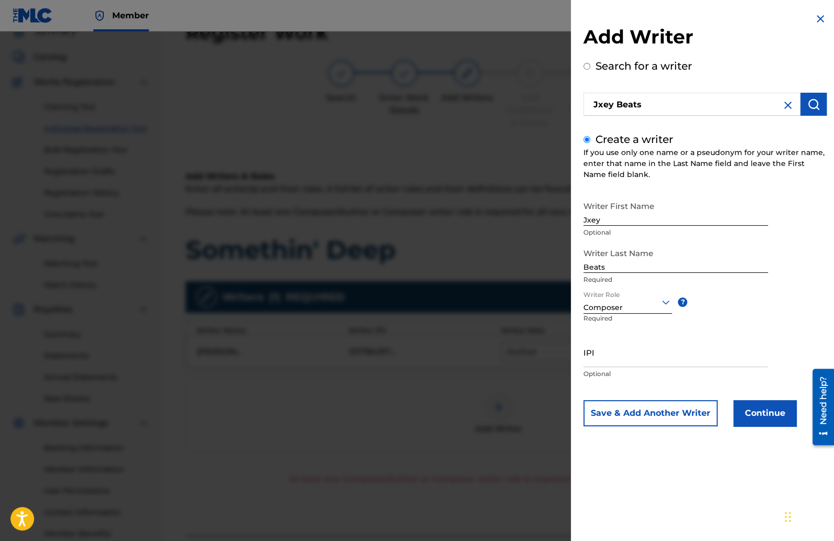
click at [758, 419] on button "Continue" at bounding box center [764, 413] width 63 height 26
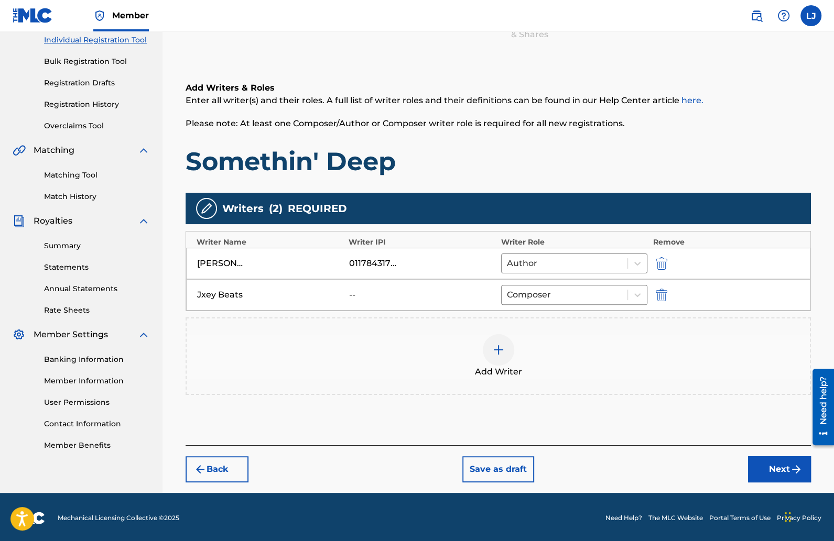
click at [765, 464] on button "Next" at bounding box center [779, 469] width 63 height 26
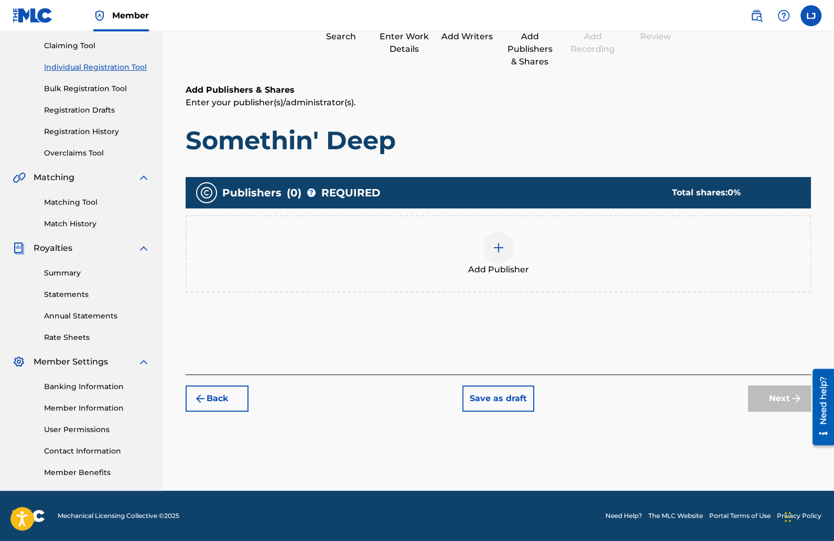
scroll to position [47, 0]
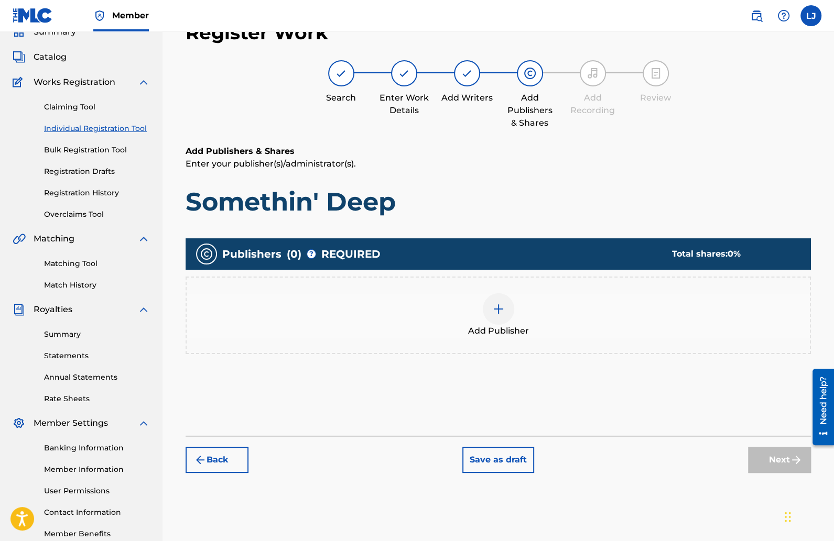
click at [492, 301] on div at bounding box center [498, 308] width 31 height 31
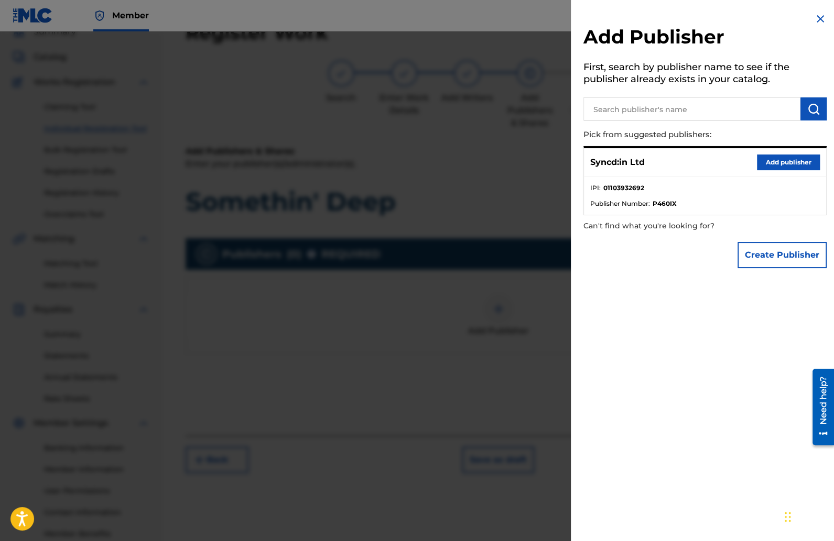
click at [771, 166] on button "Add publisher" at bounding box center [787, 163] width 63 height 16
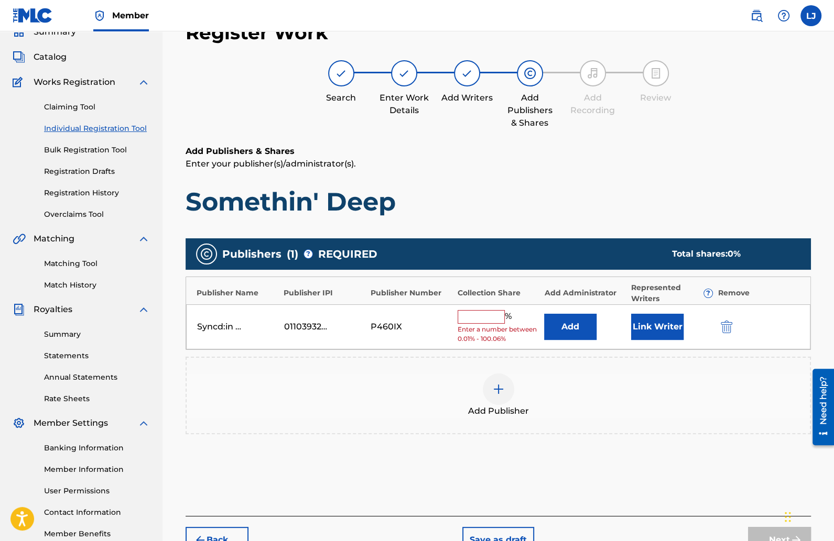
click at [474, 316] on input "text" at bounding box center [480, 317] width 47 height 14
type input "50"
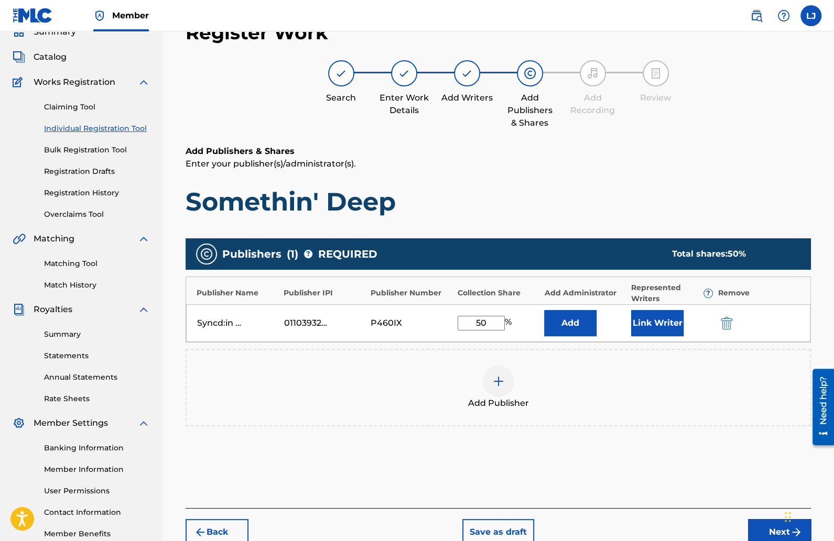
click at [648, 331] on button "Link Writer" at bounding box center [657, 323] width 52 height 26
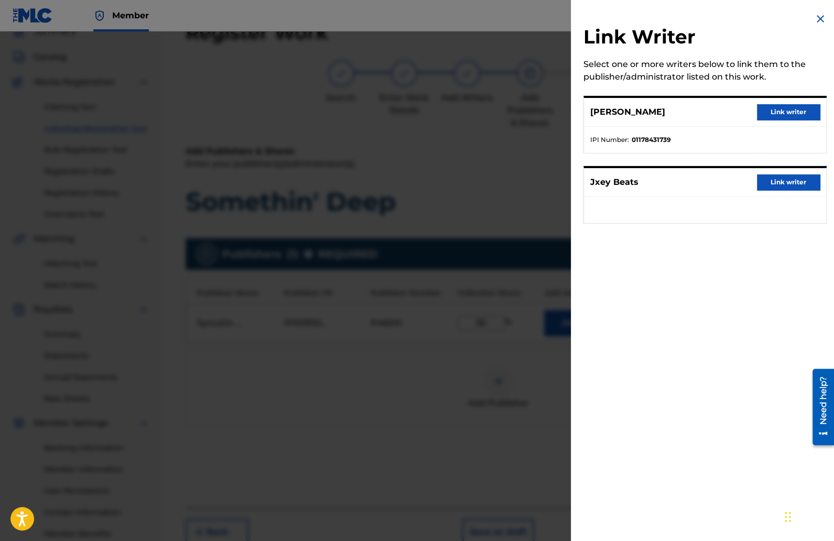
click at [785, 106] on button "Link writer" at bounding box center [787, 112] width 63 height 16
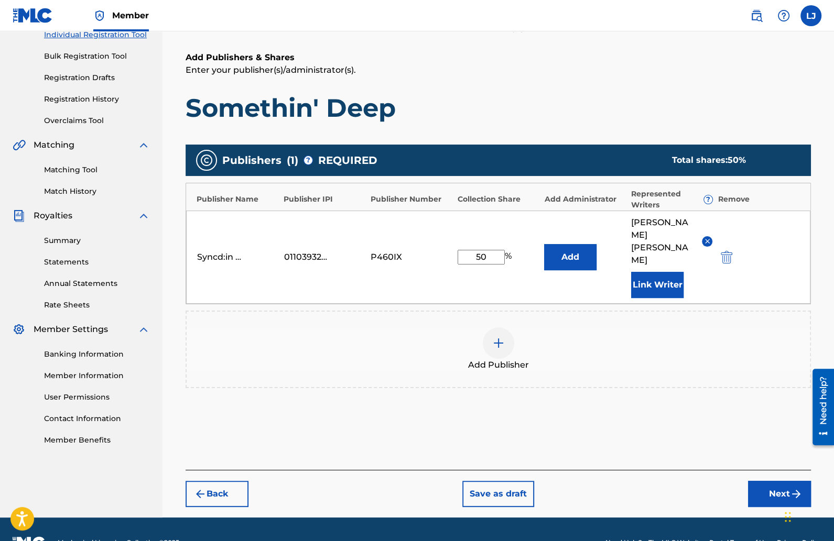
click at [764, 481] on button "Next" at bounding box center [779, 494] width 63 height 26
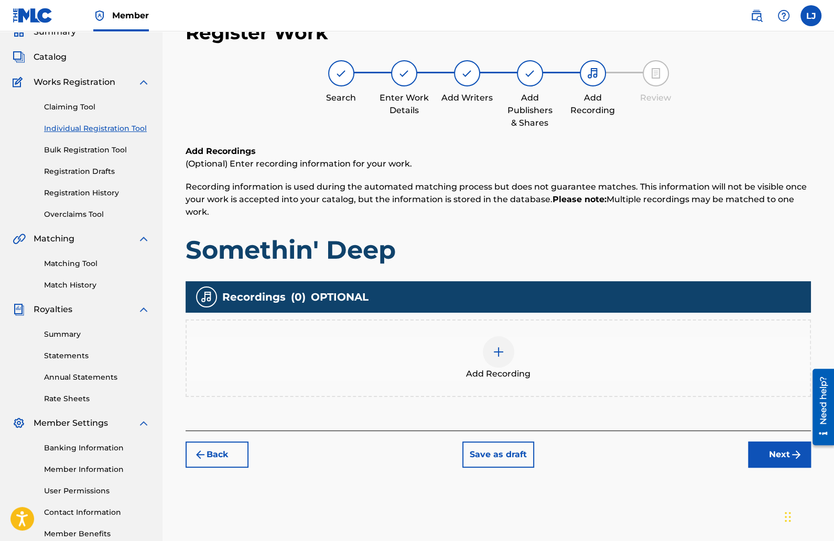
click at [488, 345] on div at bounding box center [498, 351] width 31 height 31
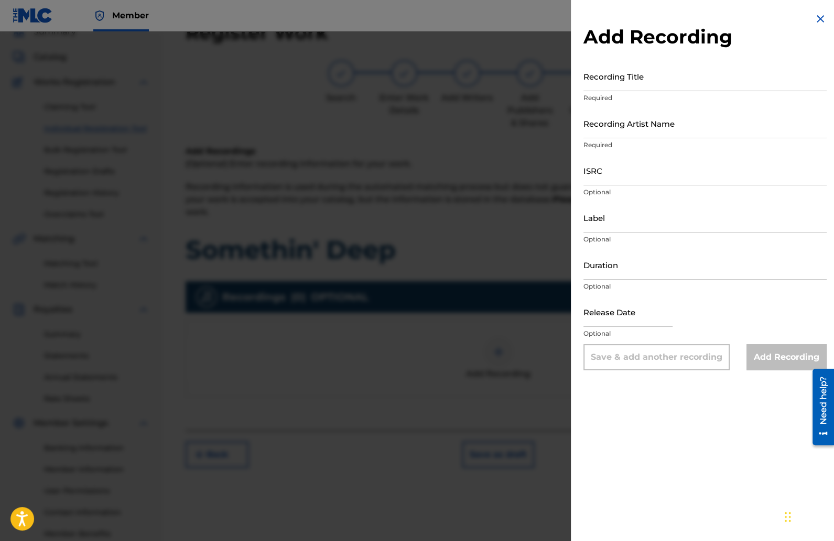
click at [607, 86] on input "Recording Title" at bounding box center [704, 76] width 243 height 30
type input "Somethin' Deep"
click at [632, 135] on input "Recording Artist Name" at bounding box center [704, 123] width 243 height 30
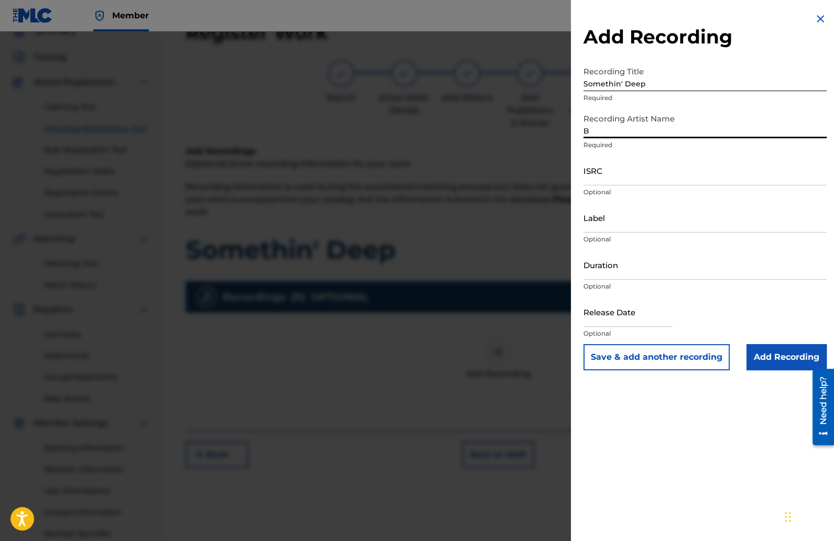
type input "B_Real.11"
click at [637, 178] on input "ISRC" at bounding box center [704, 171] width 243 height 30
paste input "QZNWX2419701"
type input "QZNWX2419701"
click at [615, 272] on input "Duration" at bounding box center [704, 265] width 243 height 30
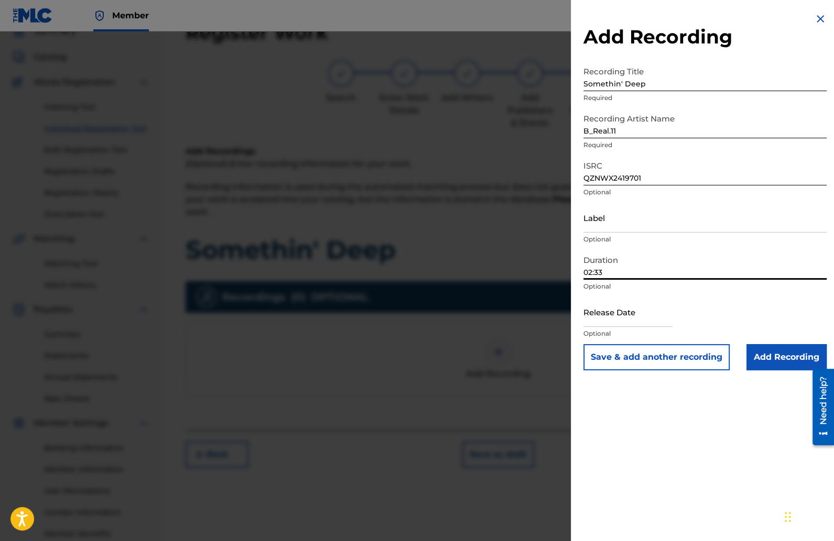
type input "02:33"
click at [635, 320] on input "text" at bounding box center [627, 312] width 89 height 30
select select "7"
select select "2025"
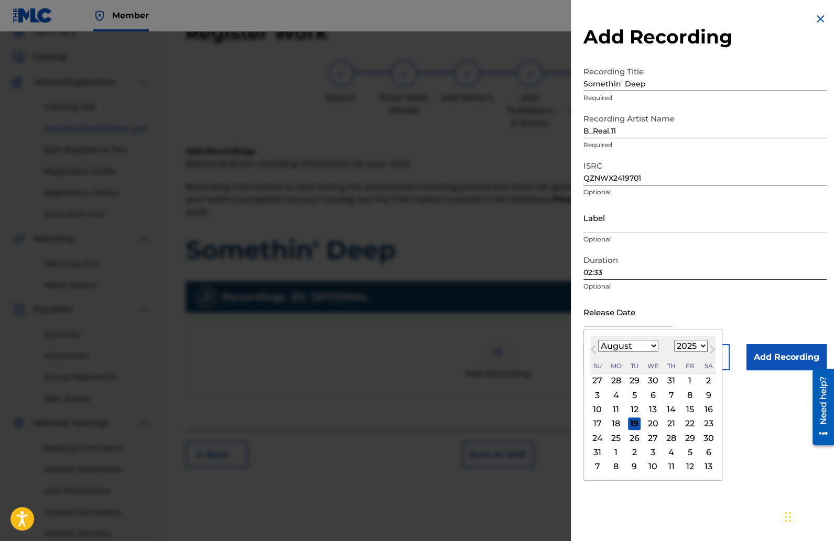
click at [650, 349] on select "January February March April May June July August September October November De…" at bounding box center [628, 346] width 60 height 12
select select "6"
click at [598, 340] on select "January February March April May June July August September October November De…" at bounding box center [628, 346] width 60 height 12
click at [696, 344] on select "1900 1901 1902 1903 1904 1905 1906 1907 1908 1909 1910 1911 1912 1913 1914 1915…" at bounding box center [691, 346] width 34 height 12
select select "2024"
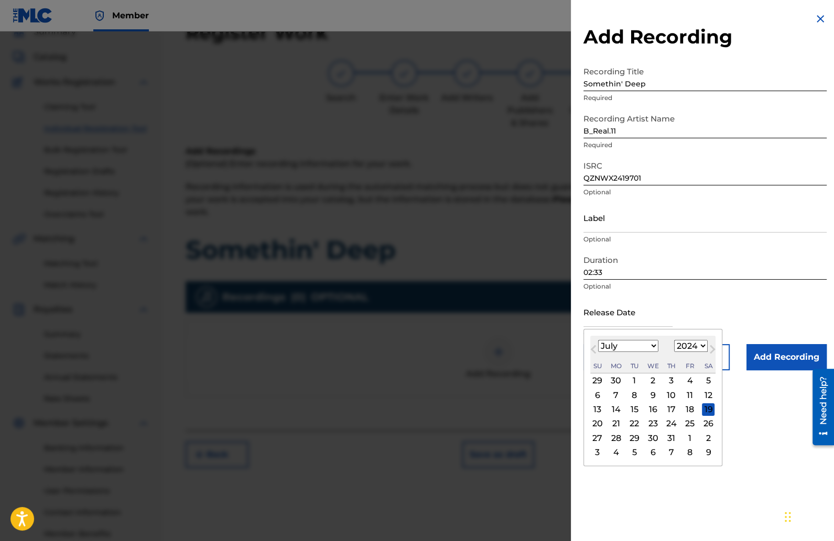
click at [676, 340] on select "1900 1901 1902 1903 1904 1905 1906 1907 1908 1909 1910 1911 1912 1913 1914 1915…" at bounding box center [691, 346] width 34 height 12
click at [674, 394] on div "11" at bounding box center [671, 395] width 13 height 13
type input "[DATE]"
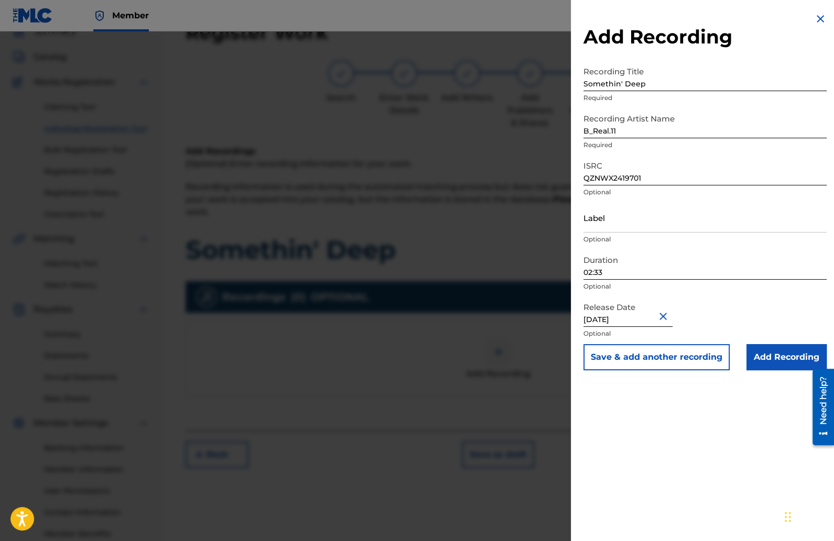
click at [760, 364] on input "Add Recording" at bounding box center [786, 357] width 80 height 26
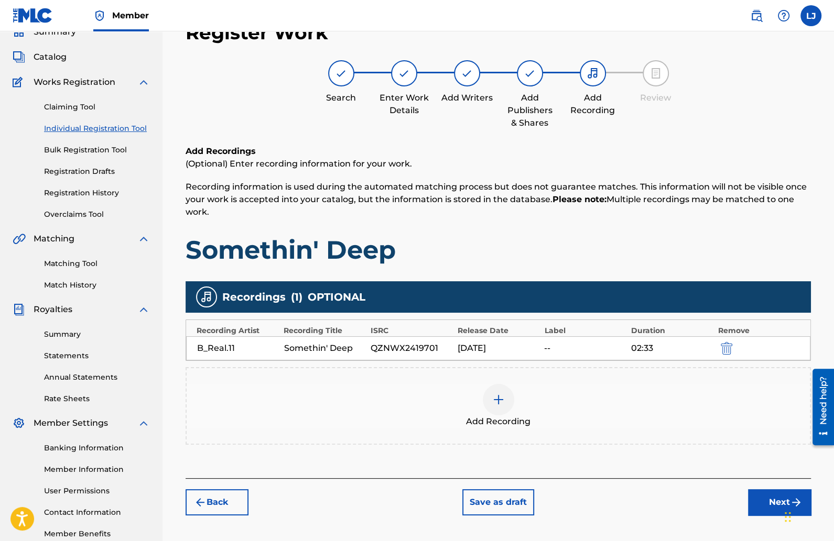
click at [757, 498] on button "Next" at bounding box center [779, 502] width 63 height 26
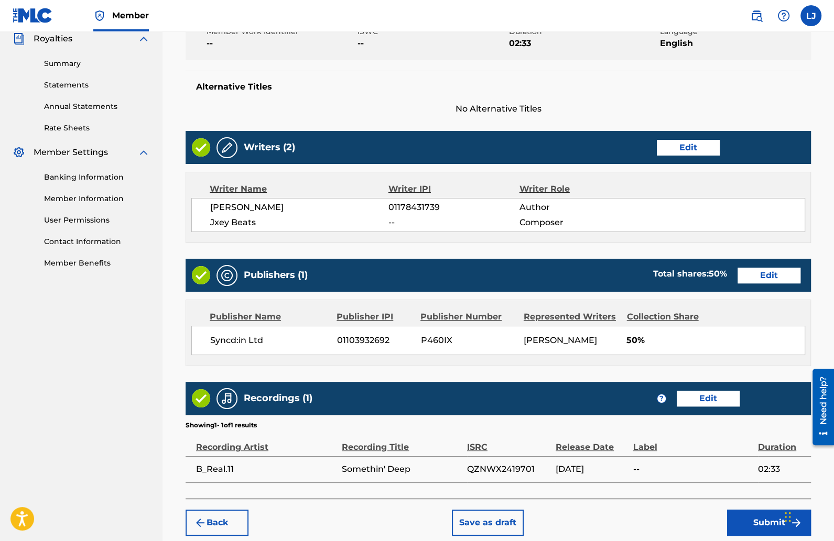
scroll to position [371, 0]
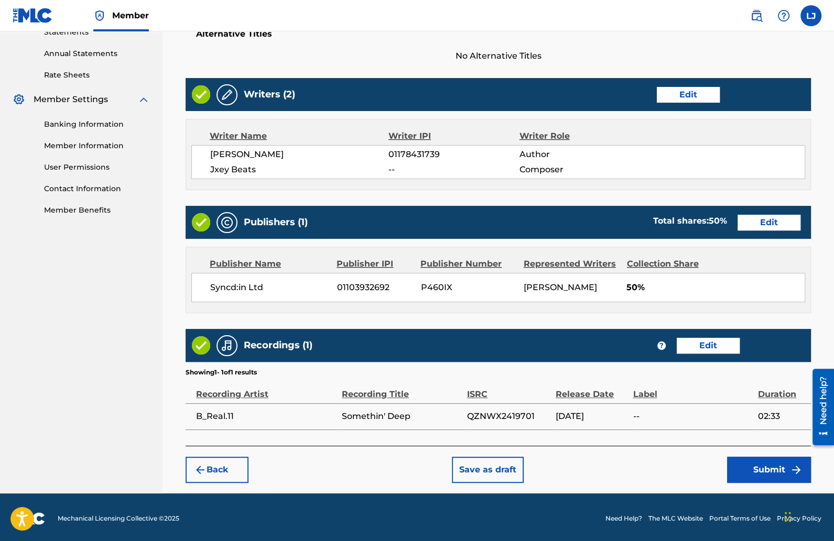
click at [758, 468] on button "Submit" at bounding box center [769, 470] width 84 height 26
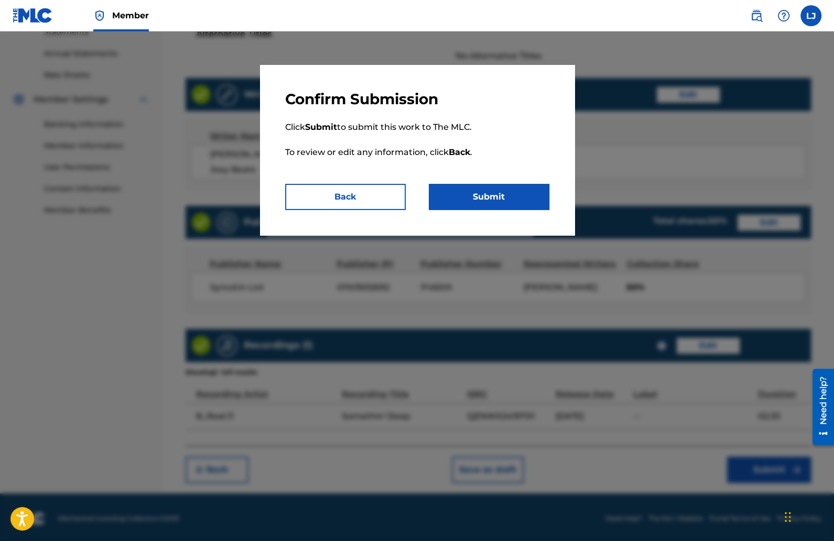
click at [515, 199] on button "Submit" at bounding box center [489, 197] width 120 height 26
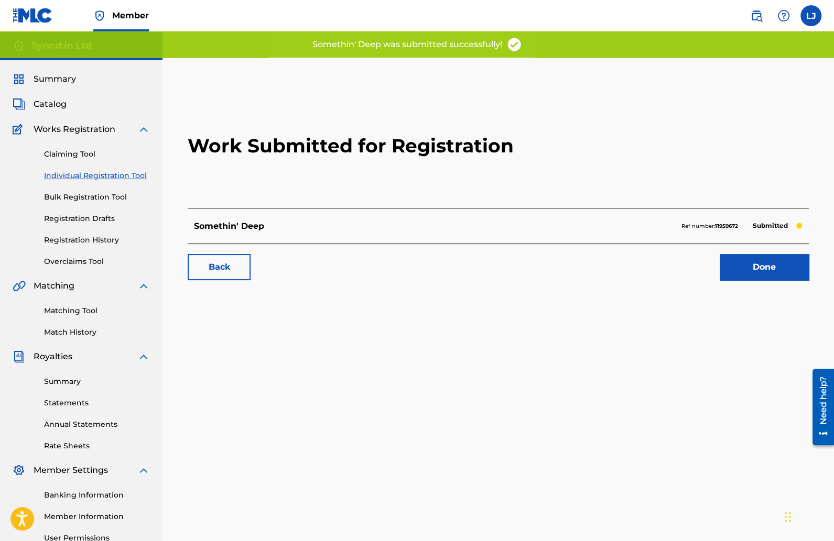
click at [733, 267] on link "Done" at bounding box center [763, 267] width 89 height 26
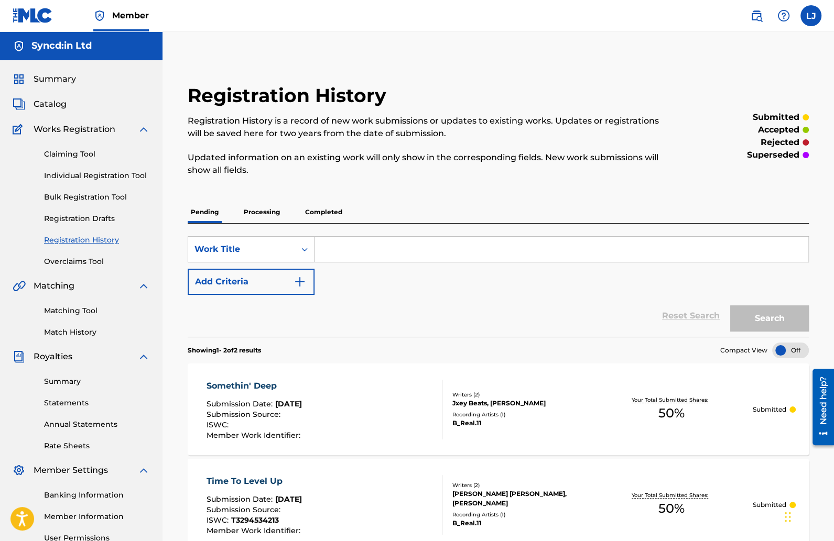
click at [75, 173] on link "Individual Registration Tool" at bounding box center [97, 175] width 106 height 11
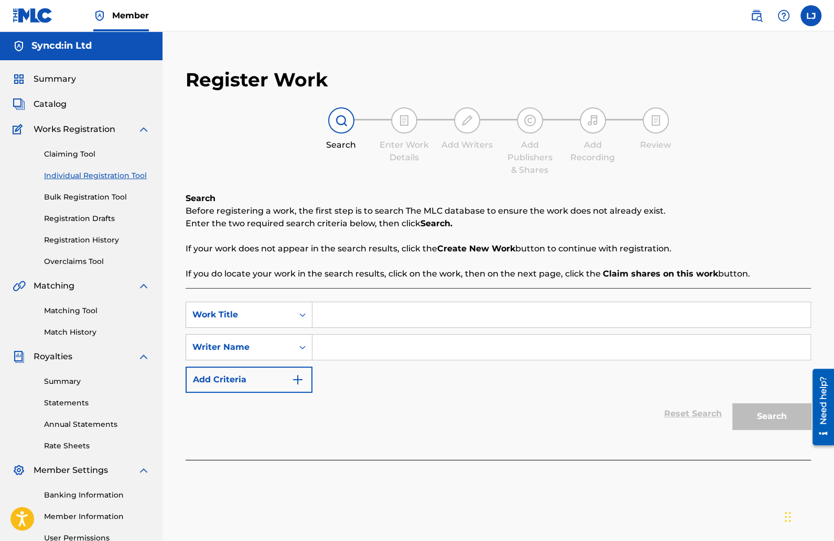
click at [339, 309] on input "Search Form" at bounding box center [561, 314] width 498 height 25
type input "Real Woman"
click at [394, 357] on input "Search Form" at bounding box center [561, 347] width 498 height 25
type input "[PERSON_NAME]"
click at [764, 410] on button "Search" at bounding box center [771, 416] width 79 height 26
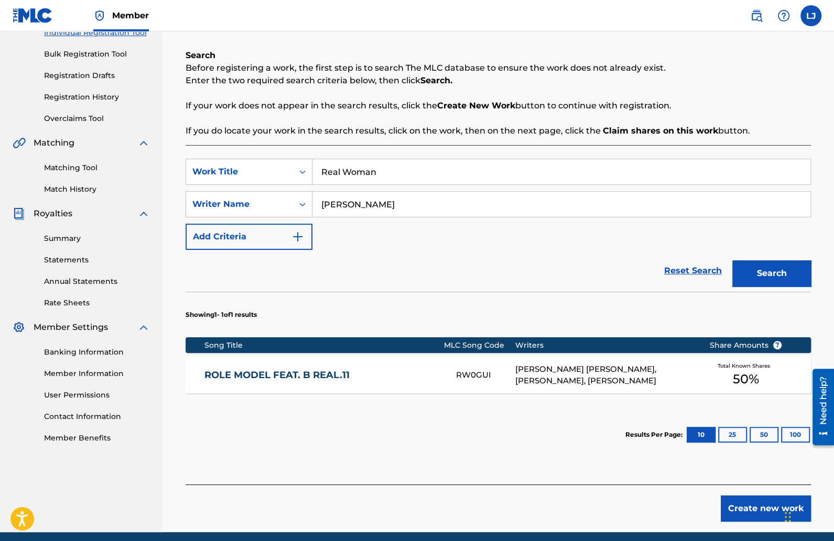
scroll to position [139, 0]
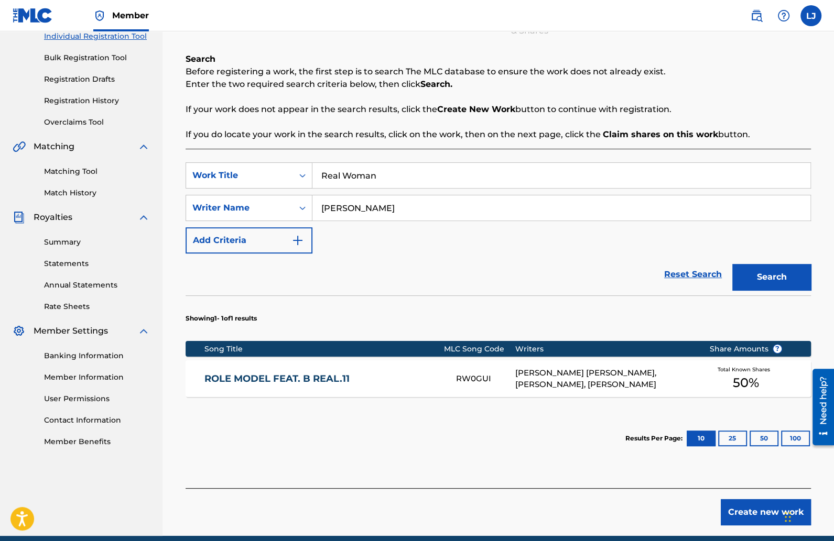
click at [728, 516] on button "Create new work" at bounding box center [765, 512] width 90 height 26
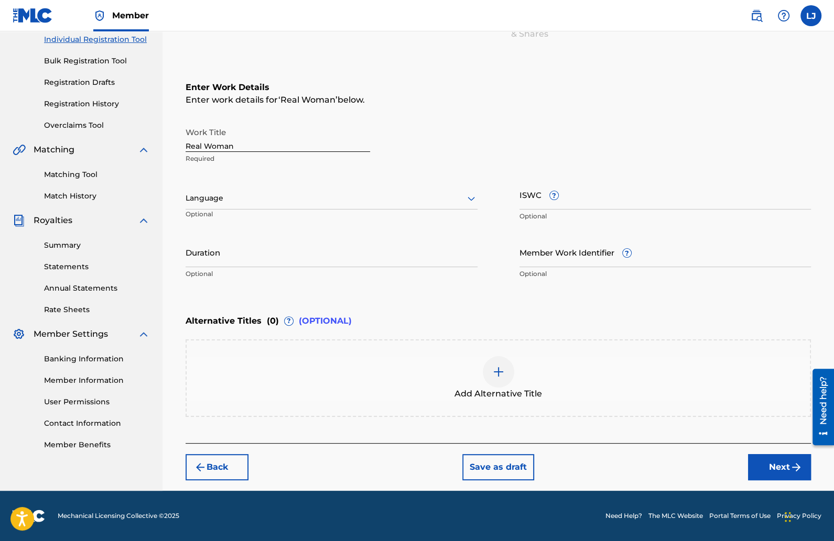
scroll to position [135, 0]
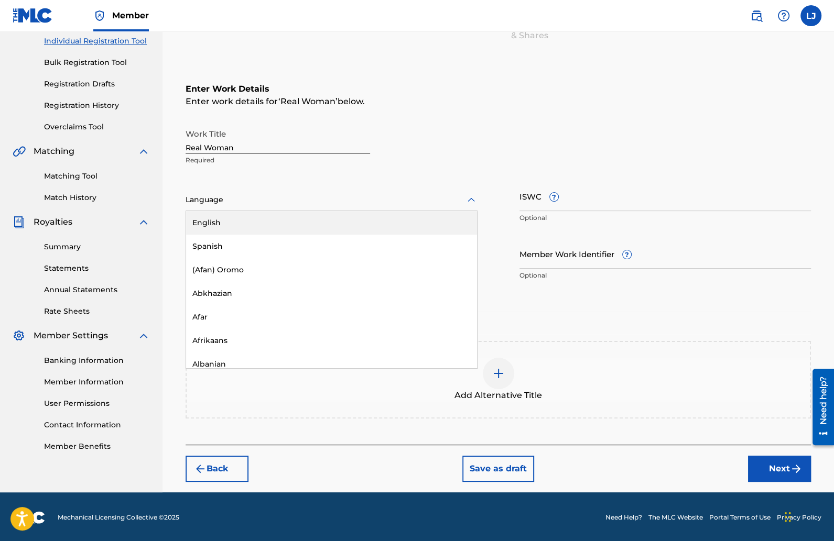
click at [240, 202] on div at bounding box center [331, 199] width 292 height 13
click at [237, 222] on div "English" at bounding box center [331, 223] width 291 height 24
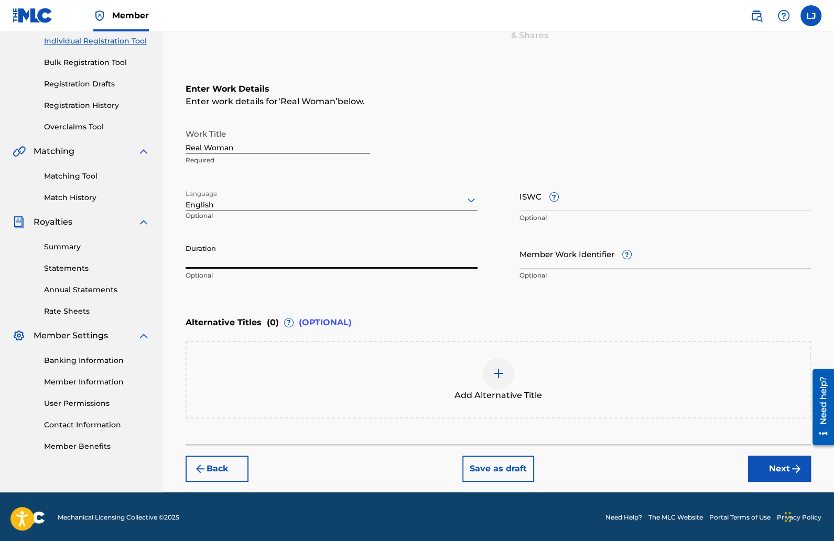
click at [350, 252] on input "Duration" at bounding box center [331, 254] width 292 height 30
type input "02:18"
click at [776, 468] on button "Next" at bounding box center [779, 469] width 63 height 26
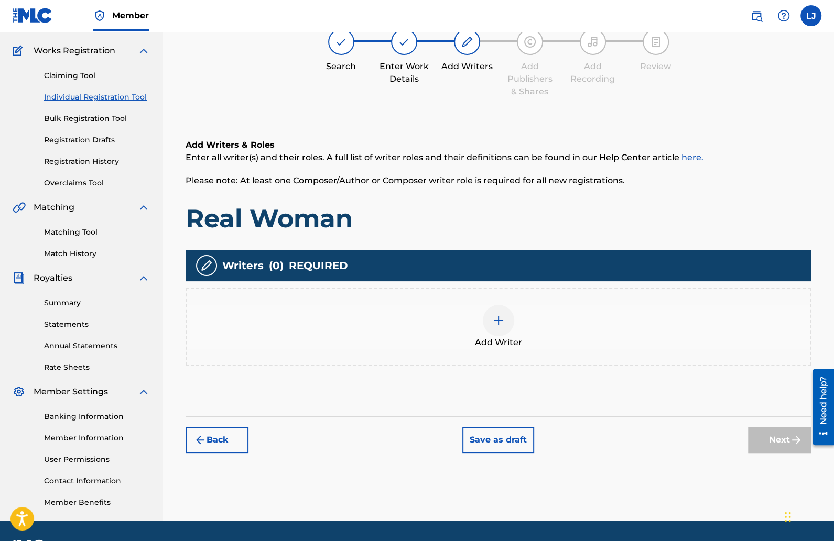
scroll to position [47, 0]
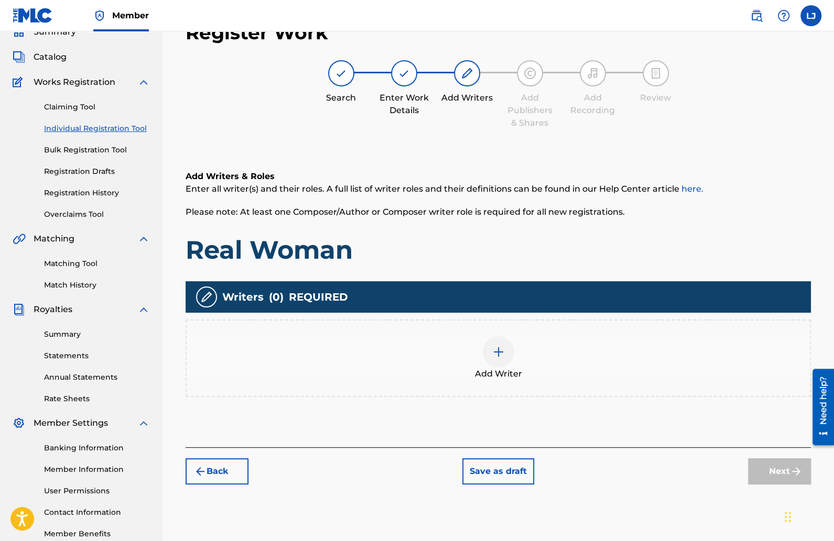
click at [501, 346] on img at bounding box center [498, 352] width 13 height 13
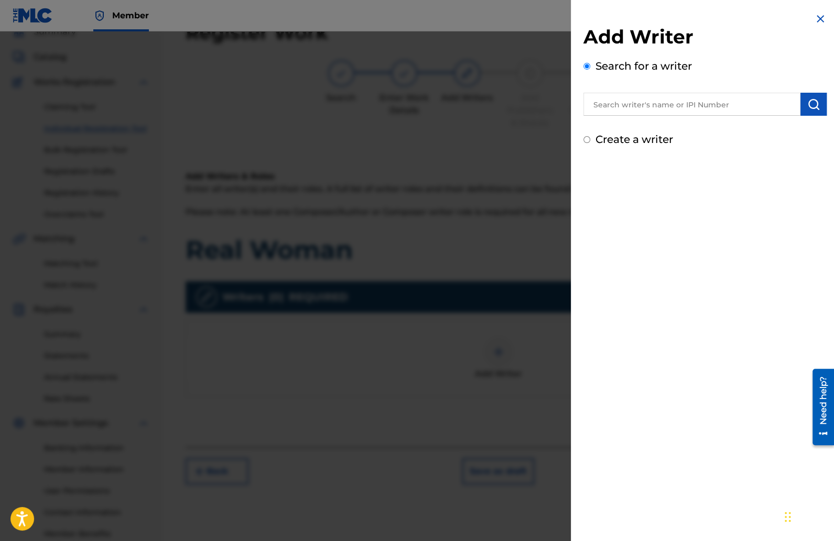
click at [808, 106] on img "submit" at bounding box center [813, 104] width 13 height 13
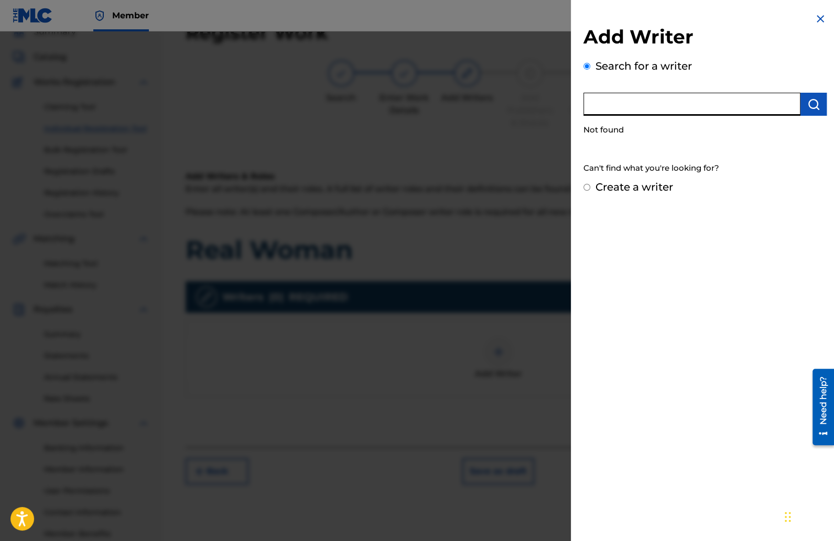
click at [652, 107] on input "text" at bounding box center [691, 104] width 217 height 23
type input "[PERSON_NAME]"
click at [808, 106] on img "submit" at bounding box center [813, 104] width 13 height 13
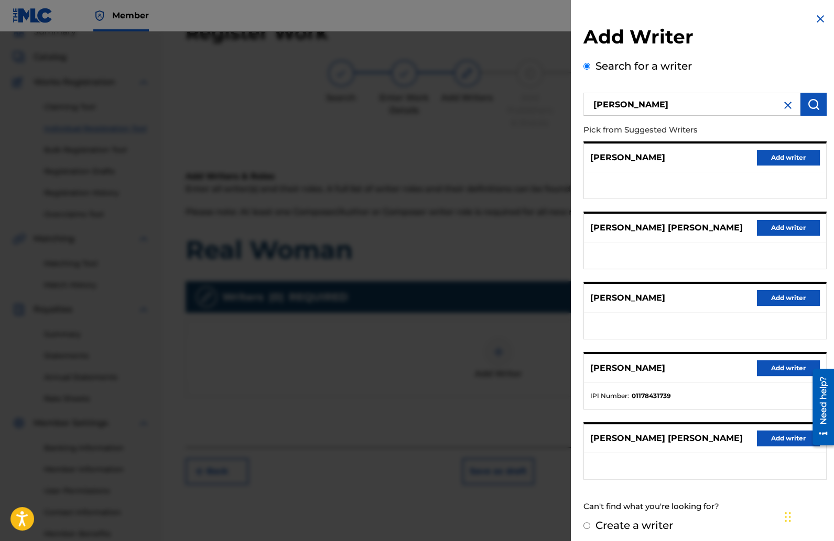
scroll to position [2, 0]
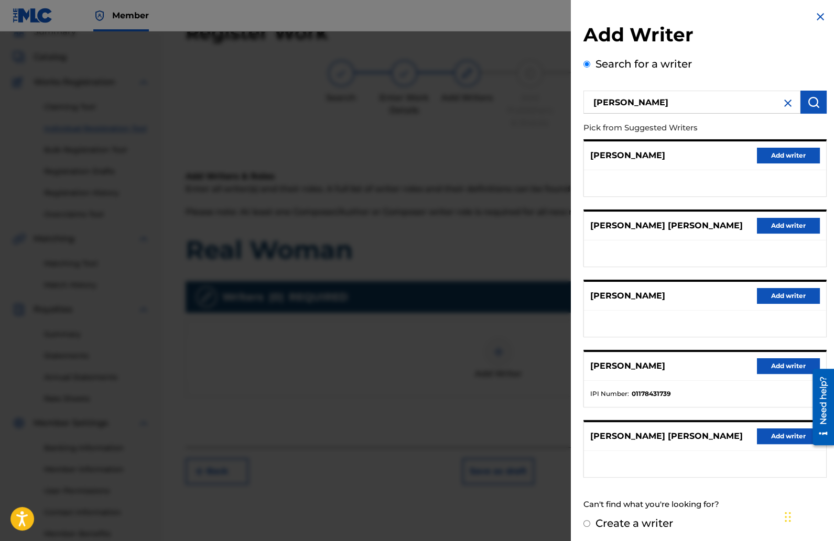
click at [771, 364] on button "Add writer" at bounding box center [787, 366] width 63 height 16
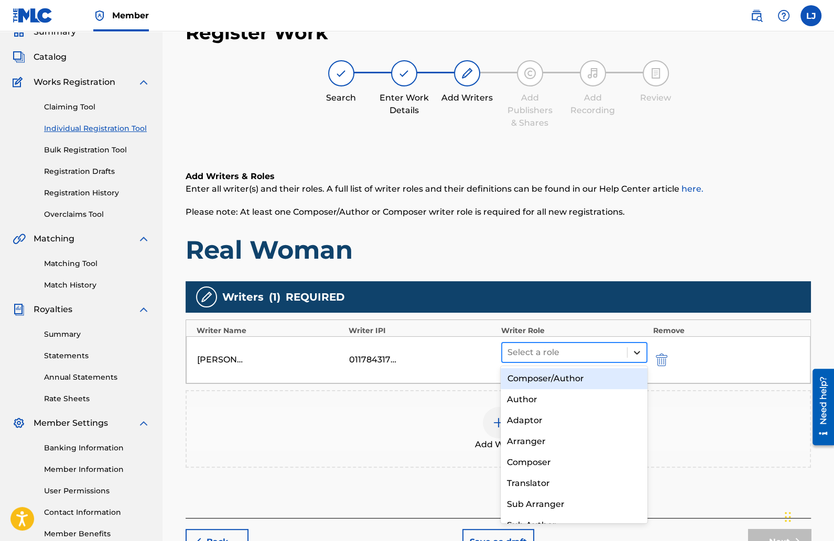
click at [636, 345] on div at bounding box center [636, 352] width 19 height 19
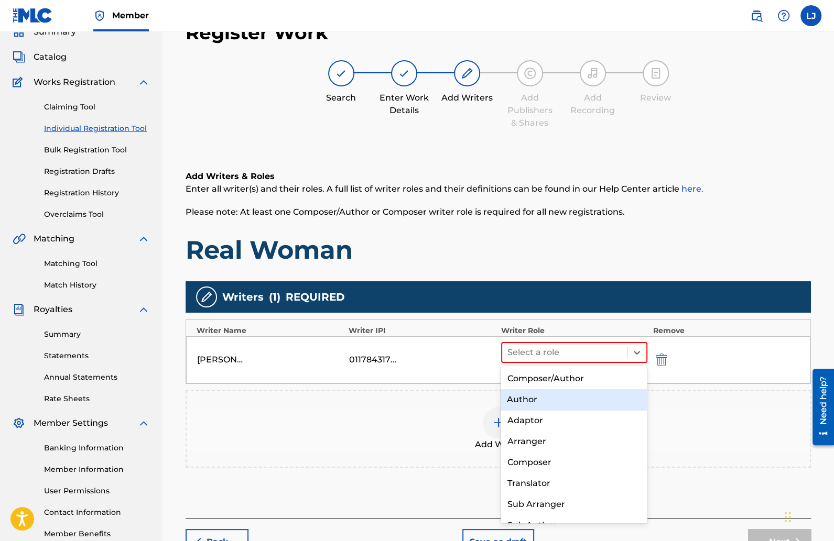
click at [546, 399] on div "Author" at bounding box center [573, 399] width 147 height 21
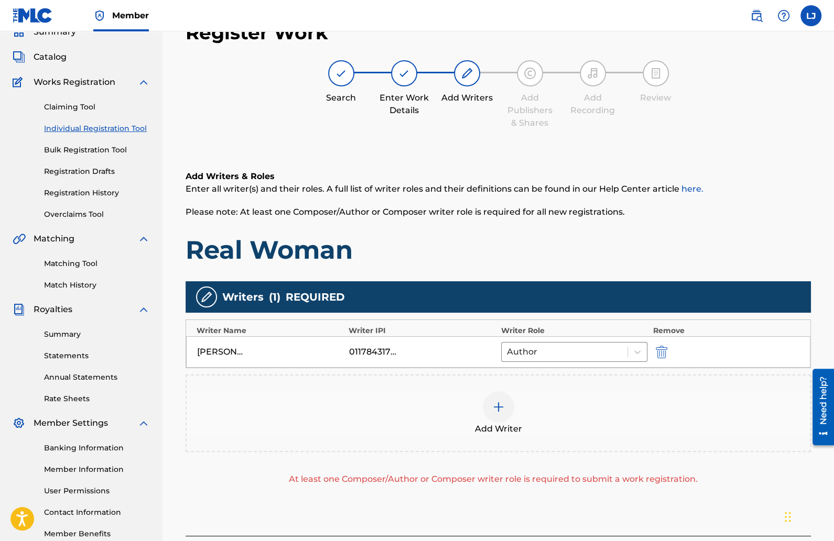
click at [497, 407] on img at bounding box center [498, 407] width 13 height 13
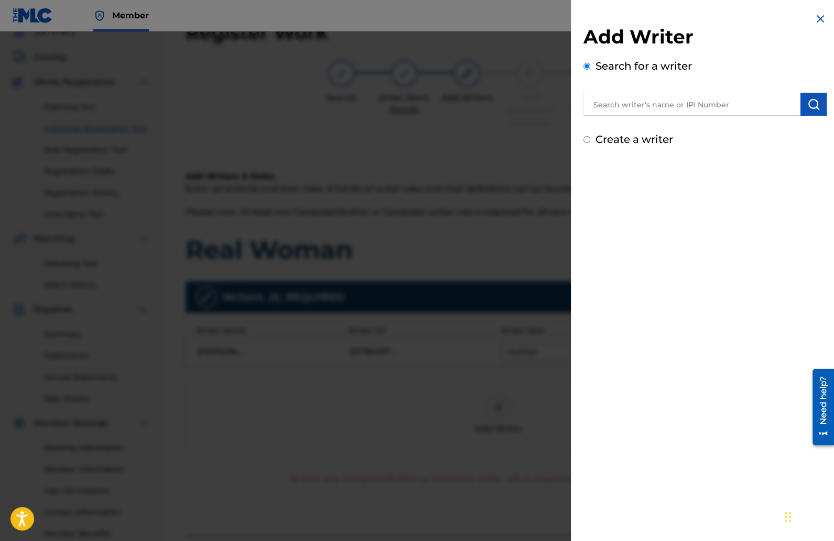
click at [682, 106] on input "text" at bounding box center [691, 104] width 217 height 23
paste input "Prodbylxcid"
type input "Prodbylxcid"
click at [813, 94] on button "submit" at bounding box center [813, 104] width 26 height 23
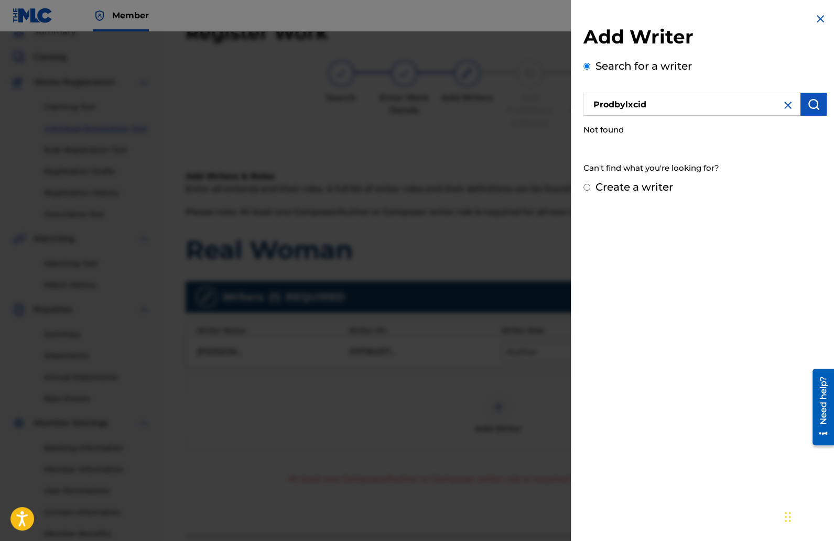
click at [583, 187] on input "Create a writer" at bounding box center [586, 187] width 7 height 7
radio input "false"
radio input "true"
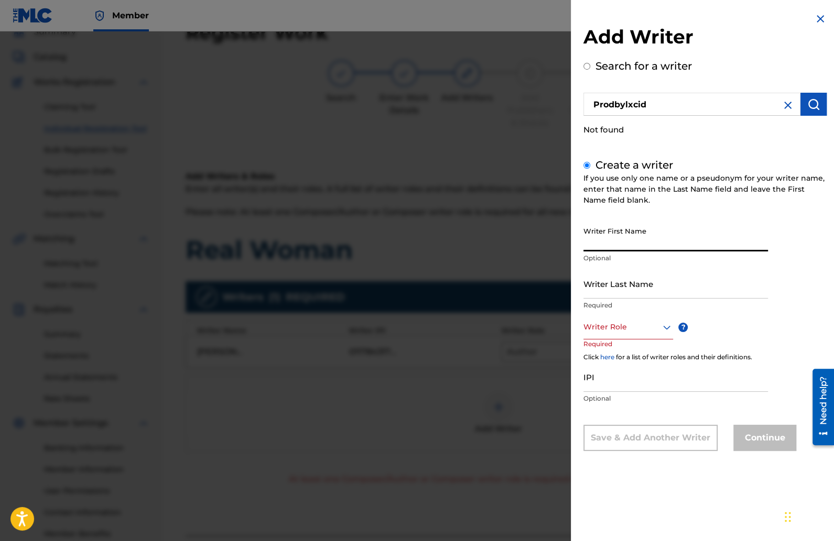
click at [602, 244] on input "Writer First Name" at bounding box center [675, 237] width 184 height 30
paste input "Prodbylxcid"
type input "Prodby"
click at [657, 289] on input "Writer Last Name" at bounding box center [675, 284] width 184 height 30
type input "lxcid"
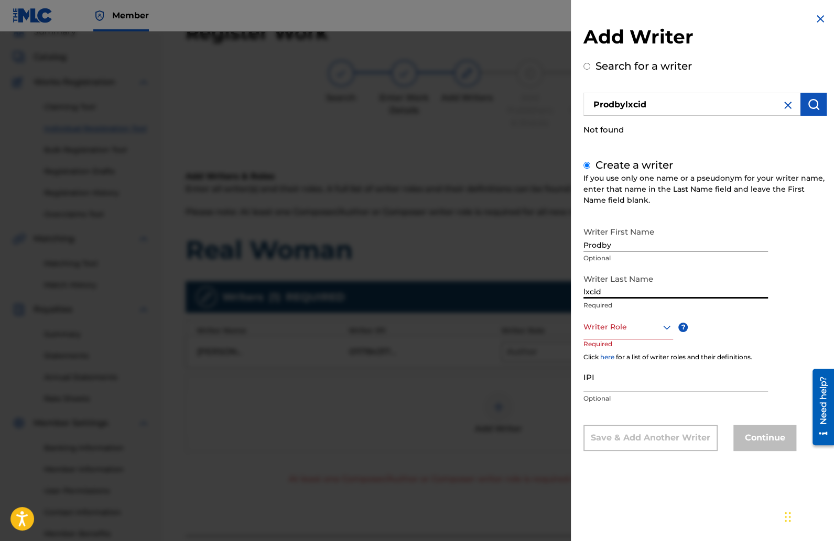
click at [652, 333] on div at bounding box center [628, 327] width 90 height 13
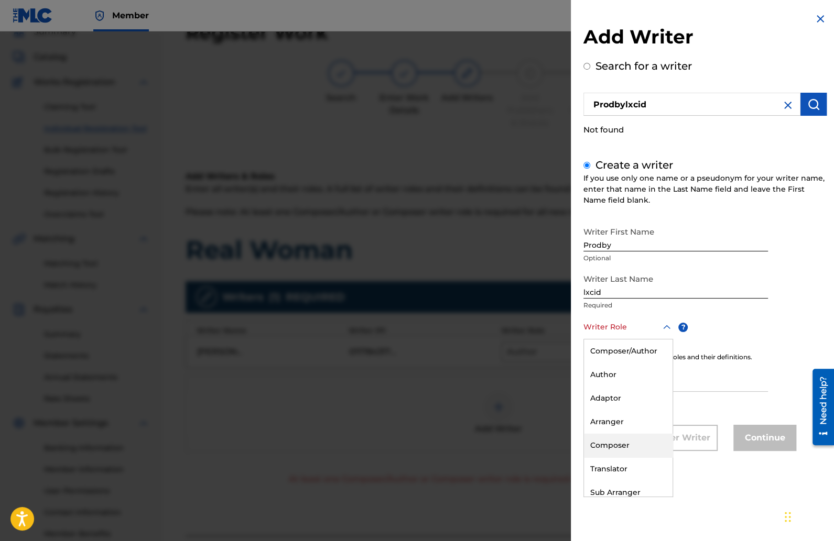
click at [638, 438] on div "Composer" at bounding box center [628, 446] width 89 height 24
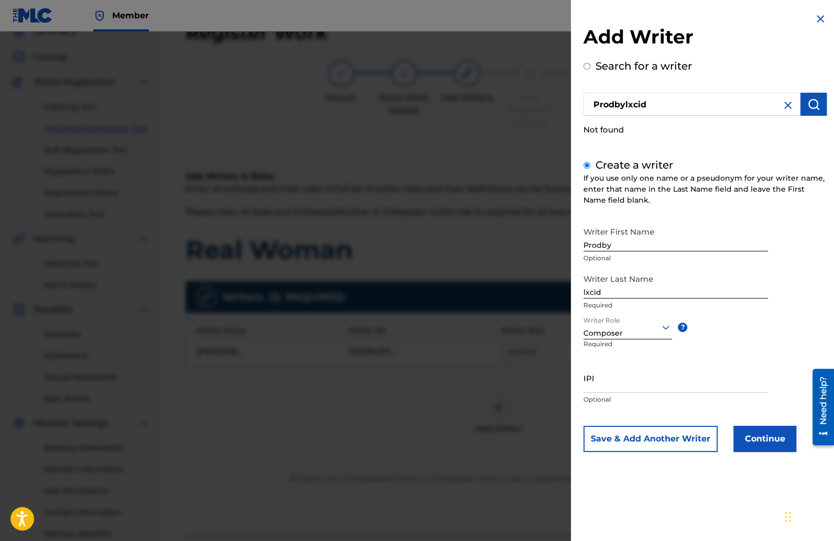
click at [750, 441] on button "Continue" at bounding box center [764, 439] width 63 height 26
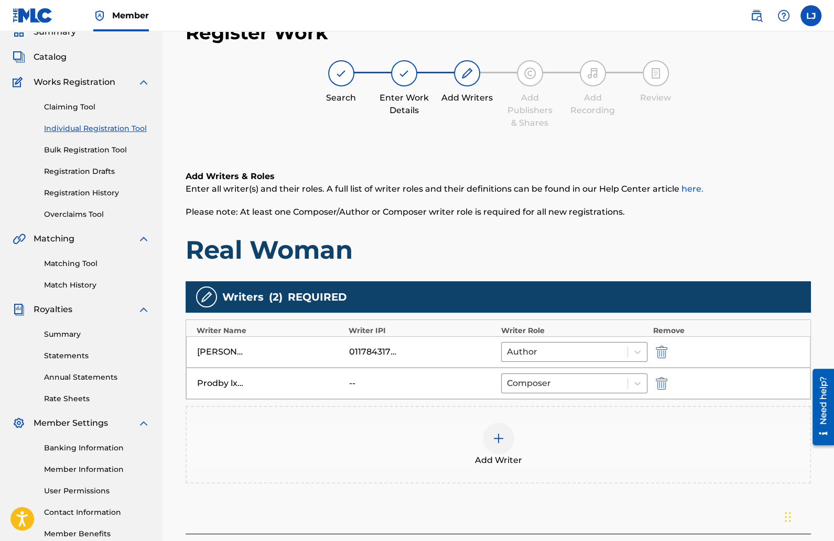
scroll to position [136, 0]
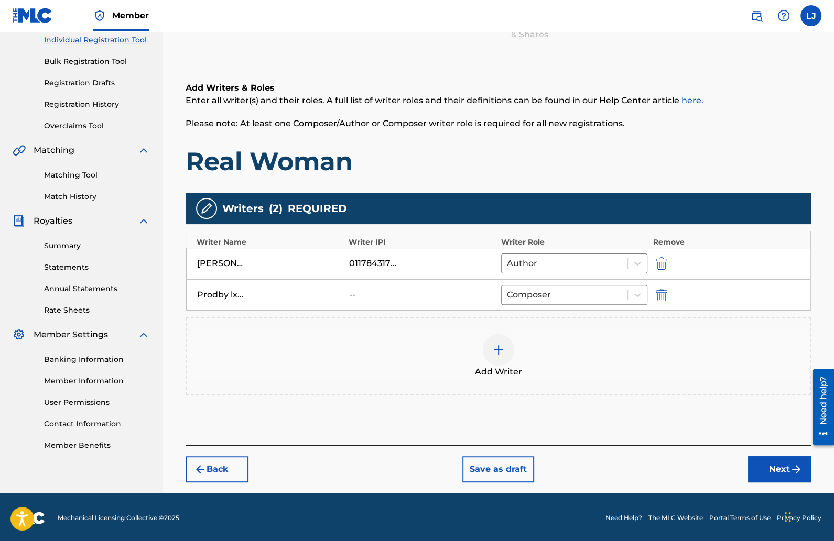
click at [770, 460] on button "Next" at bounding box center [779, 469] width 63 height 26
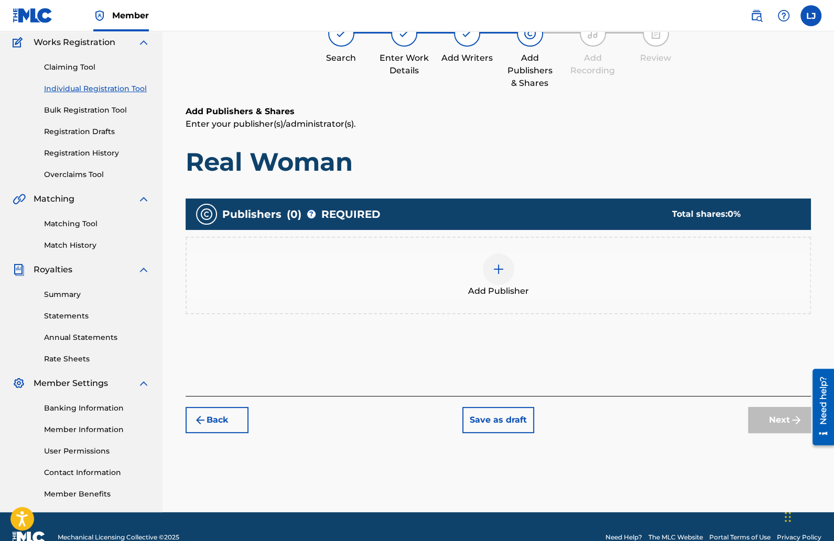
scroll to position [47, 0]
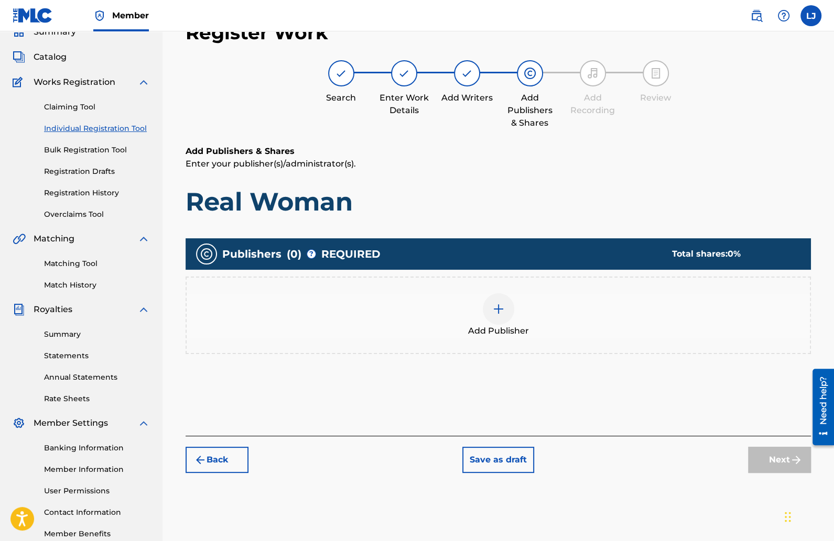
click at [487, 303] on div at bounding box center [498, 308] width 31 height 31
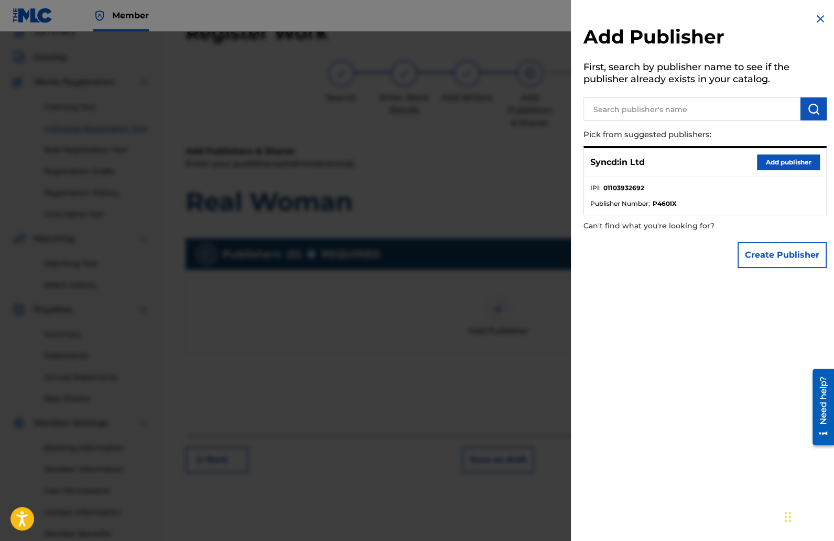
click at [782, 168] on button "Add publisher" at bounding box center [787, 163] width 63 height 16
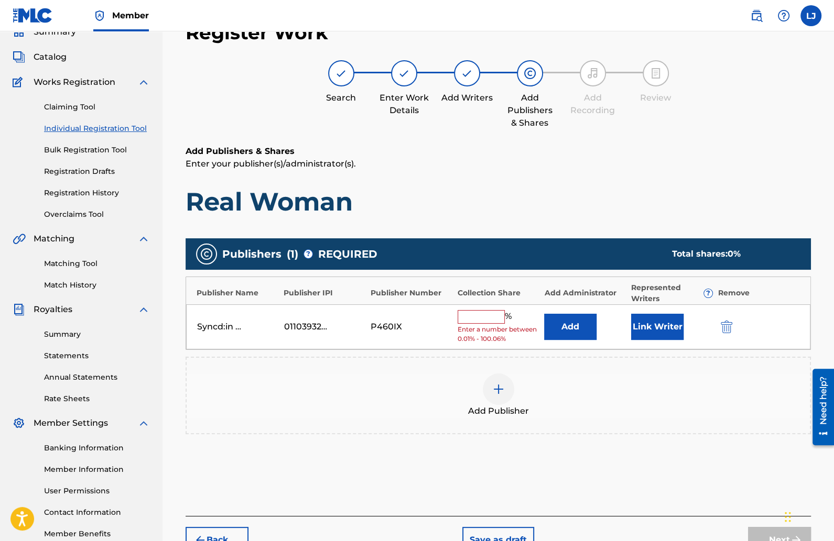
click at [478, 314] on input "text" at bounding box center [480, 317] width 47 height 14
type input "50"
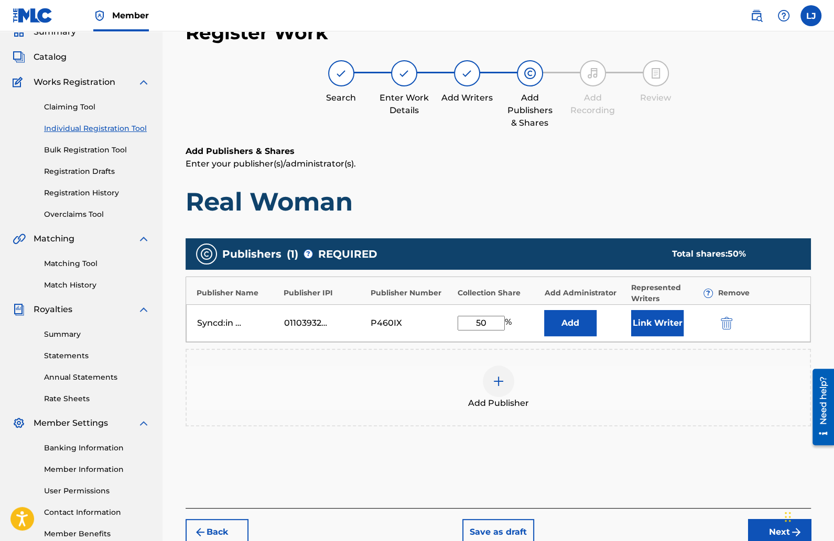
click at [653, 316] on button "Link Writer" at bounding box center [657, 323] width 52 height 26
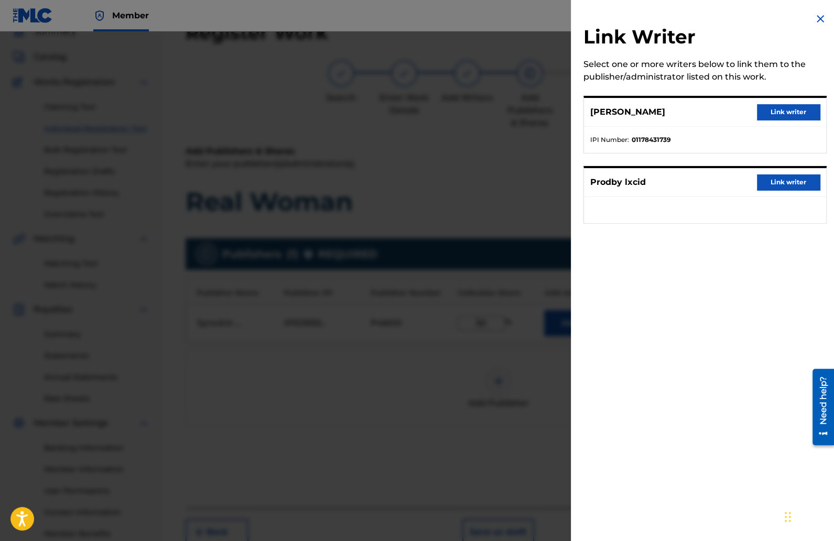
click at [772, 101] on div "[PERSON_NAME] Link writer" at bounding box center [705, 112] width 242 height 29
click at [772, 108] on button "Link writer" at bounding box center [787, 112] width 63 height 16
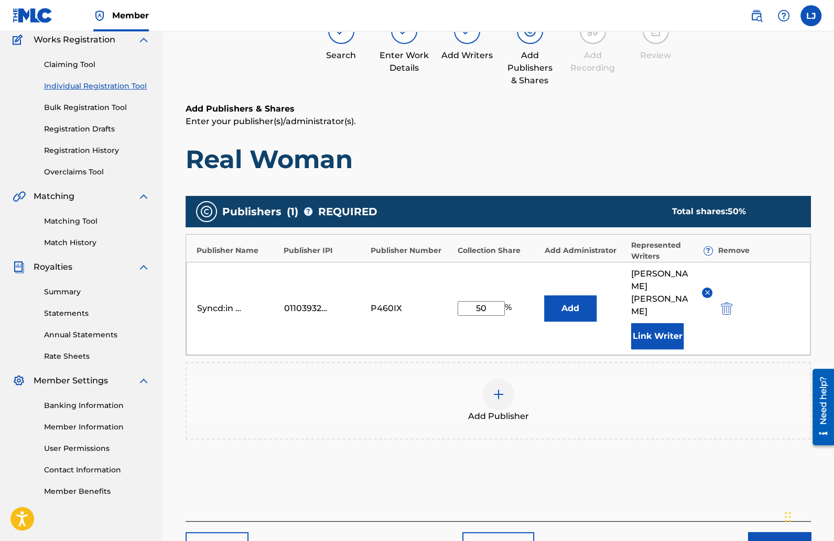
scroll to position [141, 0]
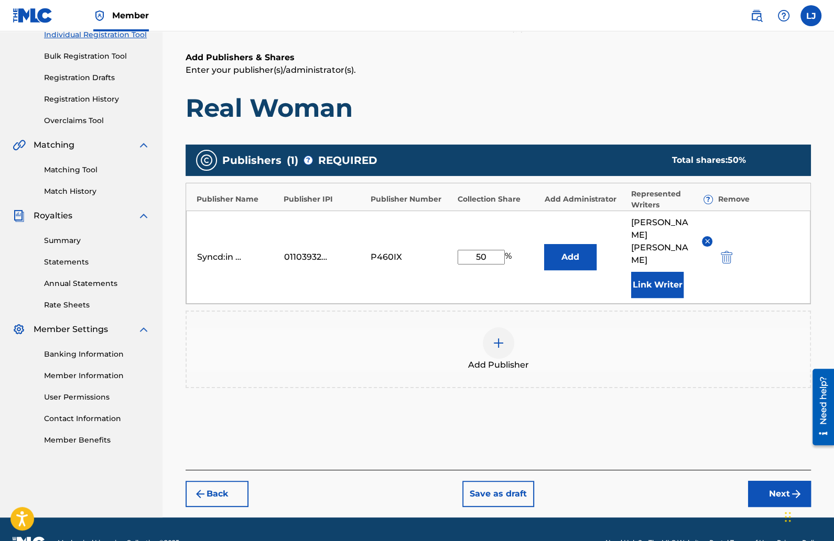
click at [762, 481] on button "Next" at bounding box center [779, 494] width 63 height 26
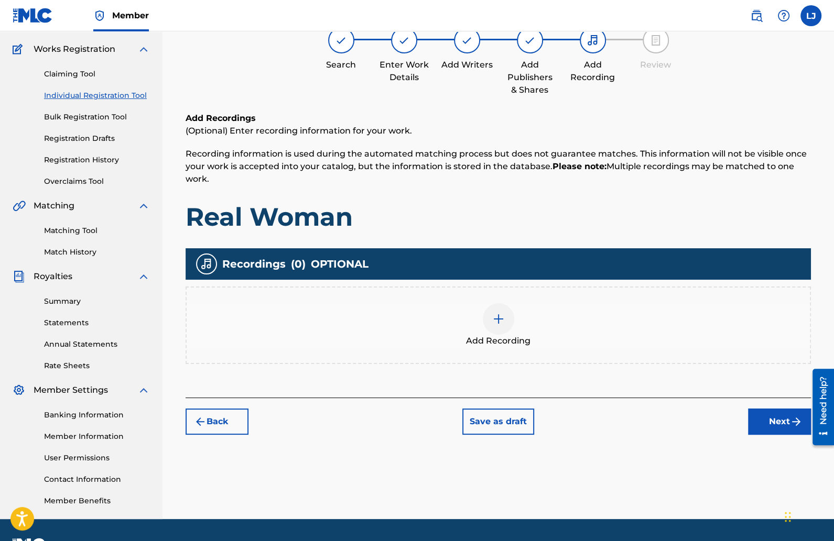
scroll to position [47, 0]
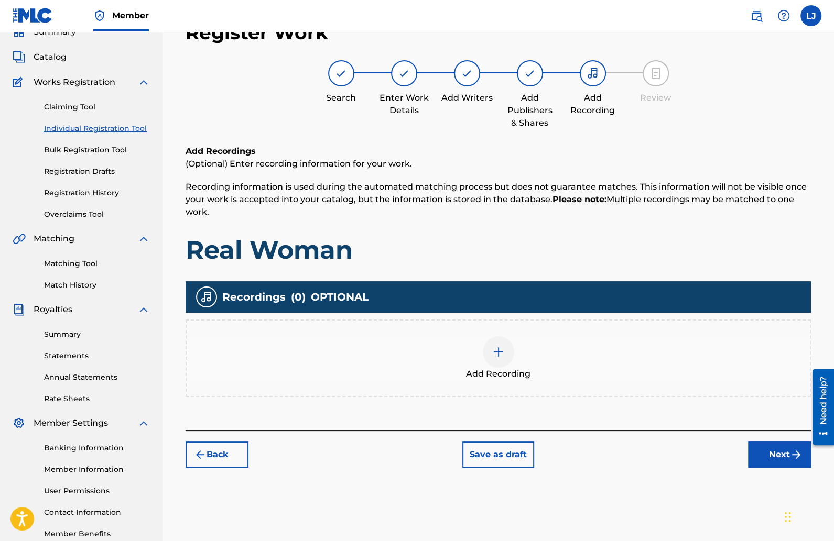
click at [493, 346] on img at bounding box center [498, 352] width 13 height 13
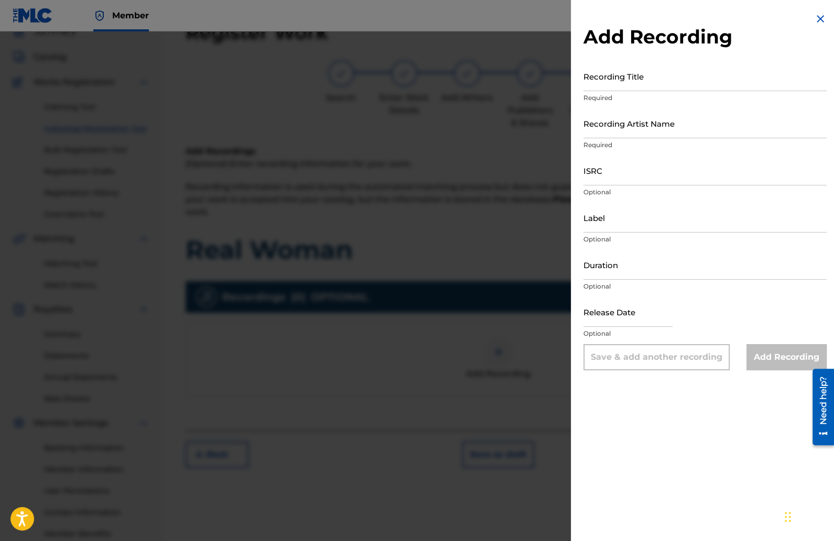
click at [603, 84] on input "Recording Title" at bounding box center [704, 76] width 243 height 30
type input "Real Woman"
click at [622, 131] on input "Recording Artist Name" at bounding box center [704, 123] width 243 height 30
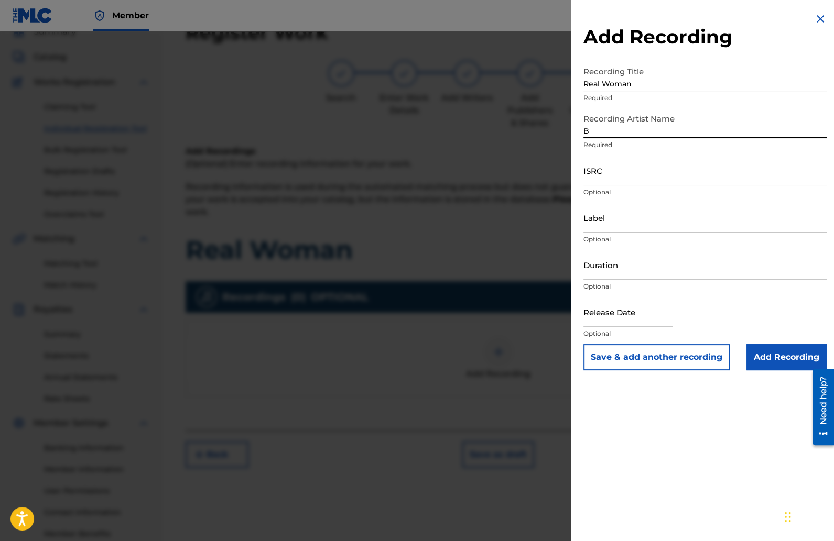
type input "B_Real.11"
click at [635, 173] on input "ISRC" at bounding box center [704, 171] width 243 height 30
paste input "QZNWX2419692"
type input "QZNWX2419692"
click at [624, 270] on input "Duration" at bounding box center [704, 265] width 243 height 30
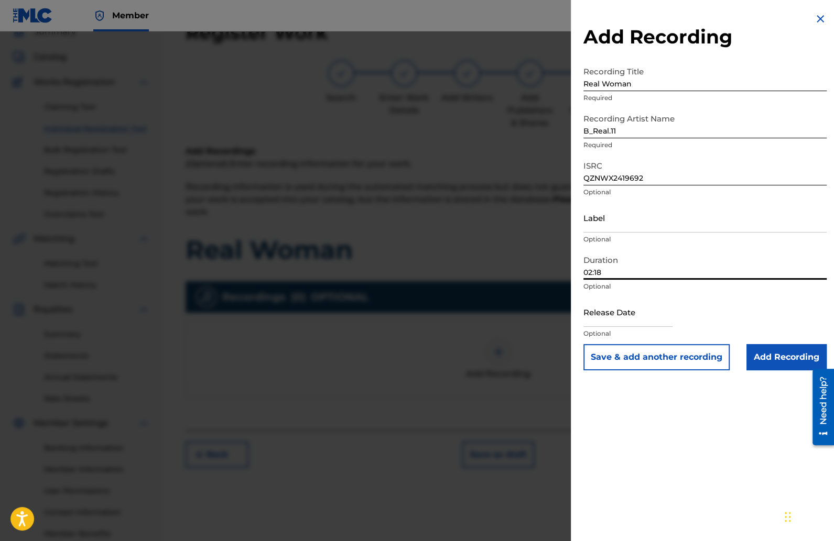
type input "02:18"
click at [660, 295] on div "Duration 02:18 Optional" at bounding box center [704, 273] width 243 height 47
click at [760, 355] on input "Add Recording" at bounding box center [786, 357] width 80 height 26
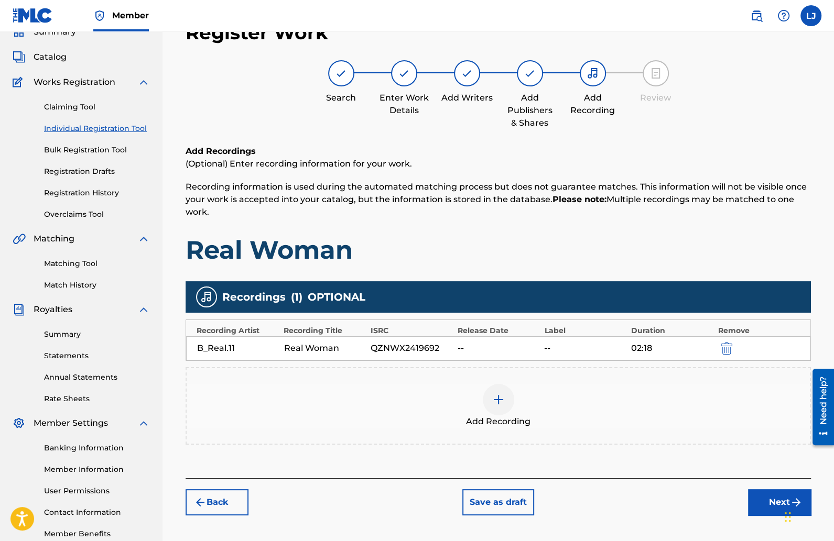
click at [746, 498] on div "Back Save as draft Next" at bounding box center [497, 496] width 625 height 37
click at [763, 499] on button "Next" at bounding box center [779, 502] width 63 height 26
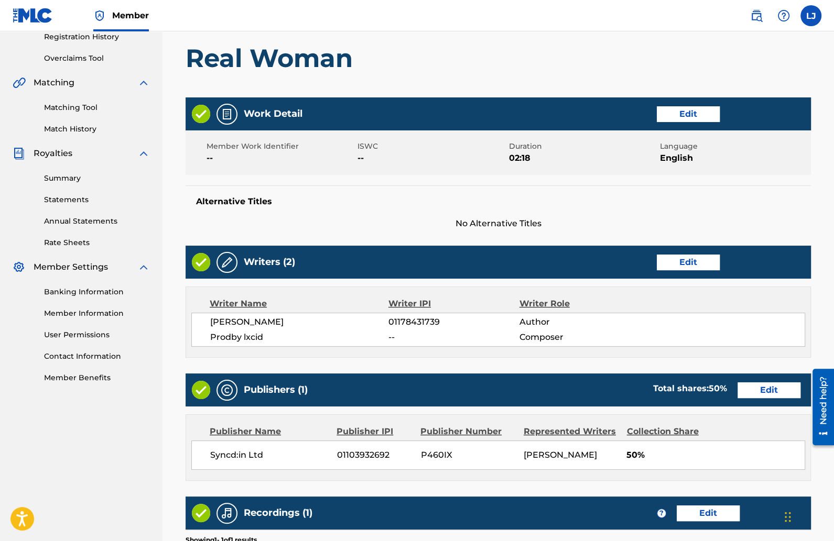
scroll to position [371, 0]
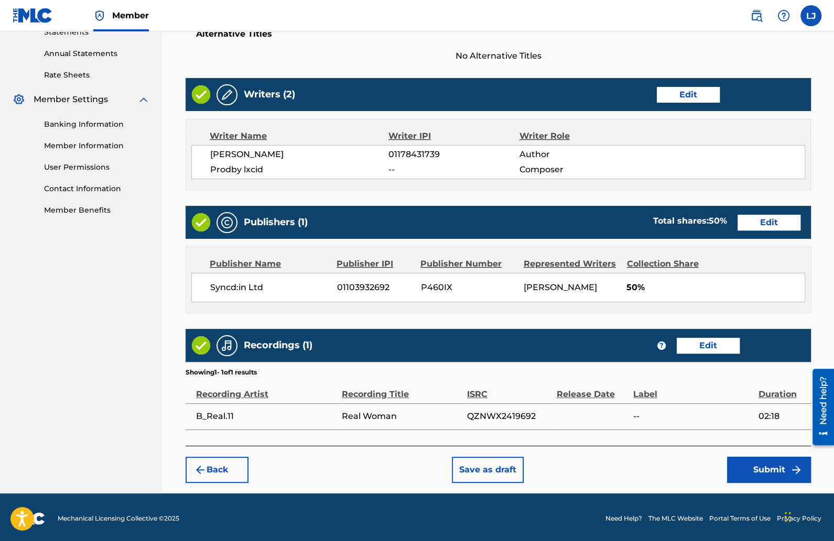
click at [744, 472] on button "Submit" at bounding box center [769, 470] width 84 height 26
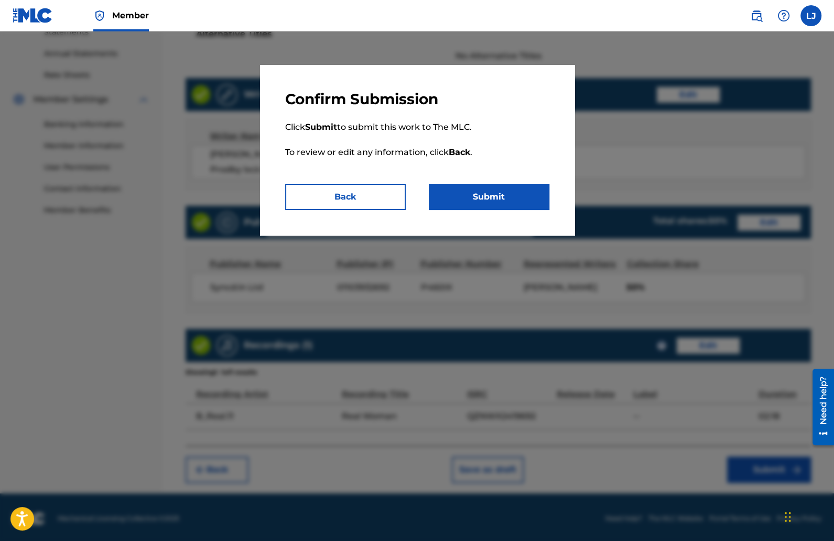
click at [517, 196] on button "Submit" at bounding box center [489, 197] width 120 height 26
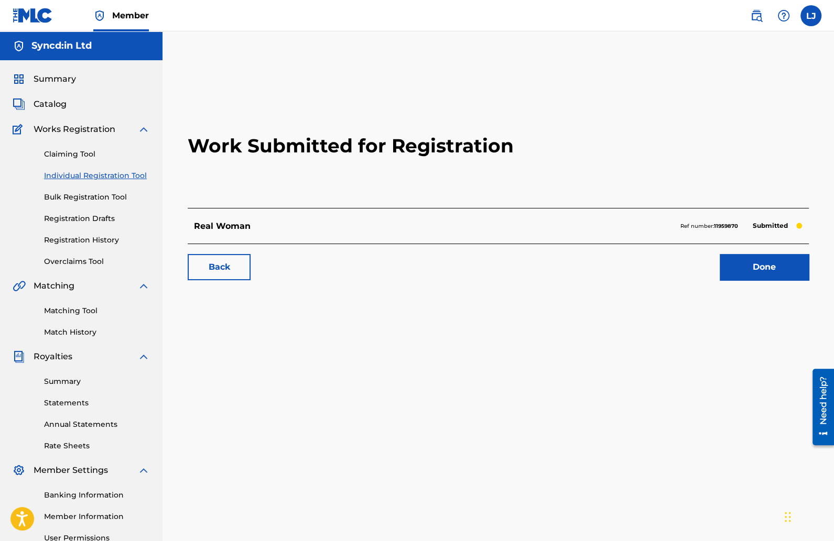
click at [744, 268] on link "Done" at bounding box center [763, 267] width 89 height 26
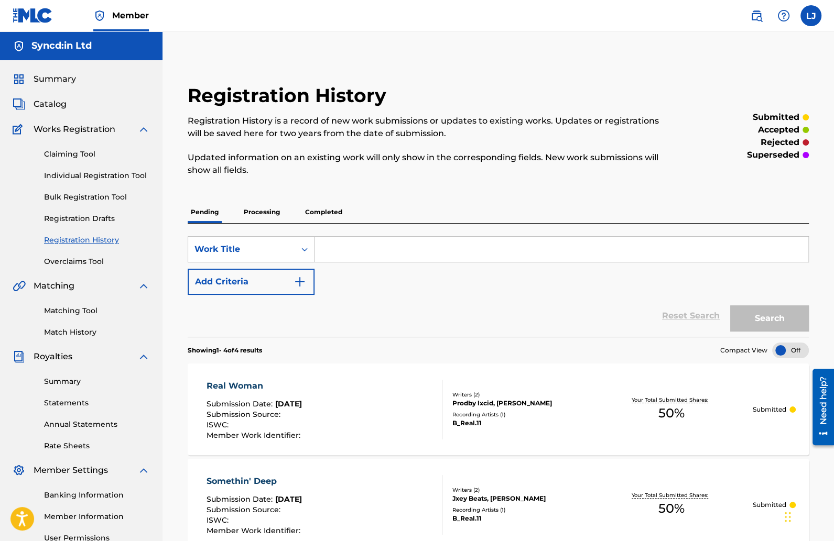
click at [100, 174] on link "Individual Registration Tool" at bounding box center [97, 175] width 106 height 11
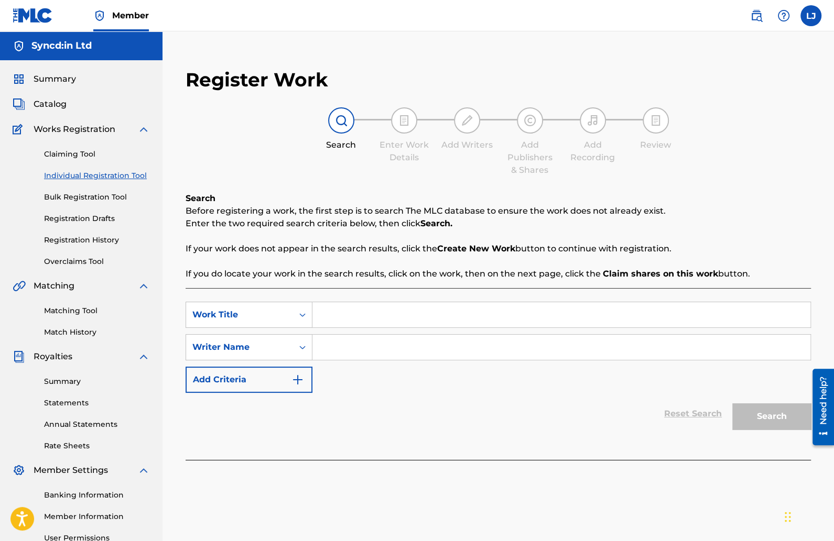
click at [368, 314] on input "Search Form" at bounding box center [561, 314] width 498 height 25
type input "Hometown"
click at [402, 348] on input "Search Form" at bounding box center [561, 347] width 498 height 25
type input "[PERSON_NAME]"
click at [772, 420] on button "Search" at bounding box center [771, 416] width 79 height 26
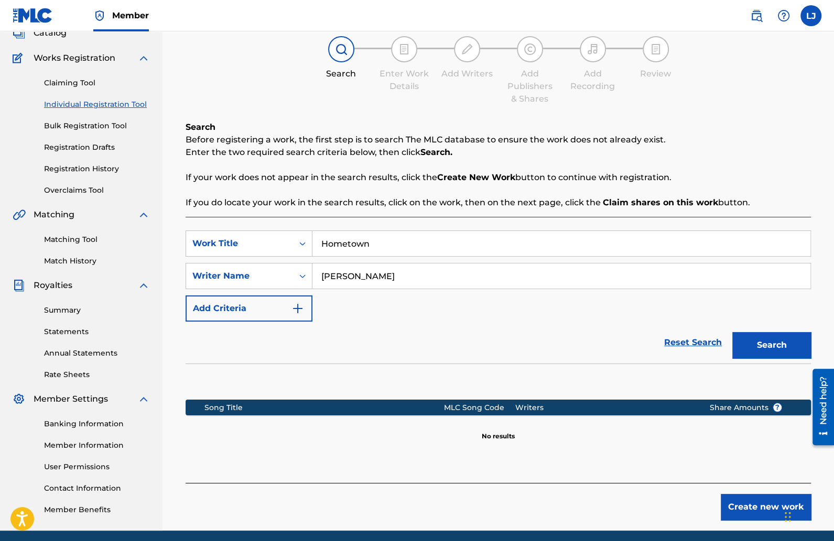
scroll to position [110, 0]
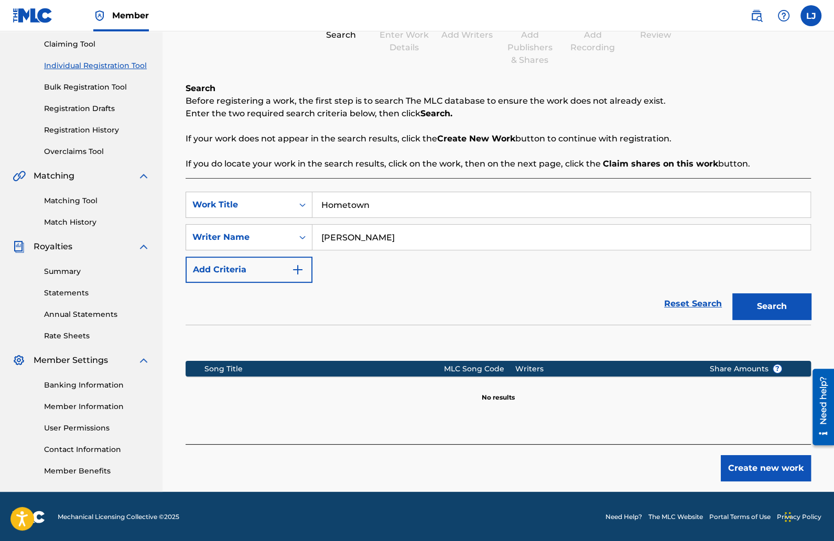
click at [740, 465] on button "Create new work" at bounding box center [765, 468] width 90 height 26
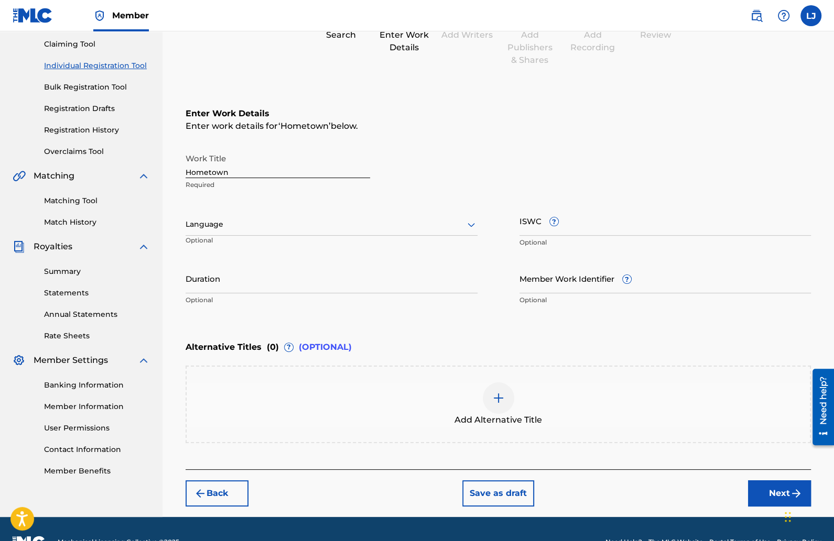
click at [277, 218] on div at bounding box center [331, 224] width 292 height 13
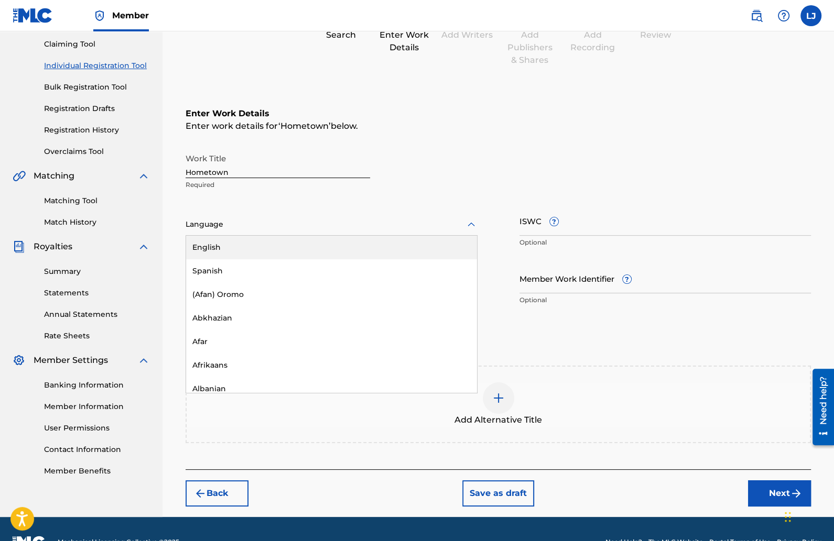
click at [244, 245] on div "English" at bounding box center [331, 248] width 291 height 24
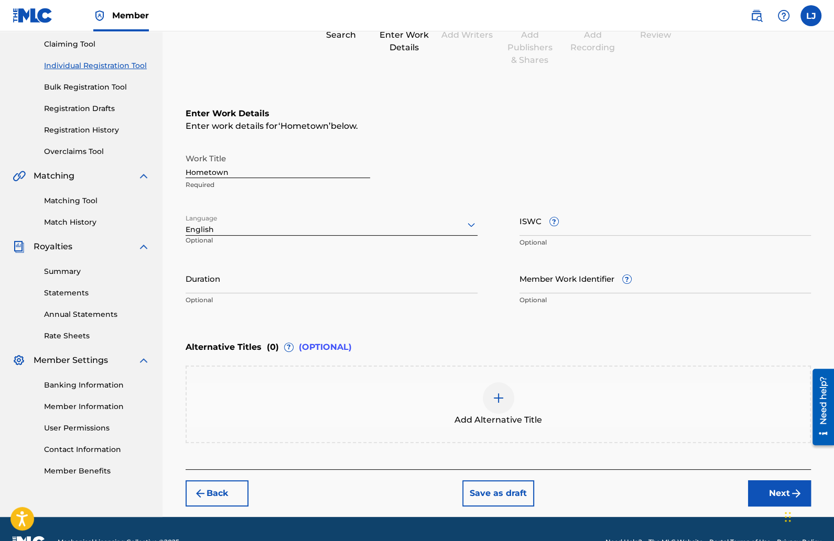
click at [327, 281] on input "Duration" at bounding box center [331, 279] width 292 height 30
type input "02:51"
click at [766, 493] on button "Next" at bounding box center [779, 493] width 63 height 26
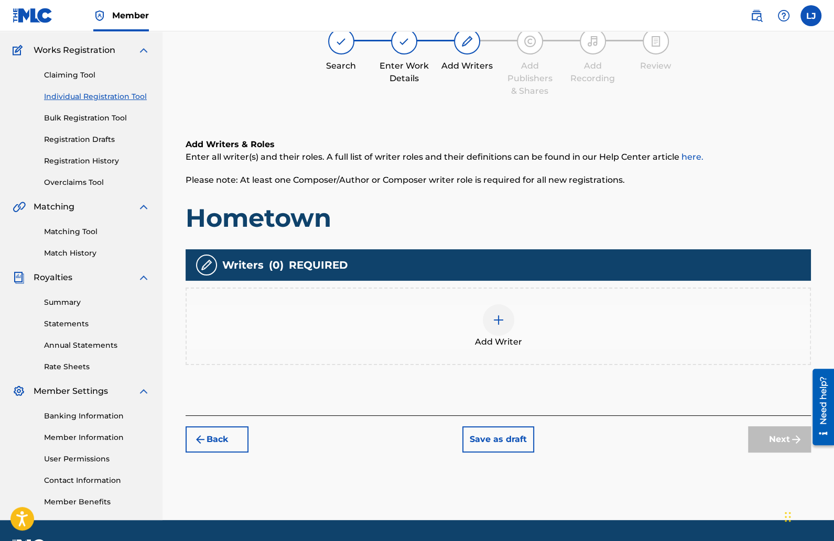
scroll to position [47, 0]
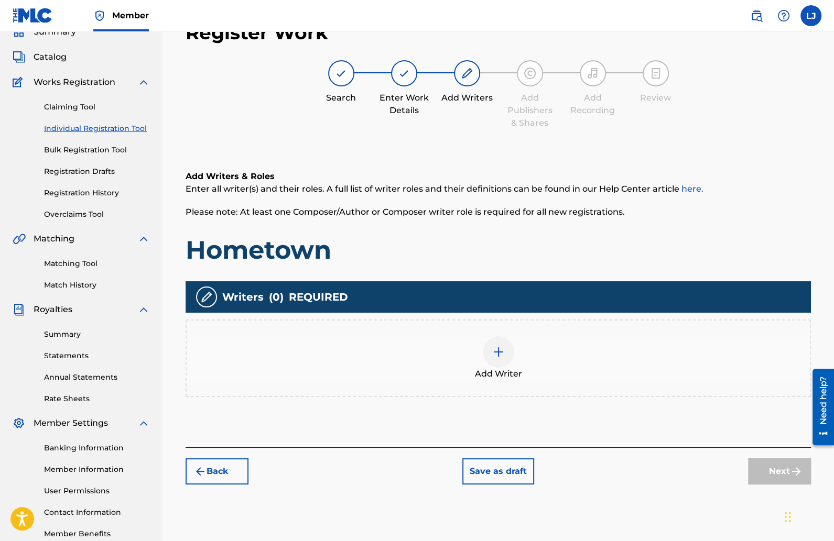
click at [494, 344] on div at bounding box center [498, 351] width 31 height 31
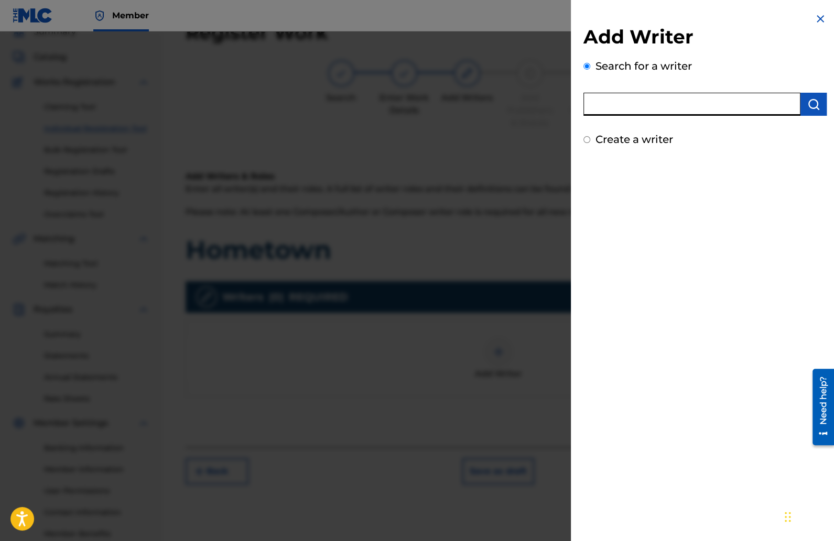
click at [651, 101] on input "text" at bounding box center [691, 104] width 217 height 23
click at [621, 105] on input "text" at bounding box center [691, 104] width 217 height 23
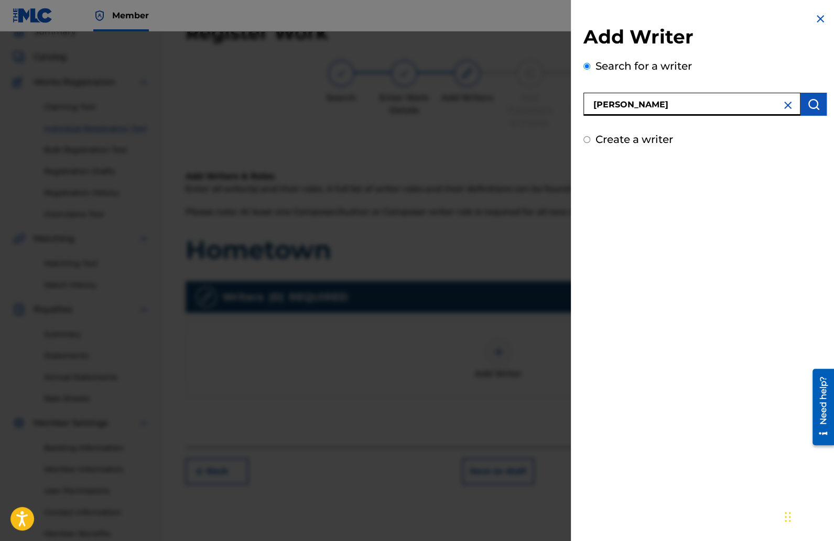
type input "[PERSON_NAME]"
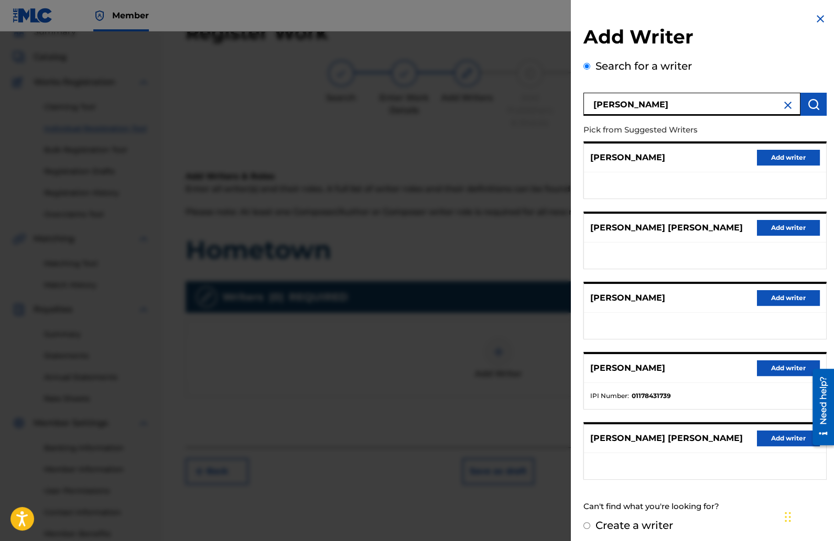
click at [779, 368] on button "Add writer" at bounding box center [787, 368] width 63 height 16
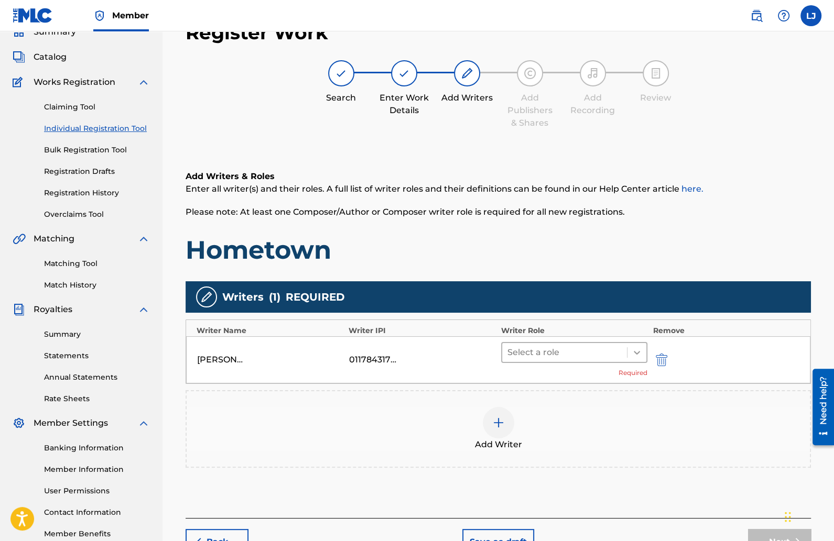
click at [633, 353] on icon at bounding box center [636, 352] width 10 height 10
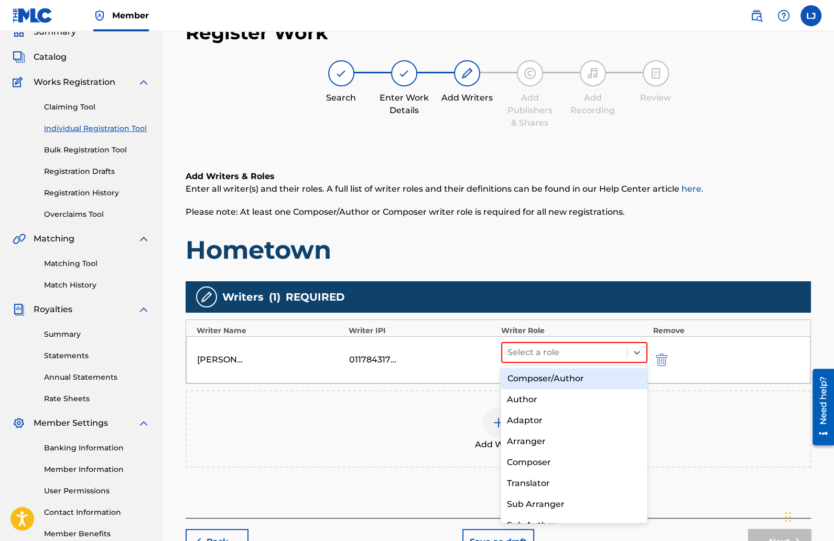
click at [415, 402] on div "Add Writer" at bounding box center [497, 429] width 625 height 78
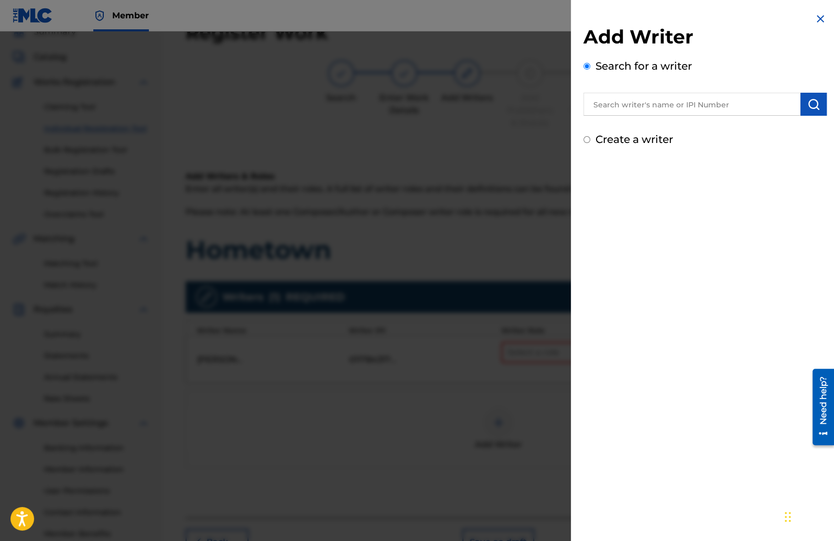
click at [814, 17] on img at bounding box center [820, 19] width 13 height 13
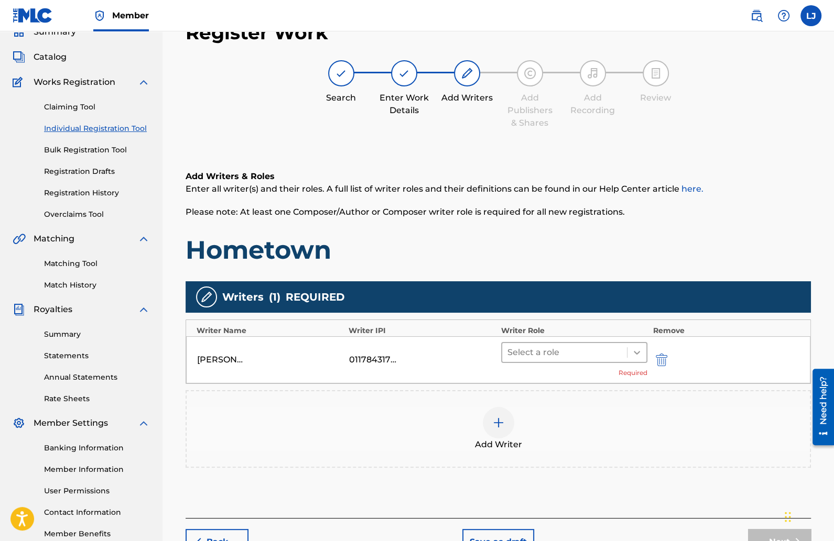
click at [638, 352] on icon at bounding box center [636, 353] width 6 height 4
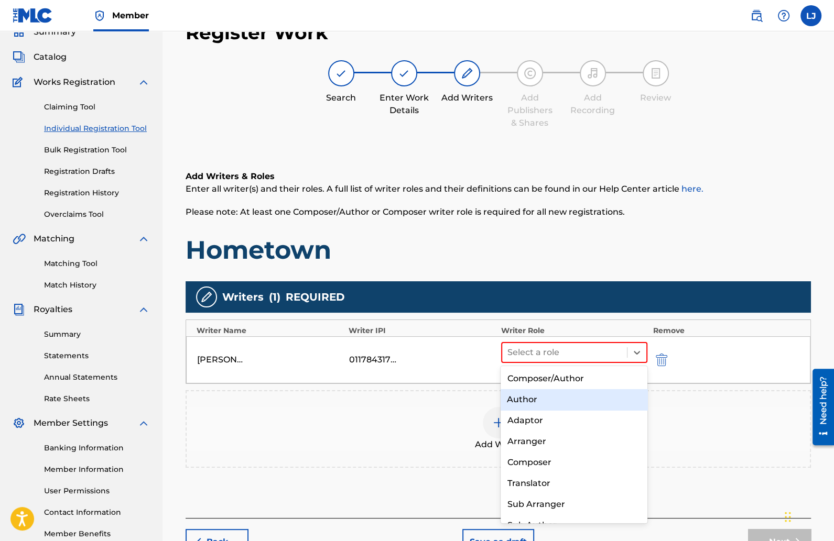
click at [517, 401] on div "Author" at bounding box center [573, 399] width 147 height 21
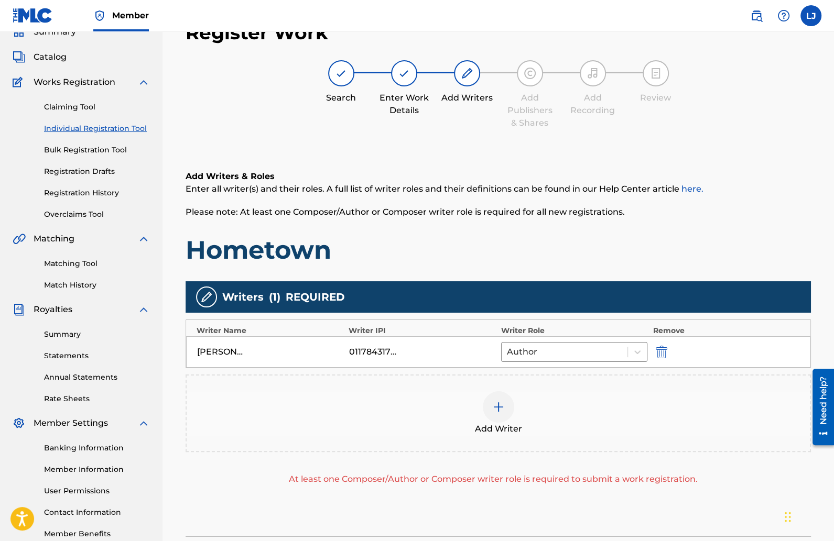
click at [498, 403] on img at bounding box center [498, 407] width 13 height 13
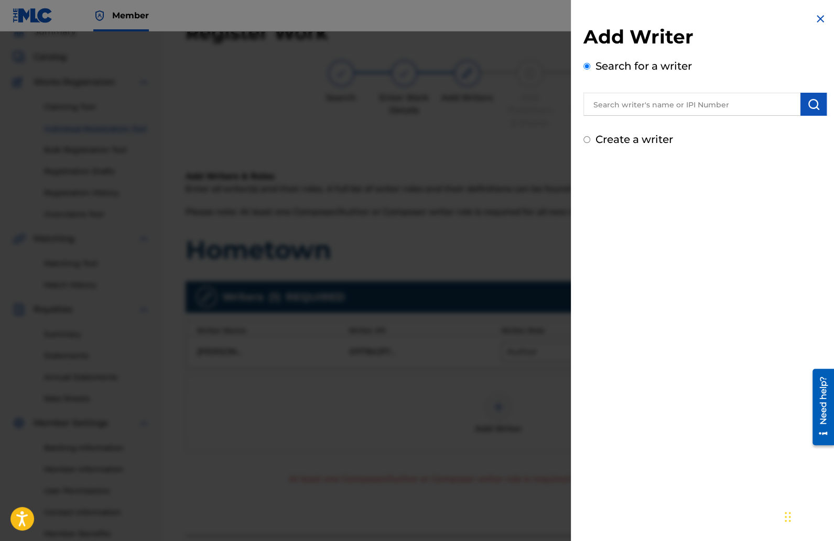
click at [440, 440] on div at bounding box center [417, 301] width 834 height 541
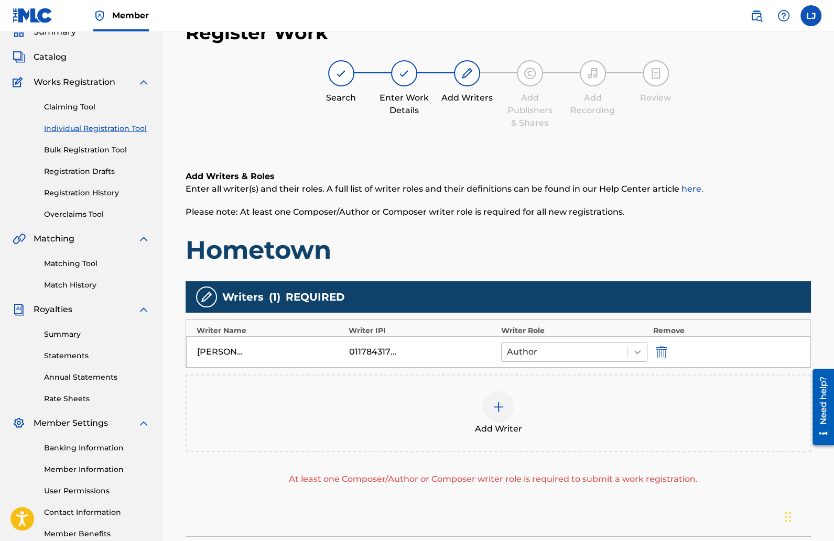
click at [638, 352] on icon at bounding box center [637, 352] width 6 height 4
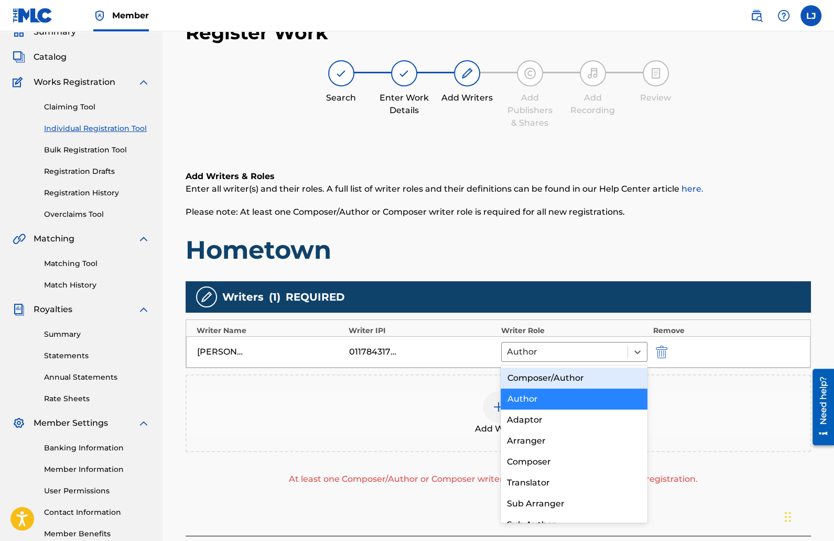
click at [588, 374] on div "Composer/Author" at bounding box center [573, 378] width 147 height 21
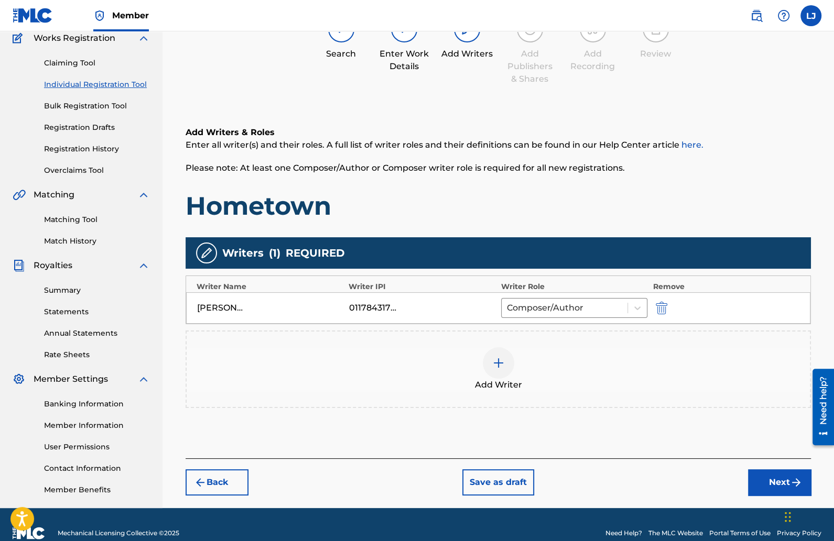
scroll to position [108, 0]
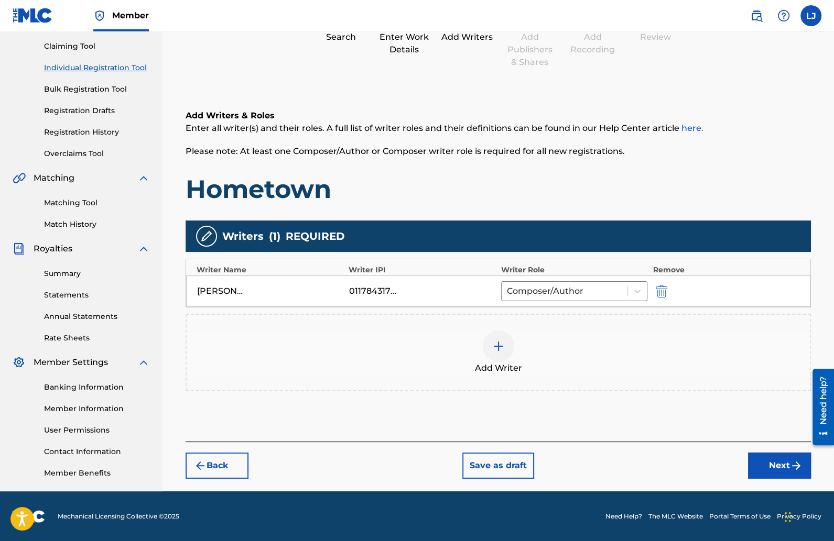
click at [497, 341] on img at bounding box center [498, 346] width 13 height 13
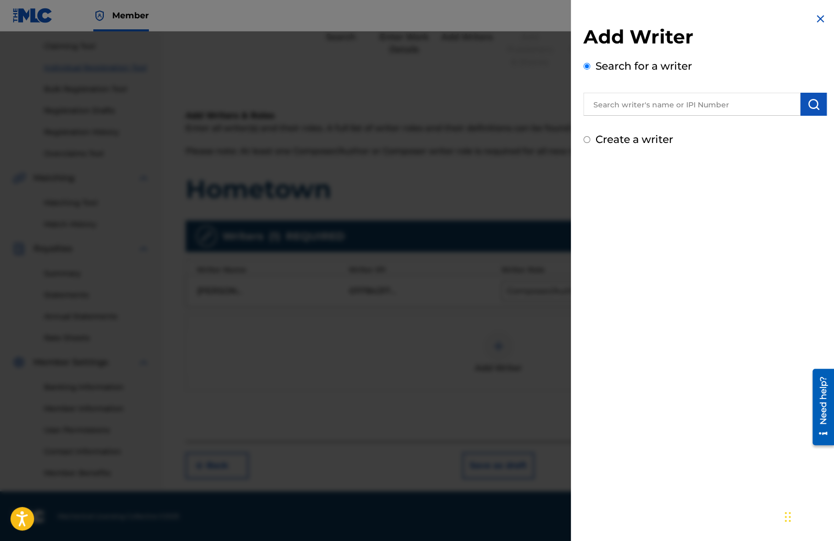
click at [670, 105] on input "text" at bounding box center [691, 104] width 217 height 23
type input "[PERSON_NAME]"
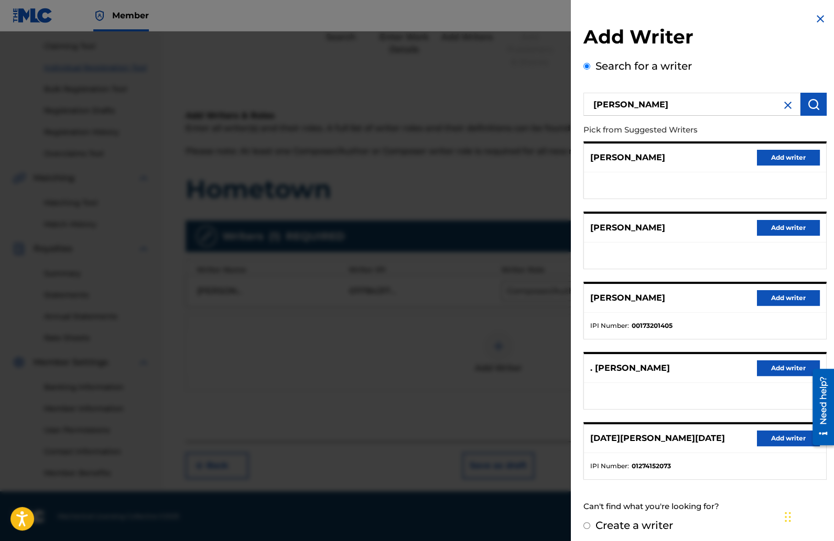
click at [775, 158] on button "Add writer" at bounding box center [787, 158] width 63 height 16
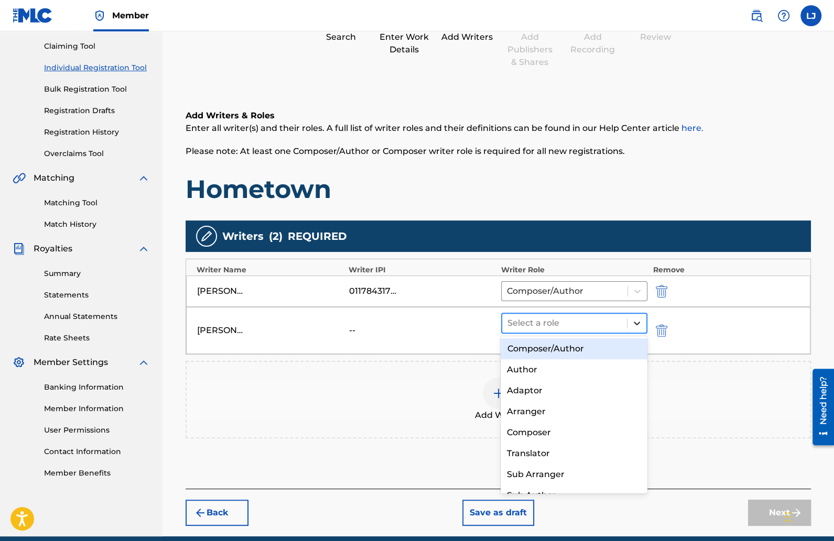
click at [633, 321] on icon at bounding box center [636, 323] width 10 height 10
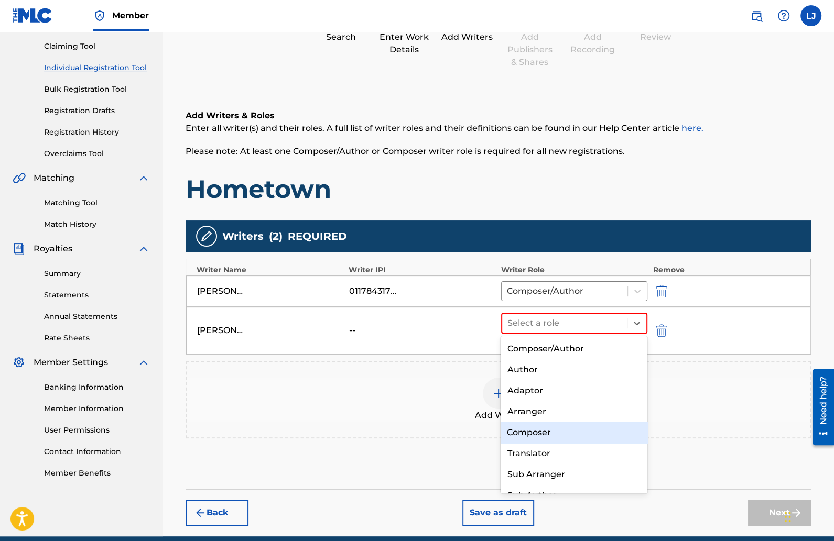
click at [549, 433] on div "Composer" at bounding box center [573, 432] width 147 height 21
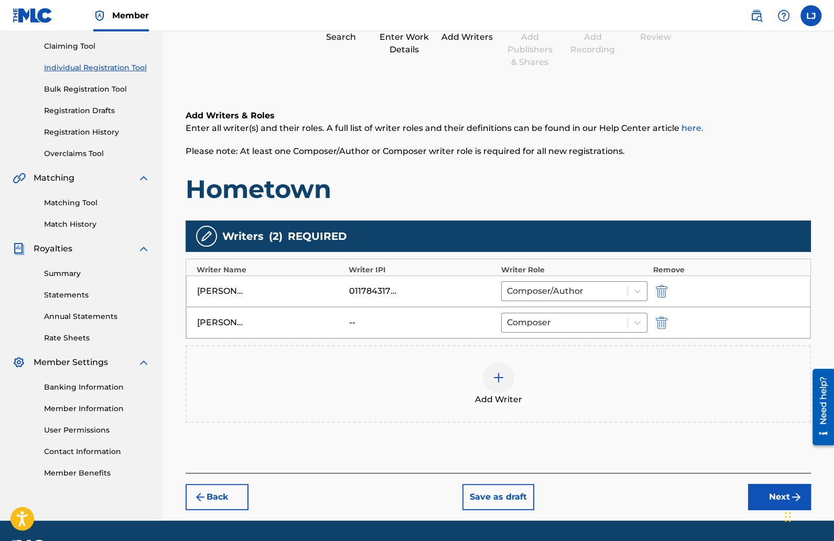
click at [765, 491] on button "Next" at bounding box center [779, 497] width 63 height 26
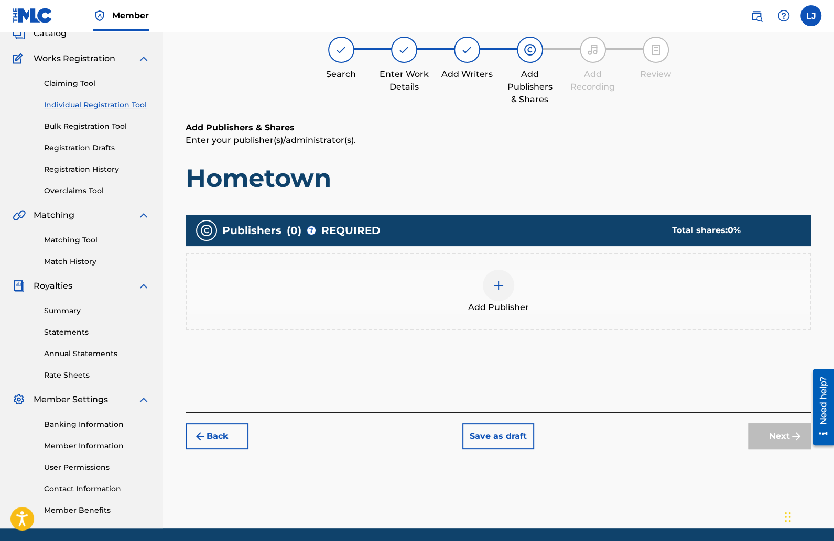
scroll to position [47, 0]
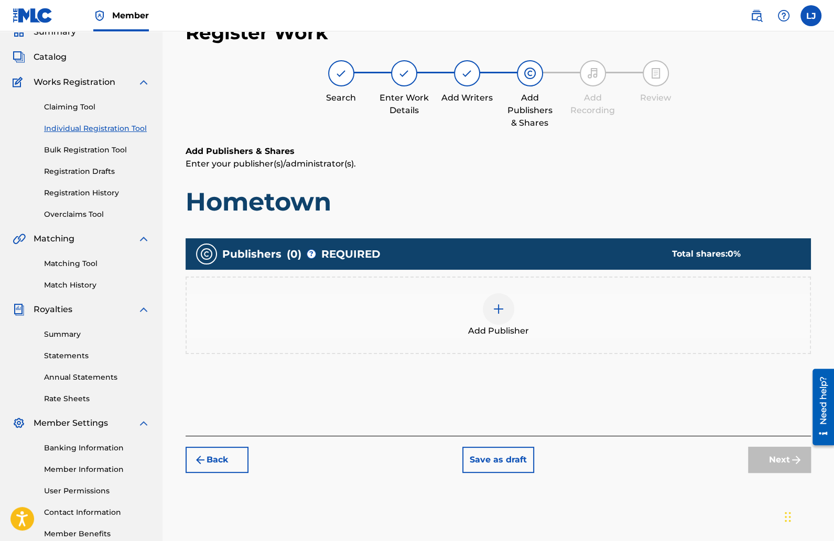
click at [497, 312] on img at bounding box center [498, 309] width 13 height 13
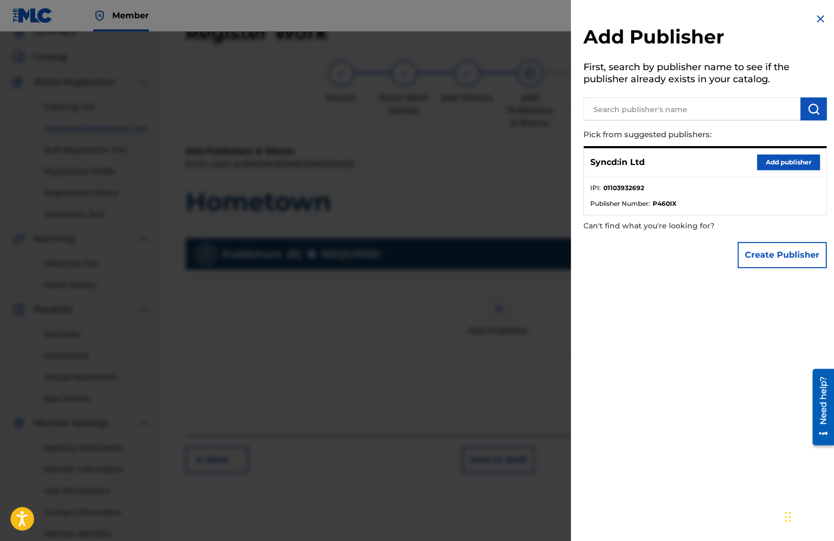
click at [795, 158] on button "Add publisher" at bounding box center [787, 163] width 63 height 16
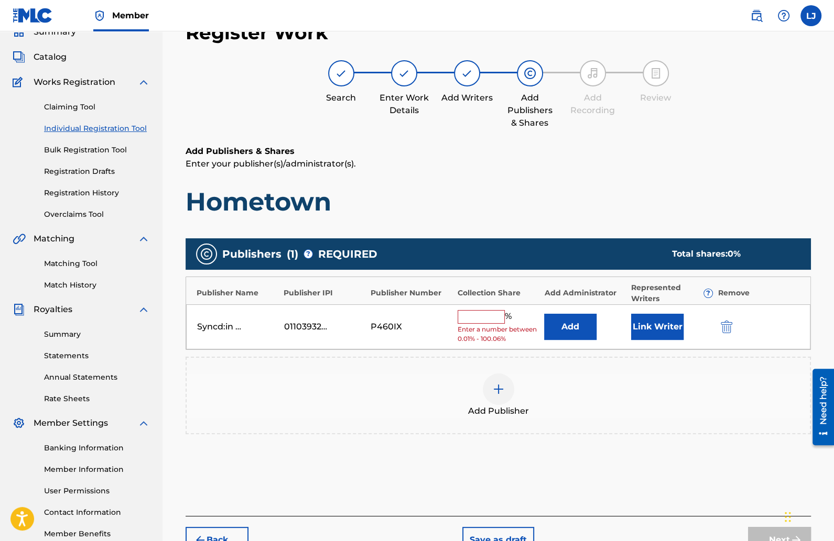
click at [474, 319] on input "text" at bounding box center [480, 317] width 47 height 14
type input "50"
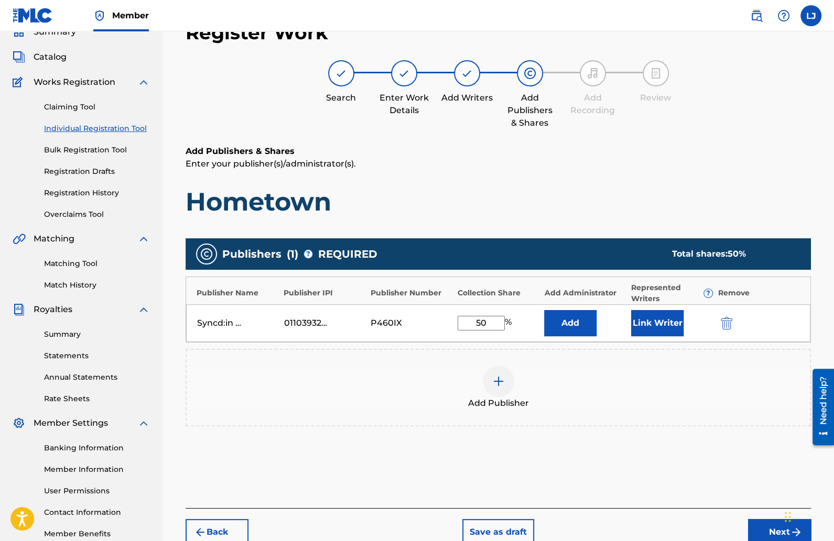
click at [661, 317] on button "Link Writer" at bounding box center [657, 323] width 52 height 26
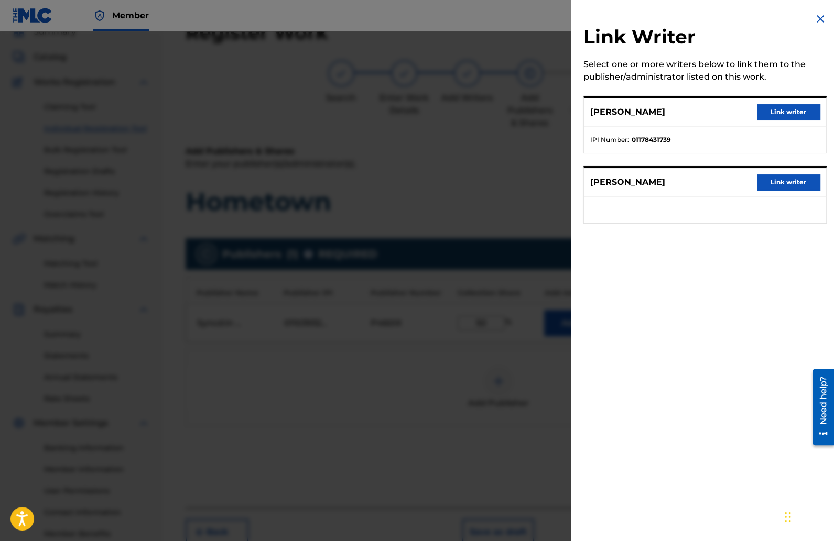
click at [770, 105] on button "Link writer" at bounding box center [787, 112] width 63 height 16
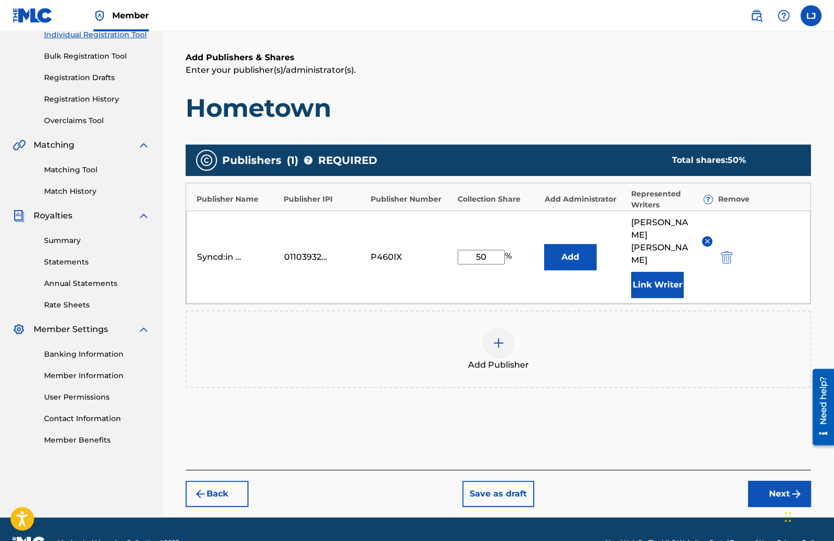
click at [763, 481] on button "Next" at bounding box center [779, 494] width 63 height 26
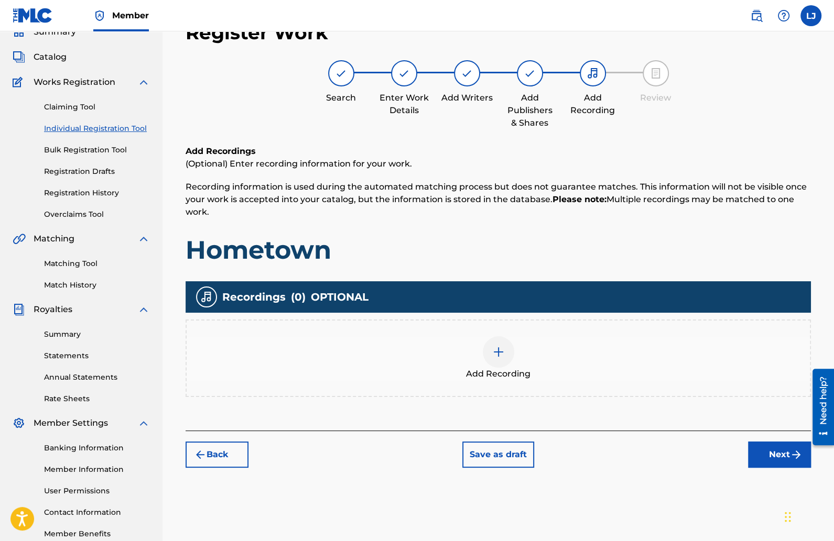
click at [499, 347] on img at bounding box center [498, 352] width 13 height 13
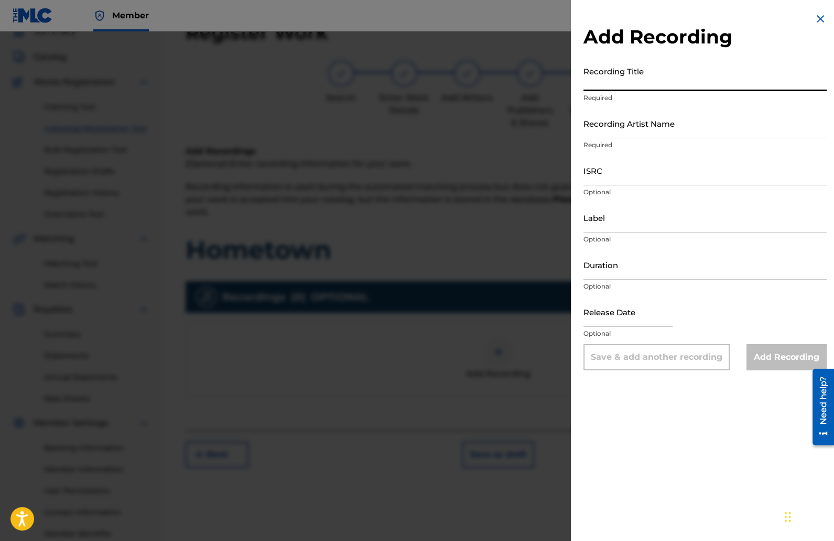
click at [607, 85] on input "Recording Title" at bounding box center [704, 76] width 243 height 30
type input "Hometown"
click at [644, 130] on input "Recording Artist Name" at bounding box center [704, 123] width 243 height 30
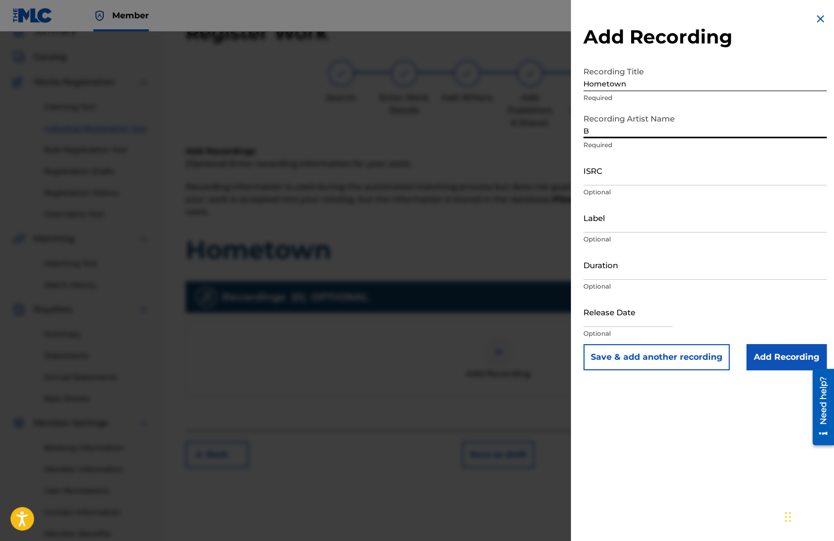
type input "B_Real.11"
click at [608, 178] on input "ISRC" at bounding box center [704, 171] width 243 height 30
paste input "QZES62581341"
type input "QZES62581341"
click at [608, 273] on input "Duration" at bounding box center [704, 265] width 243 height 30
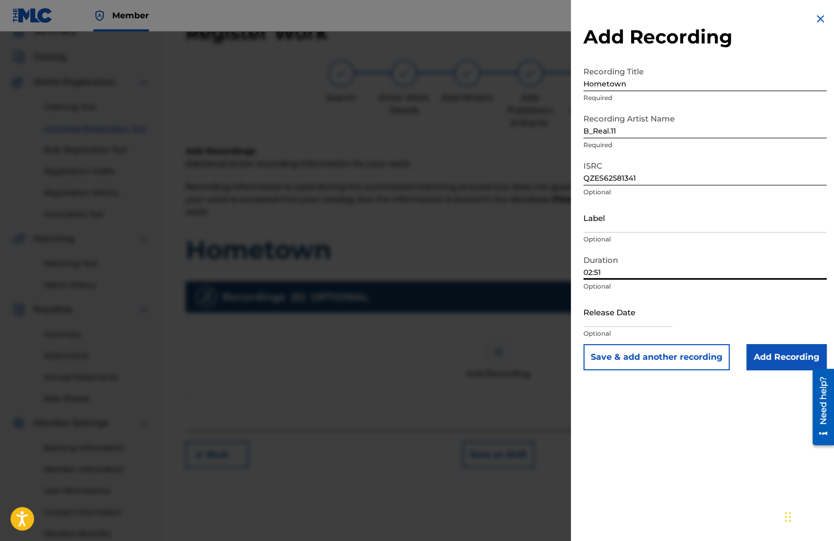
type input "02:51"
click at [697, 321] on div "Release Date Optional" at bounding box center [704, 320] width 243 height 47
click at [764, 354] on input "Add Recording" at bounding box center [786, 357] width 80 height 26
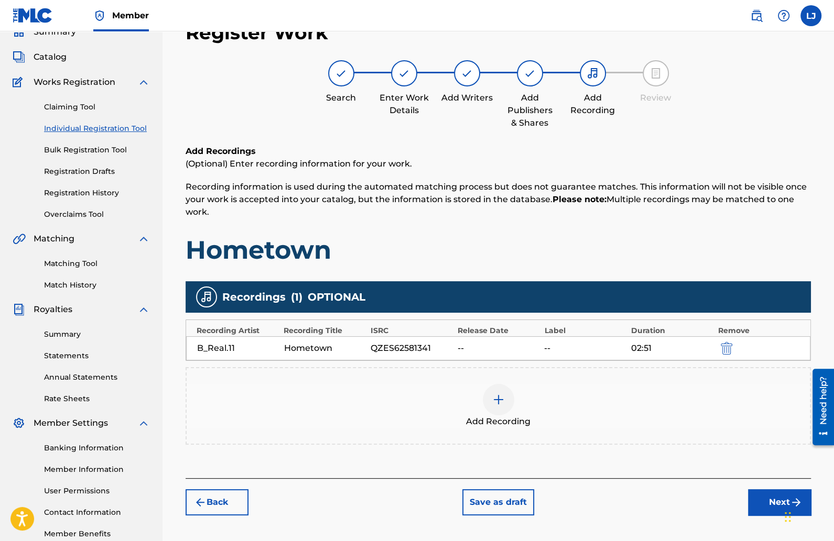
click at [767, 505] on button "Next" at bounding box center [779, 502] width 63 height 26
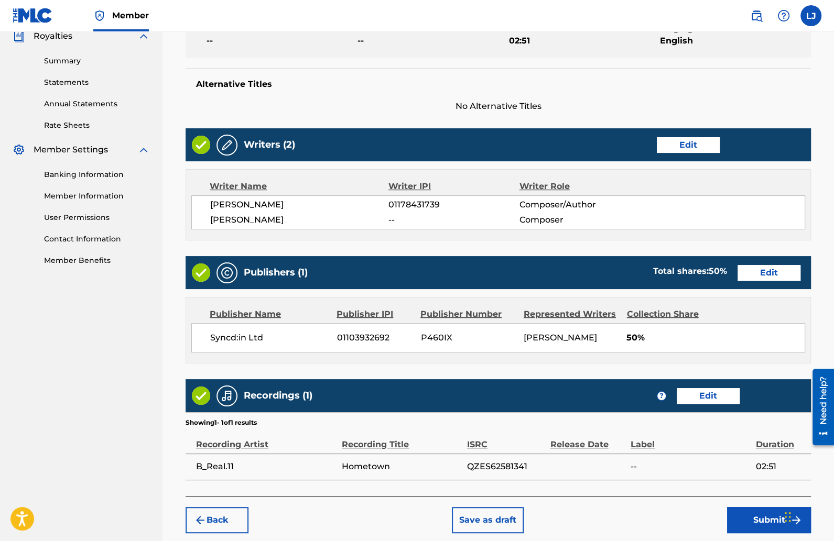
scroll to position [371, 0]
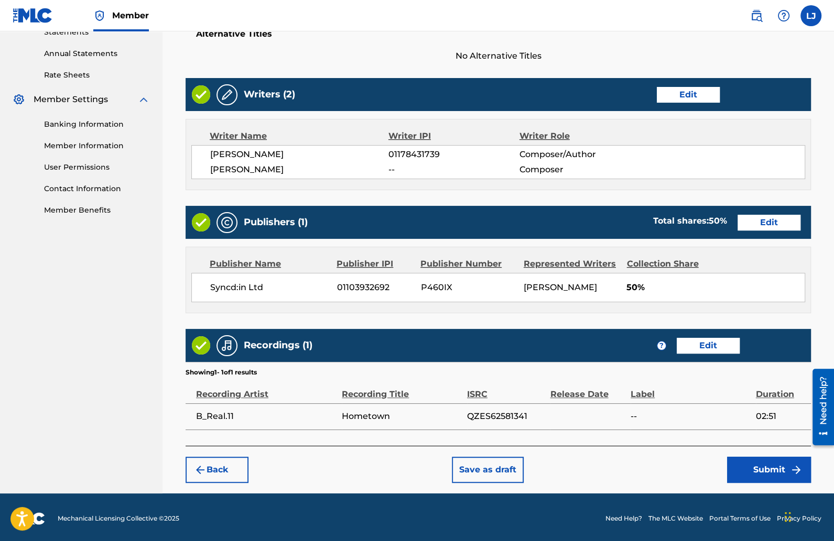
click at [733, 464] on button "Submit" at bounding box center [769, 470] width 84 height 26
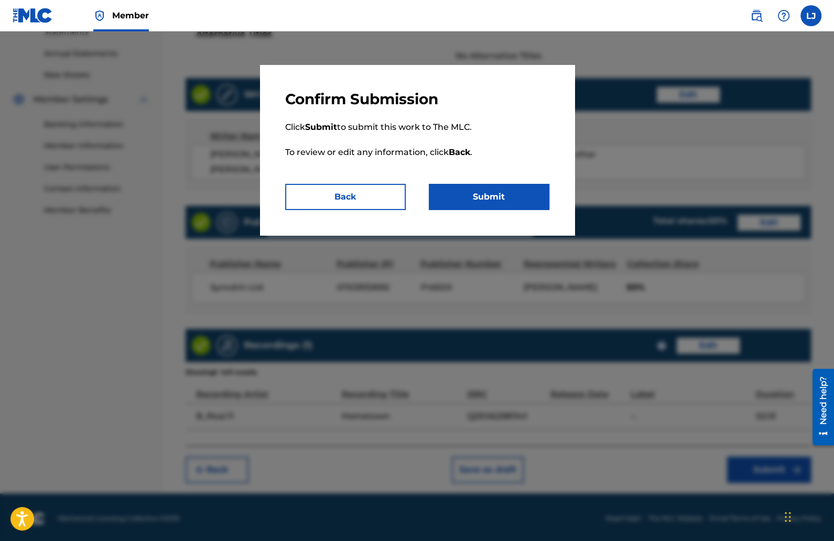
click at [518, 201] on button "Submit" at bounding box center [489, 197] width 120 height 26
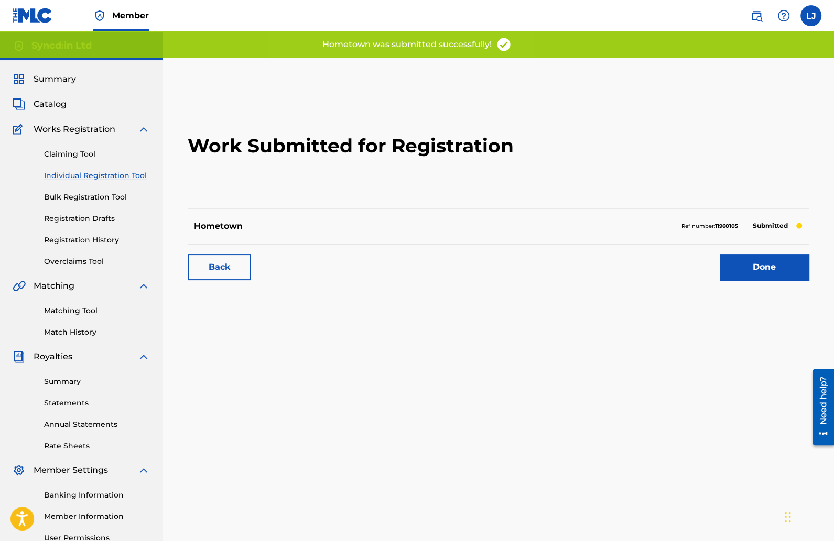
click at [730, 264] on link "Done" at bounding box center [763, 267] width 89 height 26
